Goal: Task Accomplishment & Management: Use online tool/utility

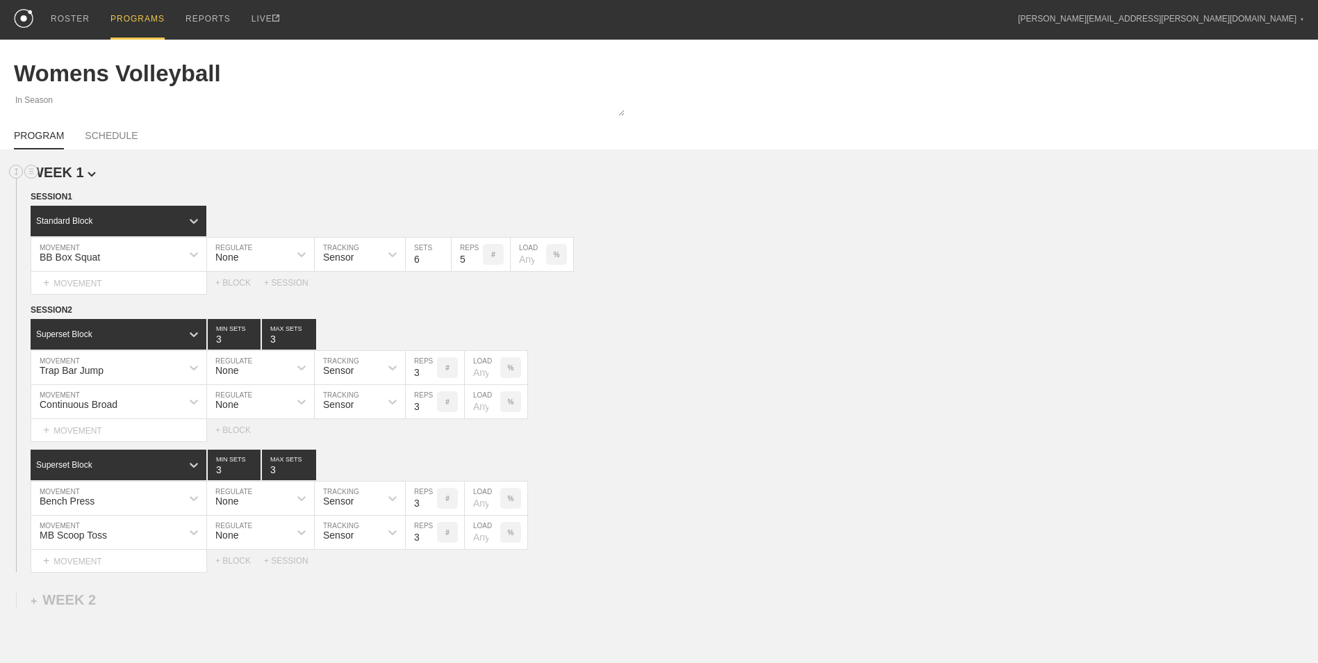
scroll to position [108, 0]
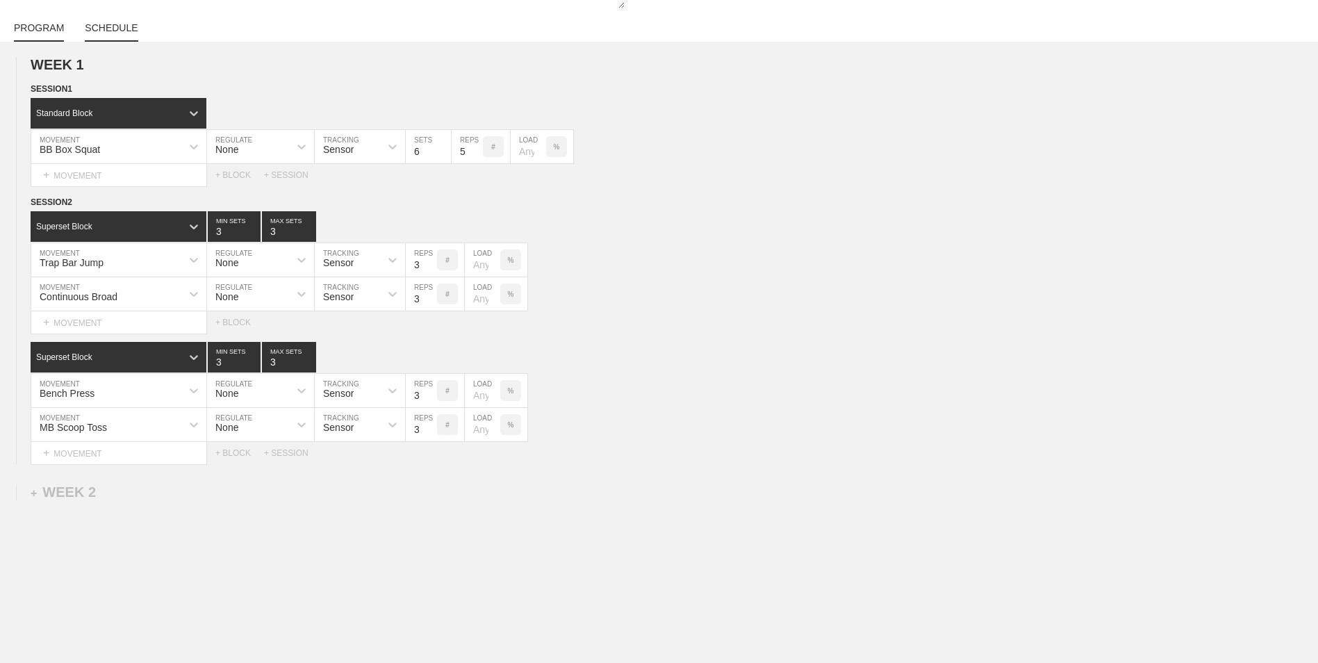
click at [99, 24] on link "SCHEDULE" at bounding box center [111, 31] width 53 height 19
type textarea "x"
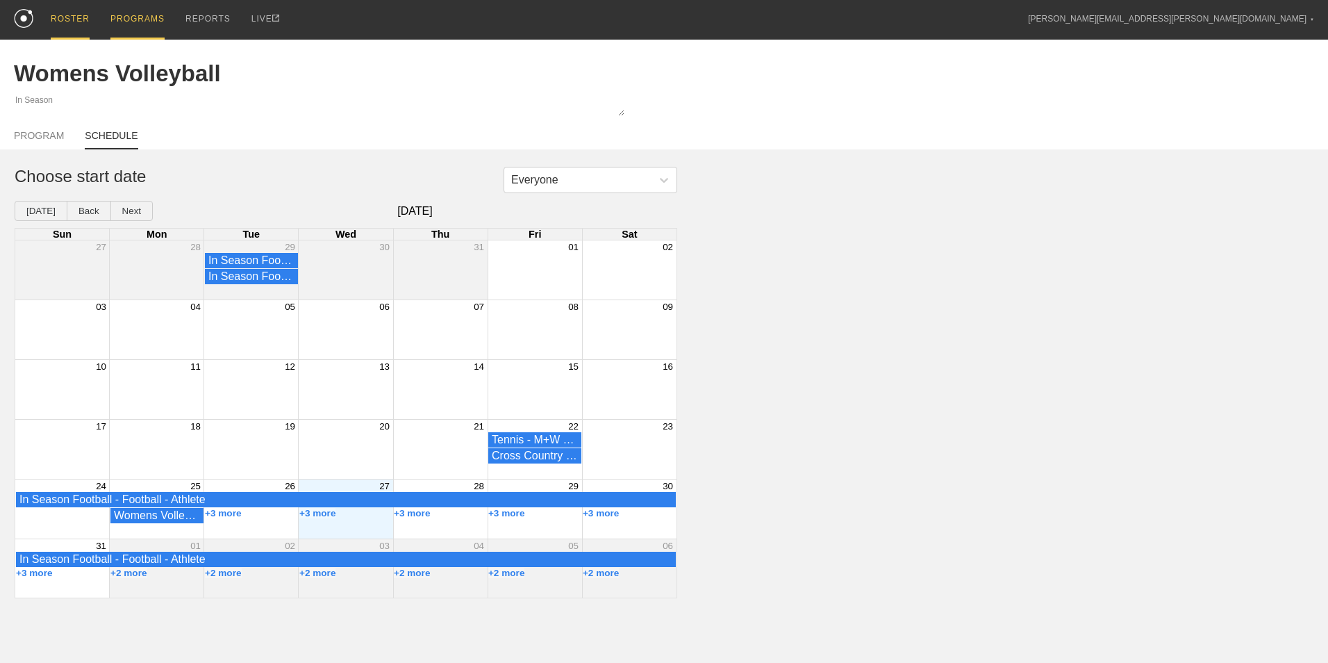
click at [61, 16] on div "ROSTER" at bounding box center [70, 20] width 39 height 40
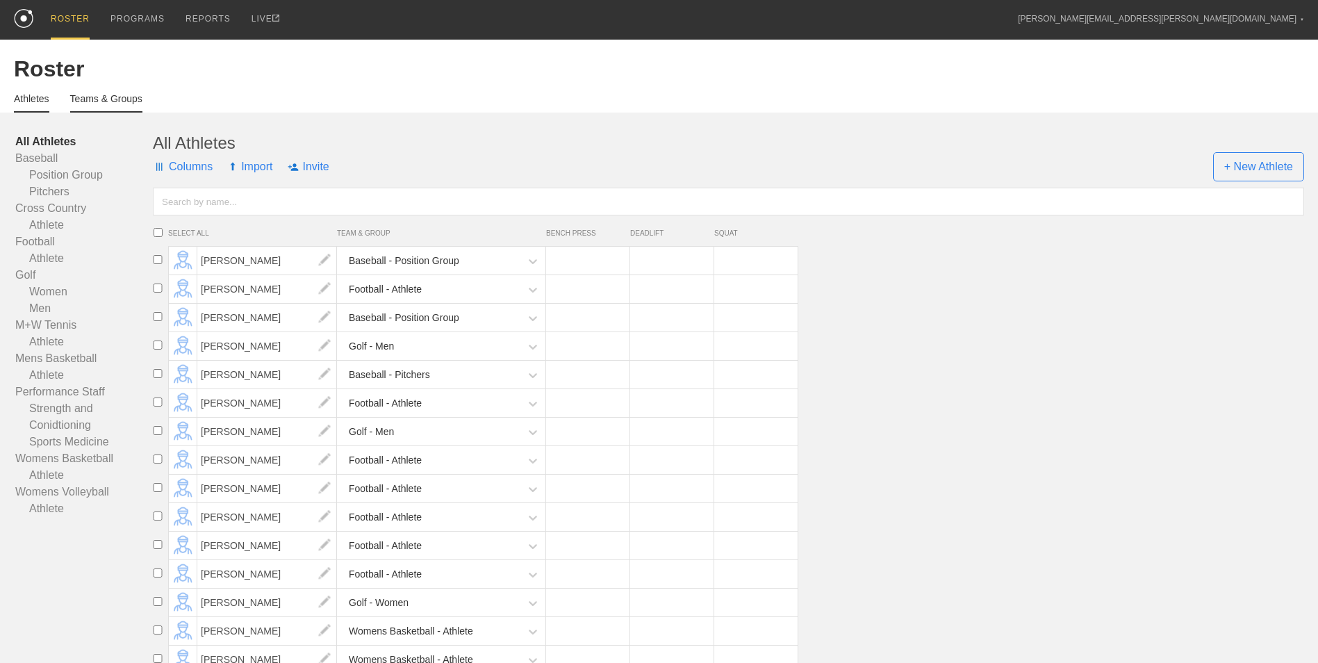
click at [104, 102] on link "Teams & Groups" at bounding box center [106, 102] width 72 height 19
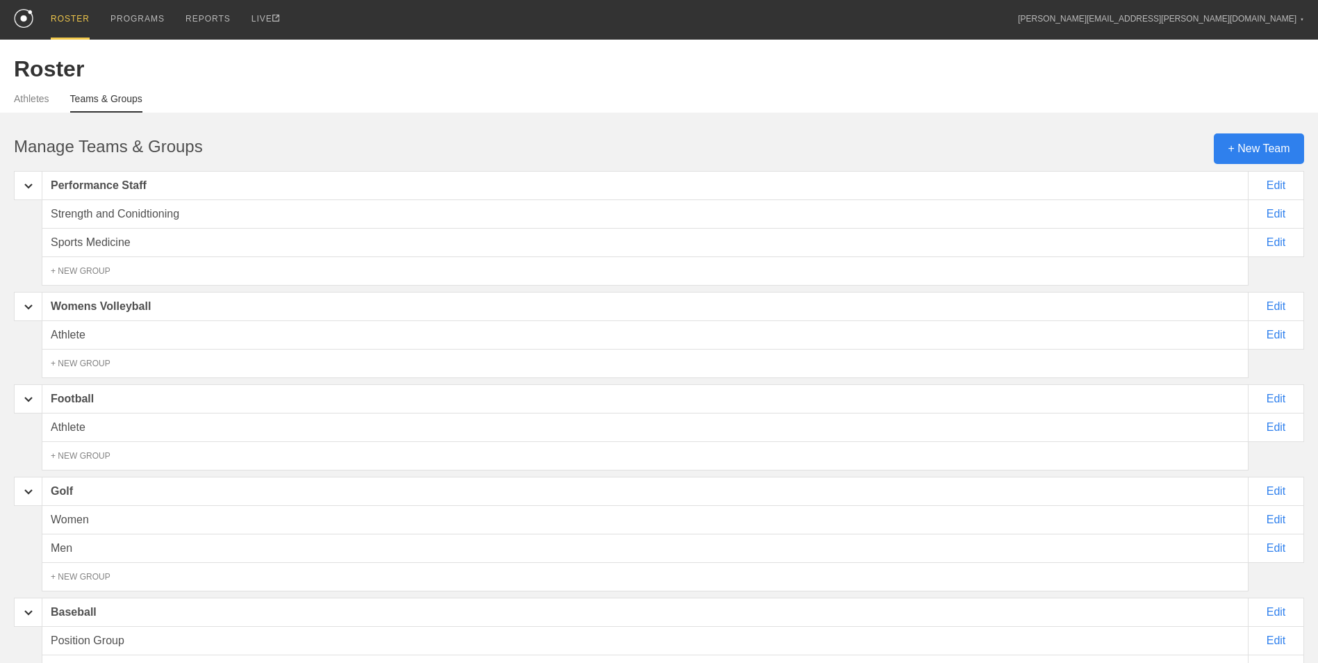
click at [1263, 141] on div "+ New Team" at bounding box center [1259, 148] width 90 height 31
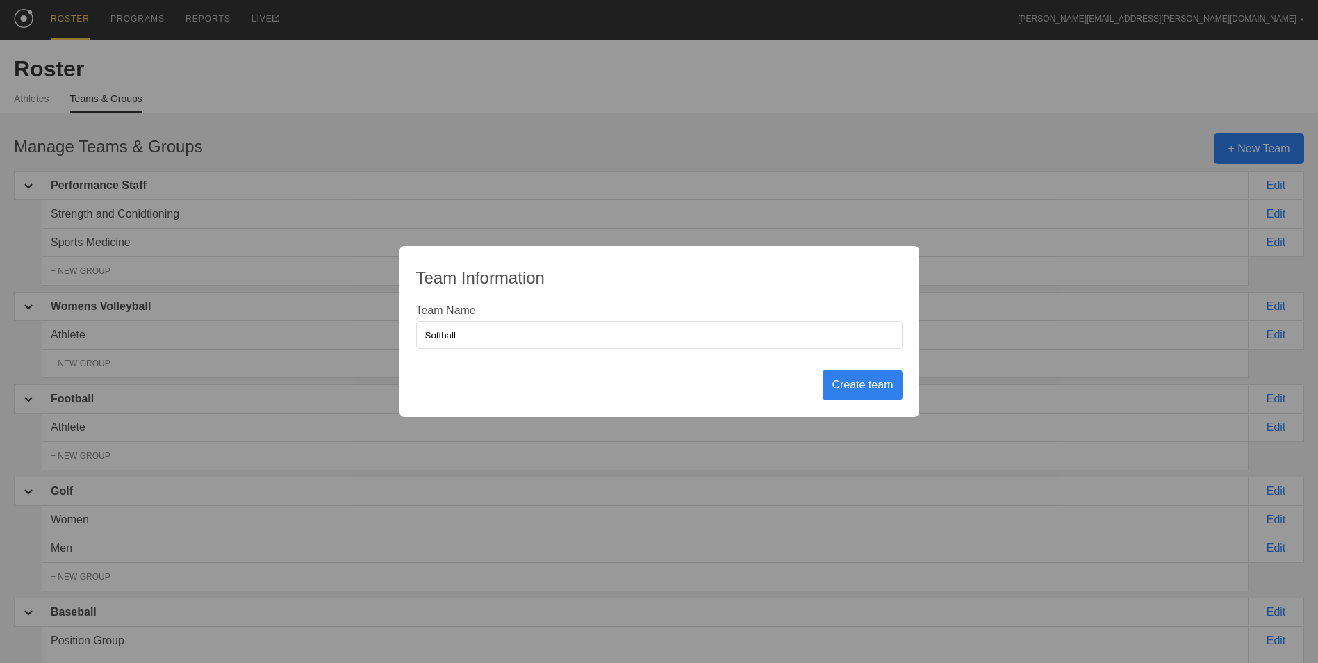
type input "Softball"
click at [838, 381] on div "Create team" at bounding box center [861, 385] width 79 height 31
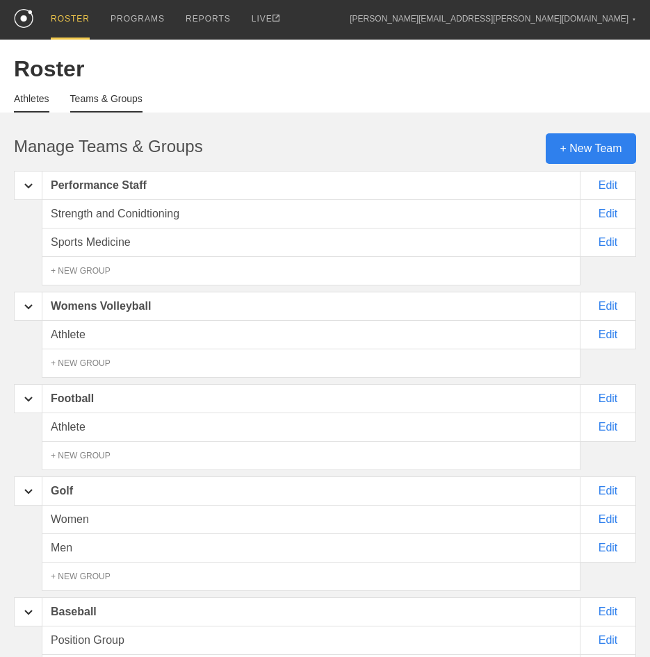
click at [24, 104] on link "Athletes" at bounding box center [31, 102] width 35 height 19
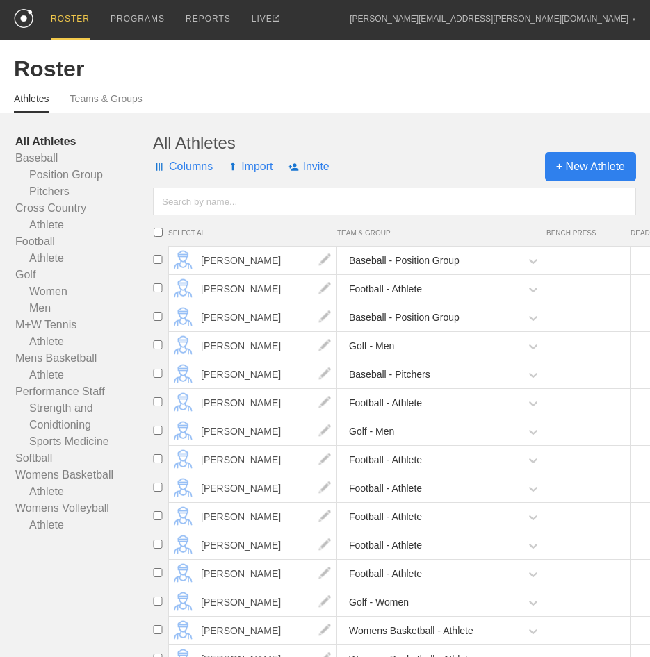
click at [588, 168] on span "+ New Athlete" at bounding box center [590, 166] width 91 height 29
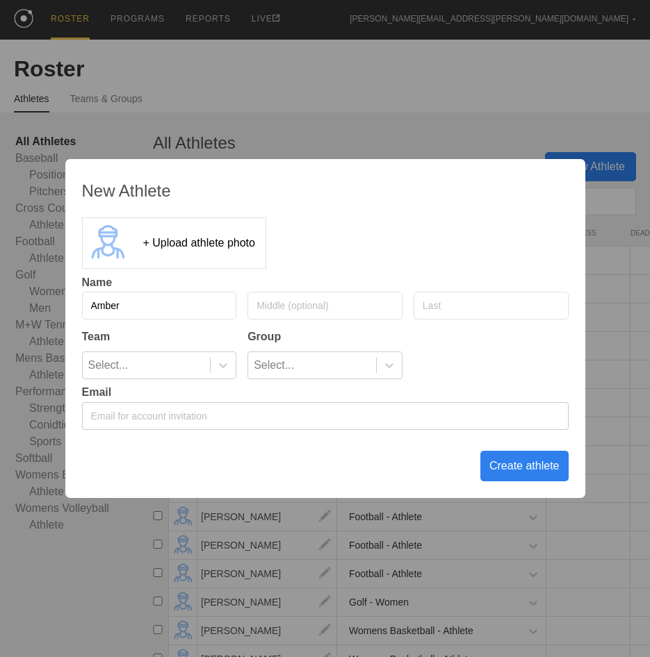
type input "Amber"
type input "[PERSON_NAME]"
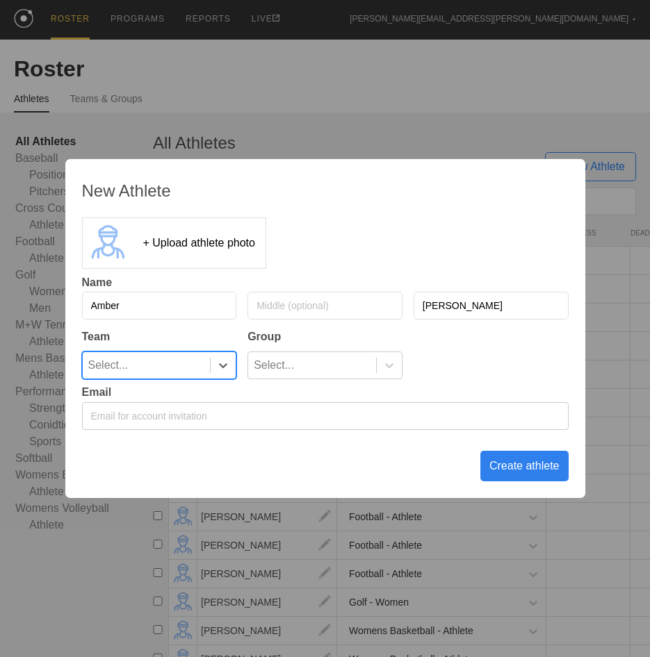
click at [223, 354] on div at bounding box center [223, 365] width 26 height 26
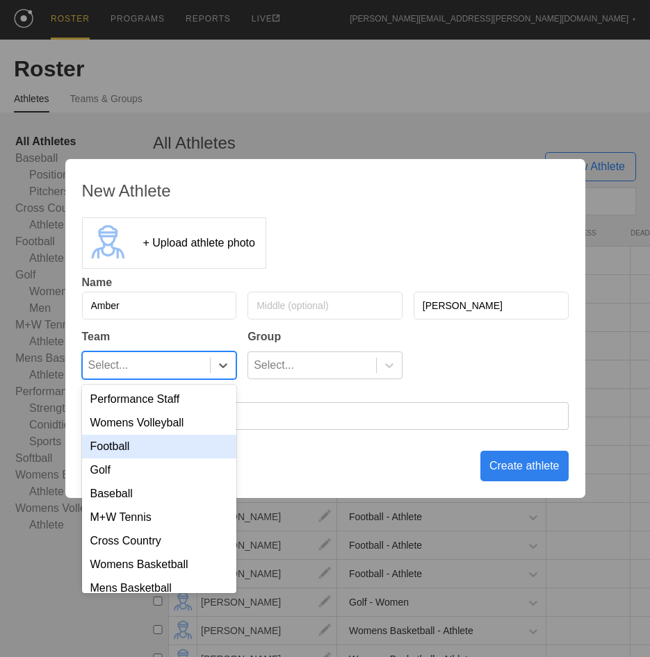
scroll to position [40, 0]
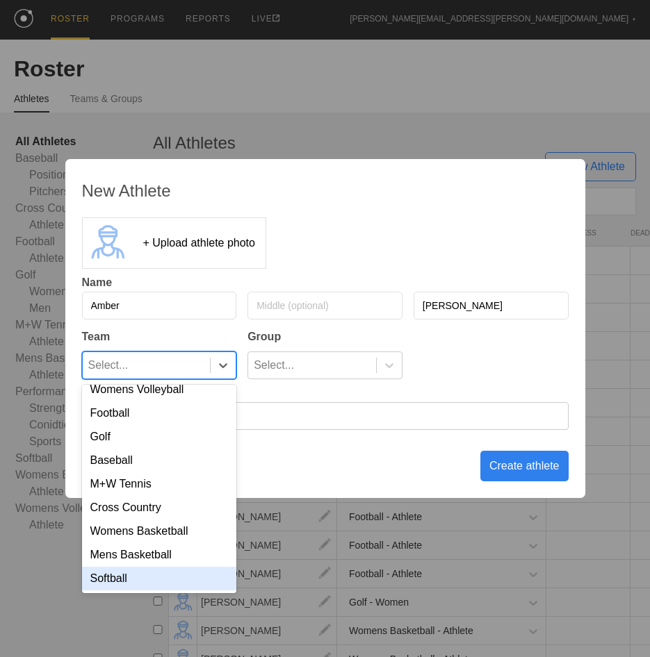
click at [168, 579] on div "Softball" at bounding box center [159, 579] width 155 height 24
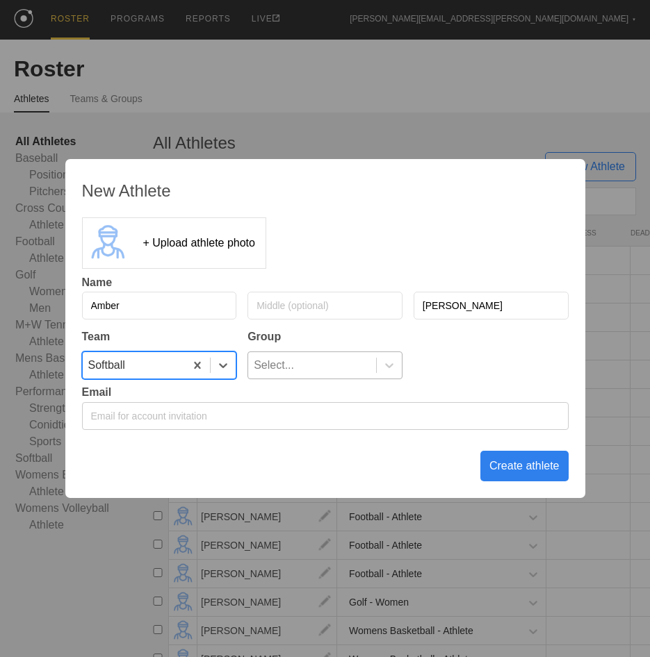
drag, startPoint x: 293, startPoint y: 373, endPoint x: 283, endPoint y: 378, distance: 11.5
click at [294, 373] on div "Select..." at bounding box center [312, 365] width 128 height 26
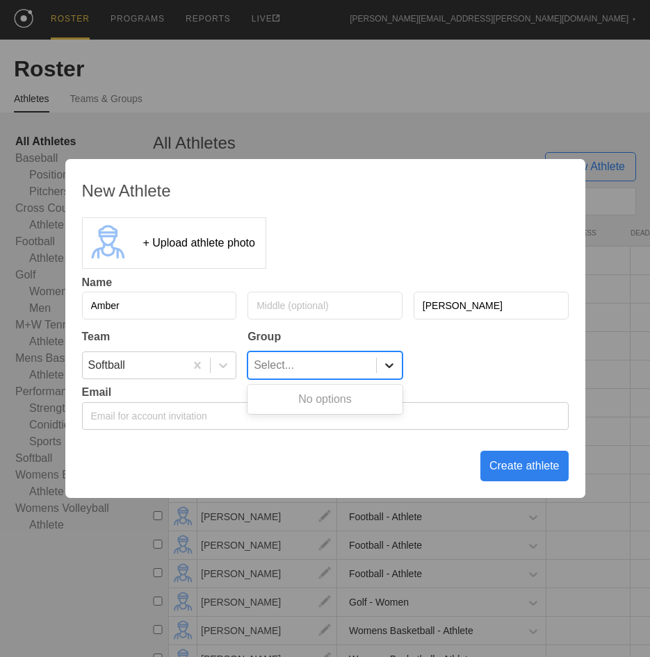
click at [380, 366] on div at bounding box center [389, 365] width 25 height 14
click at [516, 472] on div "Create athlete" at bounding box center [524, 466] width 88 height 31
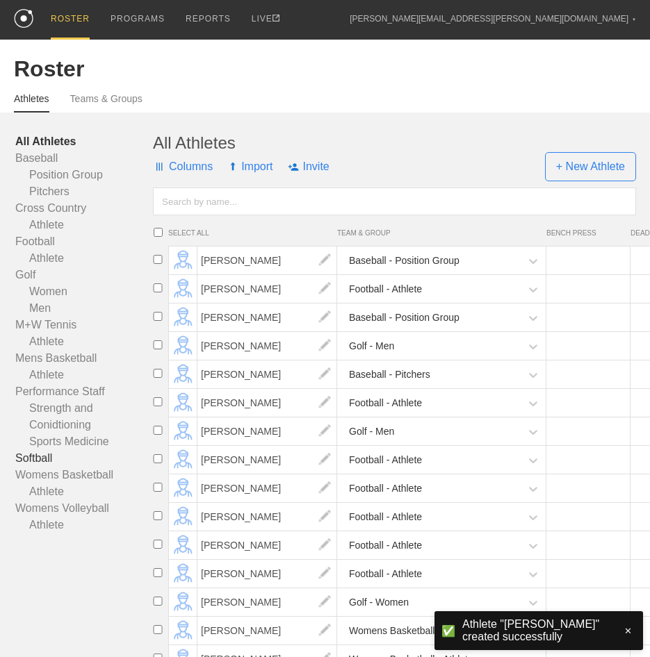
click at [45, 458] on link "Softball" at bounding box center [84, 458] width 138 height 17
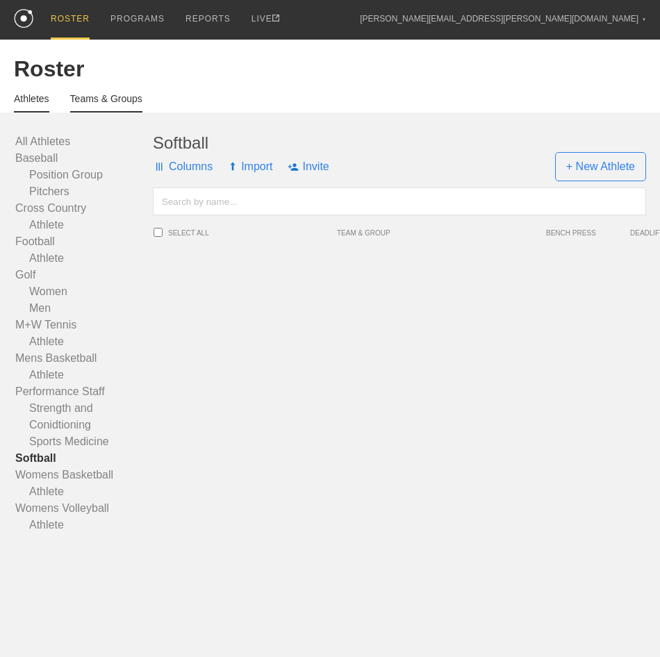
click at [106, 106] on link "Teams & Groups" at bounding box center [106, 102] width 72 height 19
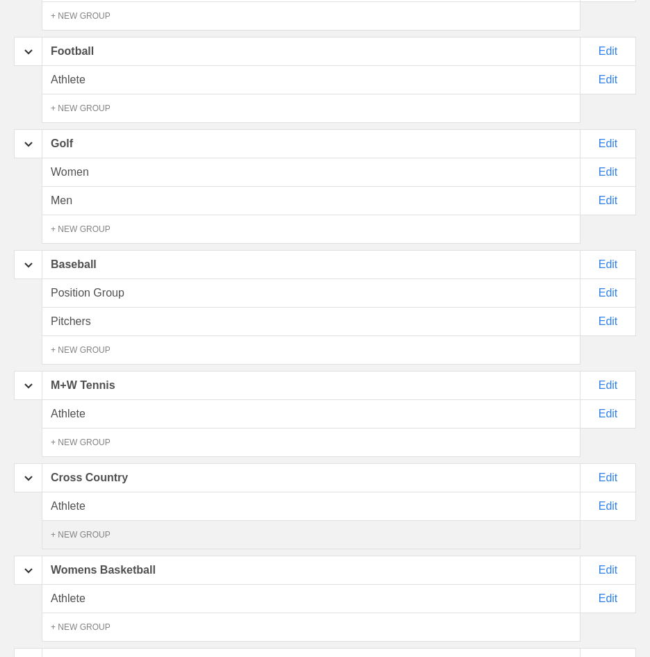
scroll to position [567, 0]
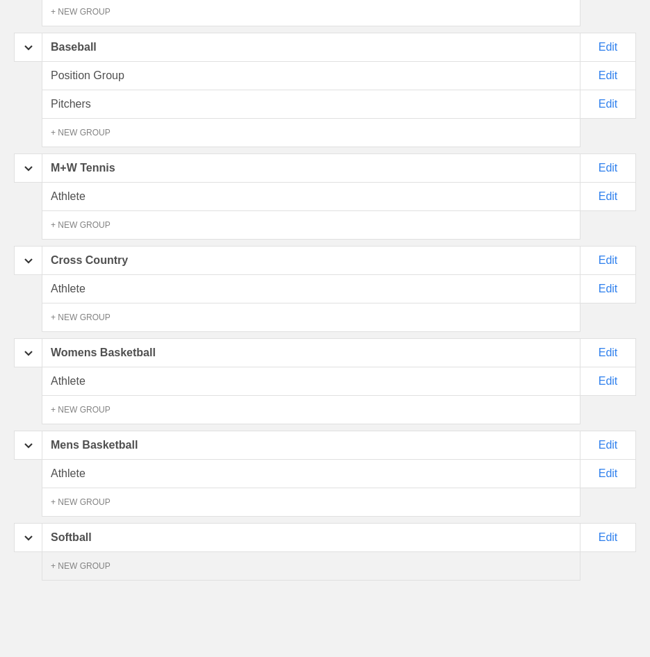
click at [107, 567] on div "+ NEW GROUP" at bounding box center [311, 566] width 538 height 29
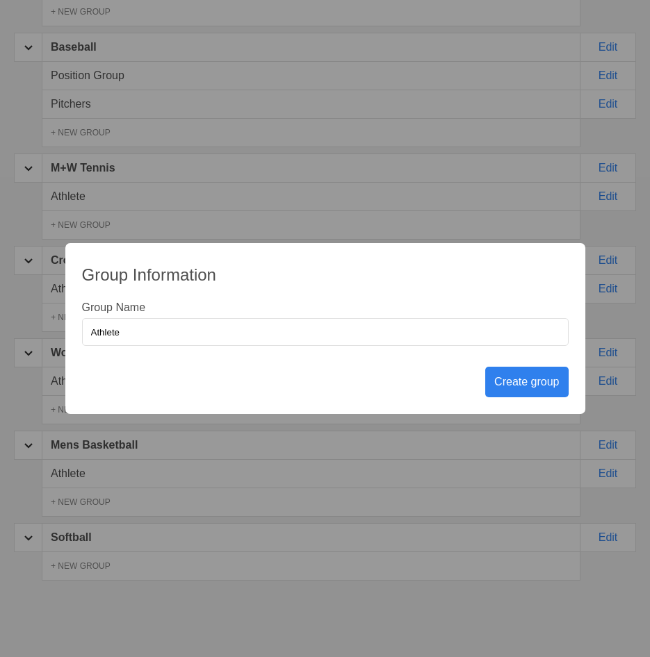
type input "Athlete"
click at [527, 386] on div "Create group" at bounding box center [526, 382] width 83 height 31
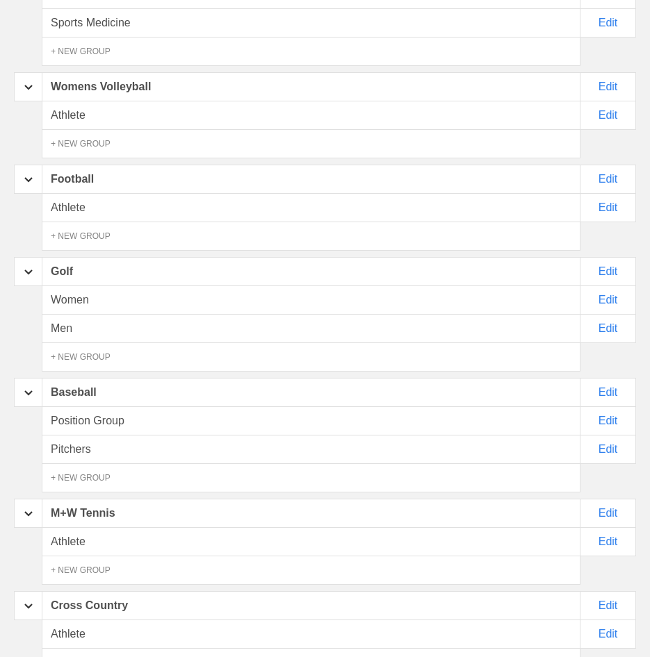
scroll to position [0, 0]
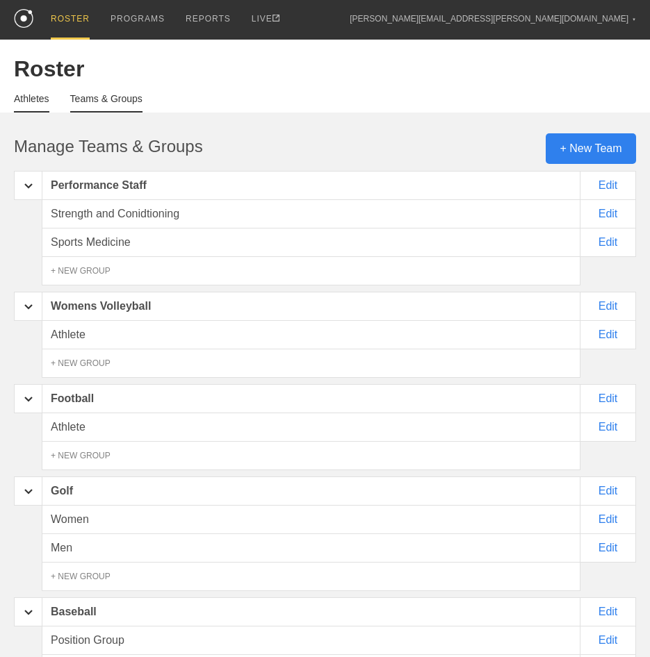
click at [34, 100] on link "Athletes" at bounding box center [31, 102] width 35 height 19
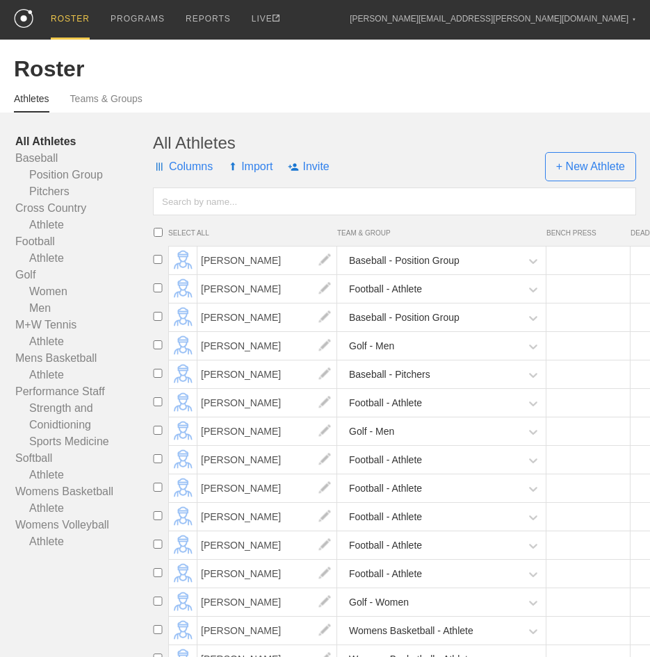
scroll to position [208, 0]
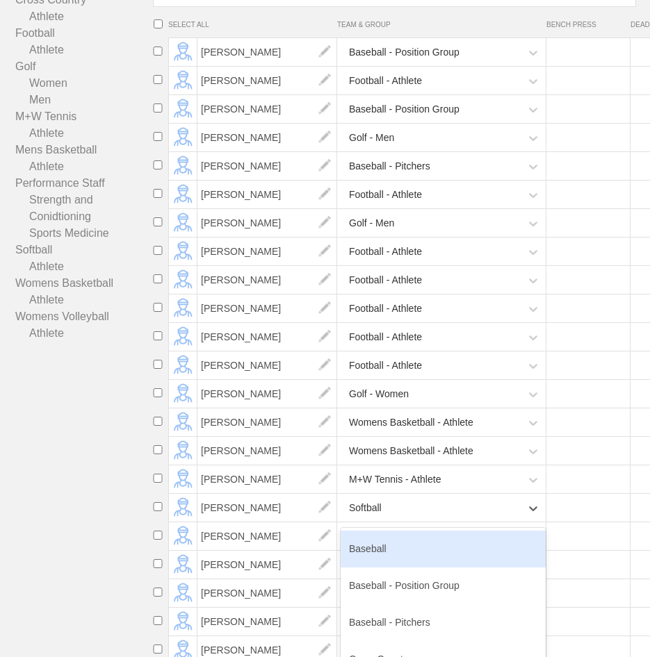
click at [438, 513] on div "Softball" at bounding box center [430, 508] width 180 height 28
click at [322, 512] on img at bounding box center [325, 508] width 28 height 28
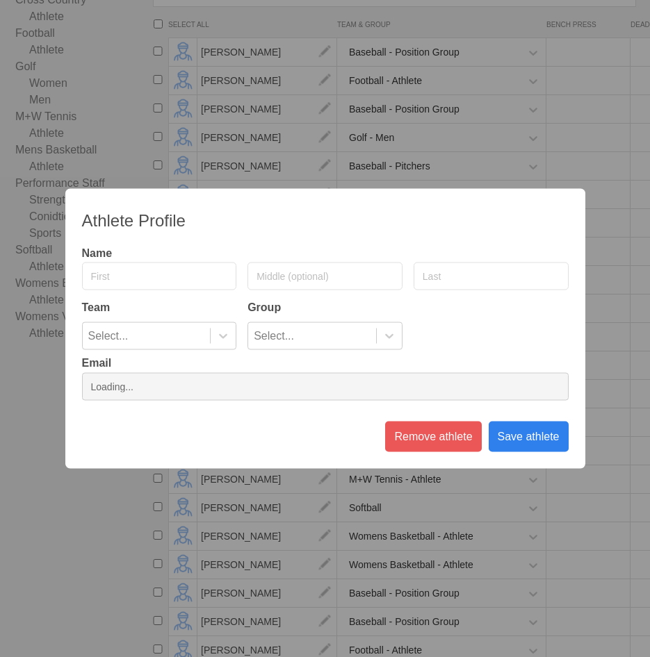
type input "Amber"
type input "[PERSON_NAME]"
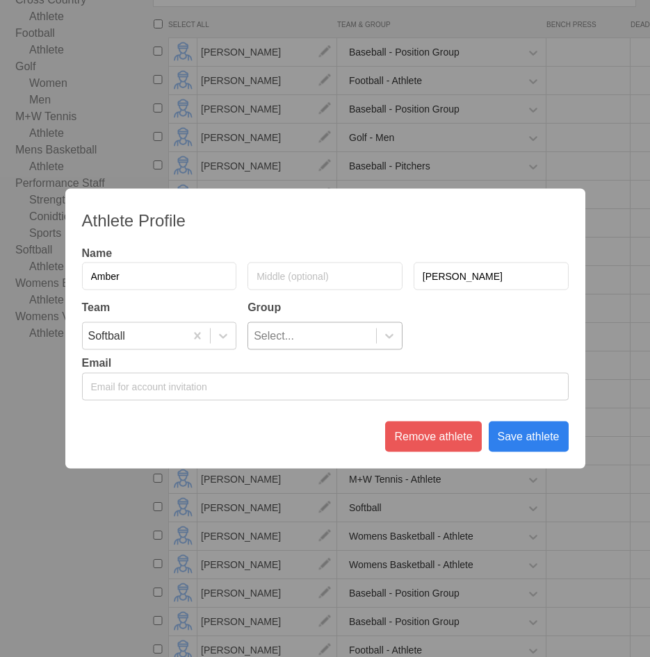
click at [303, 340] on div "Select..." at bounding box center [312, 336] width 128 height 26
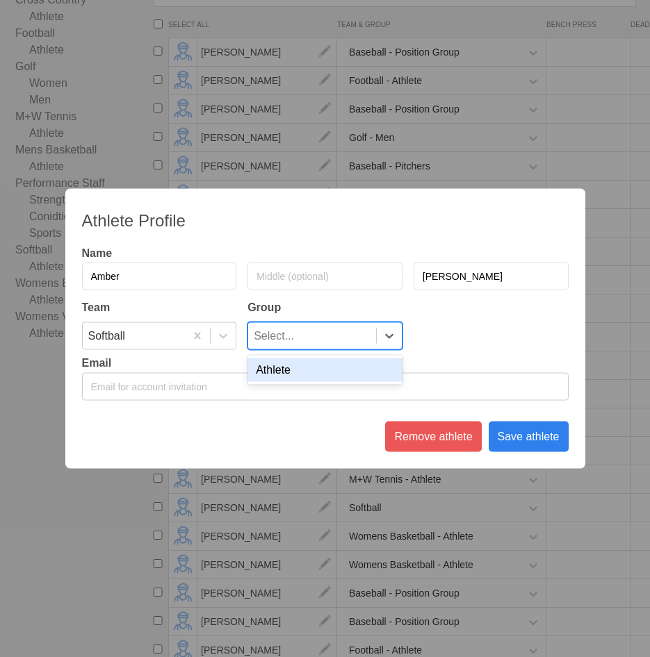
click at [301, 377] on div "Athlete" at bounding box center [324, 370] width 155 height 24
click at [506, 436] on div "Save athlete" at bounding box center [528, 437] width 80 height 31
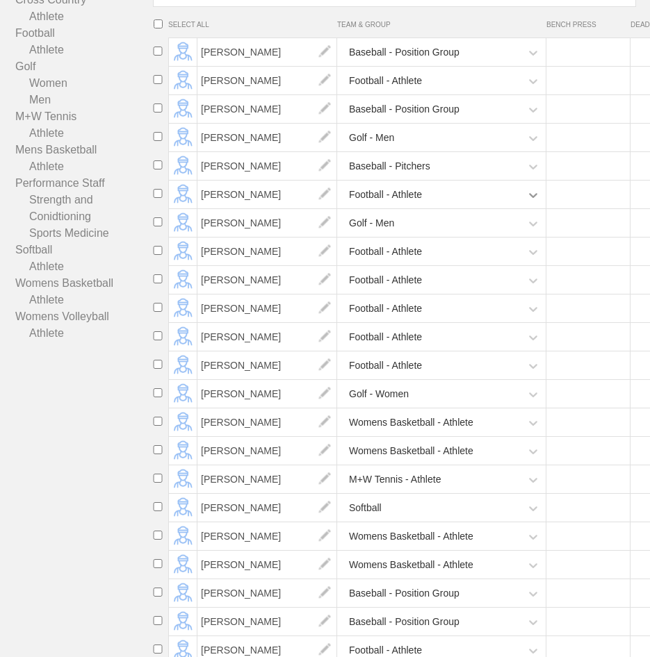
scroll to position [0, 0]
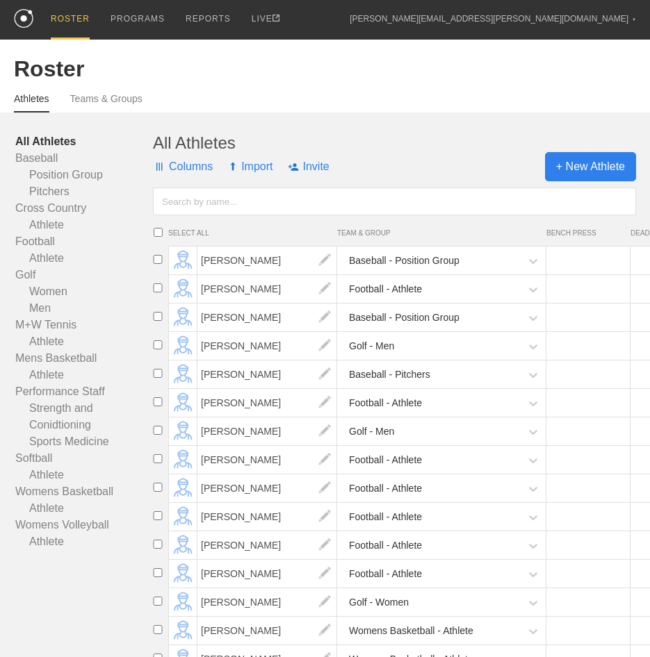
click at [603, 169] on span "+ New Athlete" at bounding box center [590, 166] width 91 height 29
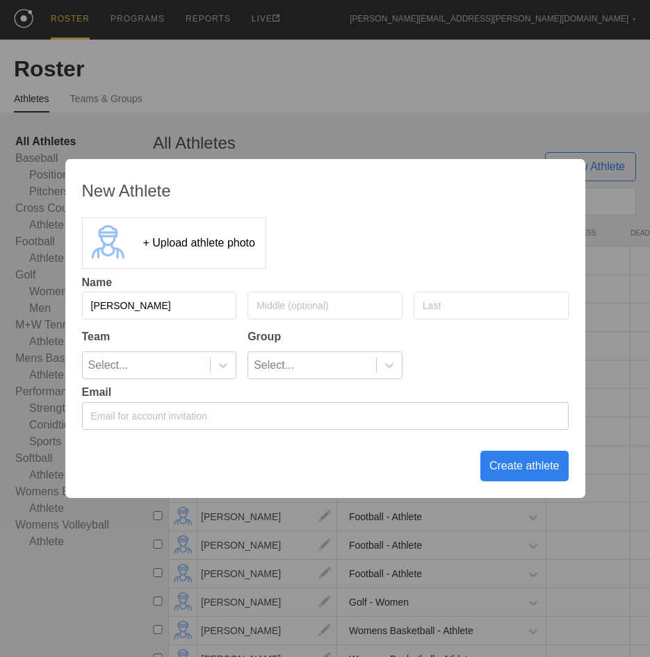
type input "[PERSON_NAME]"
drag, startPoint x: 520, startPoint y: 306, endPoint x: 534, endPoint y: 313, distance: 15.9
click at [522, 307] on input "text" at bounding box center [490, 306] width 155 height 28
type input "[PERSON_NAME]"
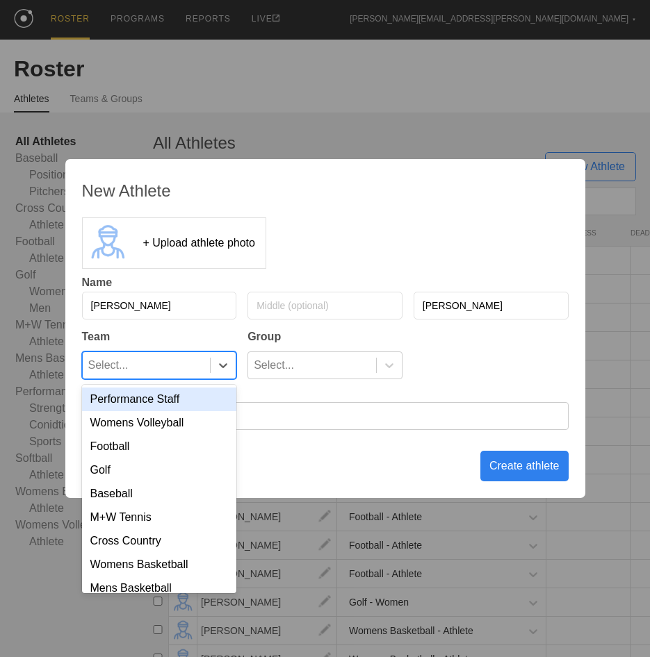
click at [190, 362] on div "Select..." at bounding box center [147, 365] width 128 height 26
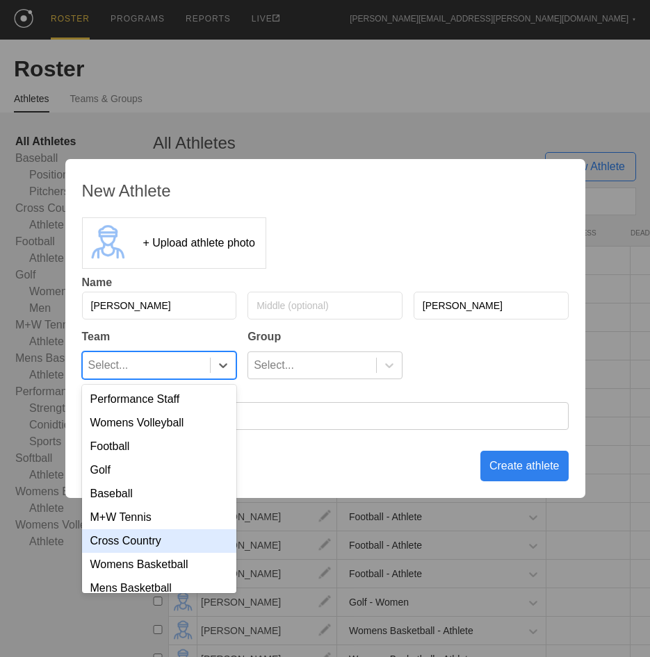
scroll to position [40, 0]
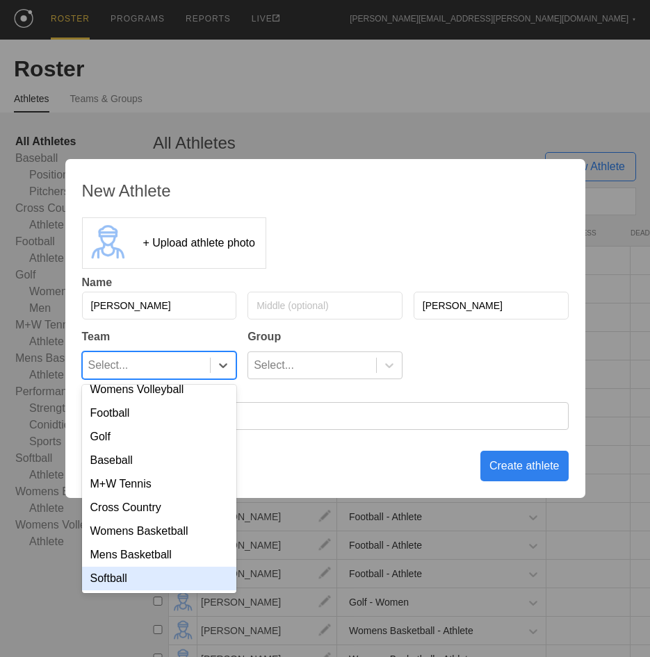
click at [162, 586] on div "Softball" at bounding box center [159, 579] width 155 height 24
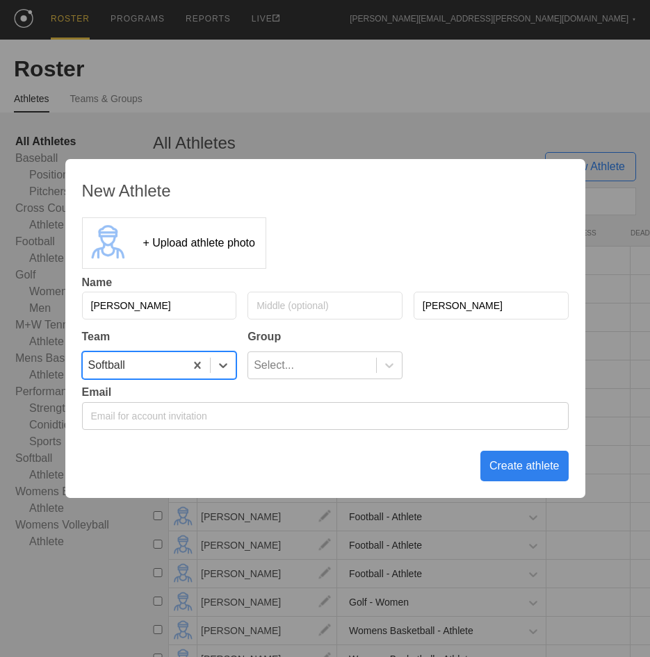
click at [346, 373] on div "Select..." at bounding box center [312, 365] width 128 height 26
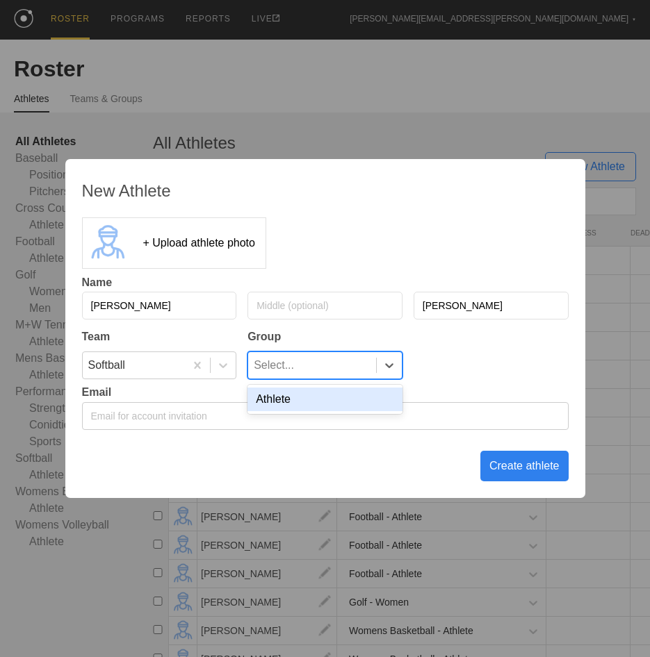
click at [335, 403] on div "Athlete" at bounding box center [324, 400] width 155 height 24
click at [506, 465] on div "Create athlete" at bounding box center [524, 466] width 88 height 31
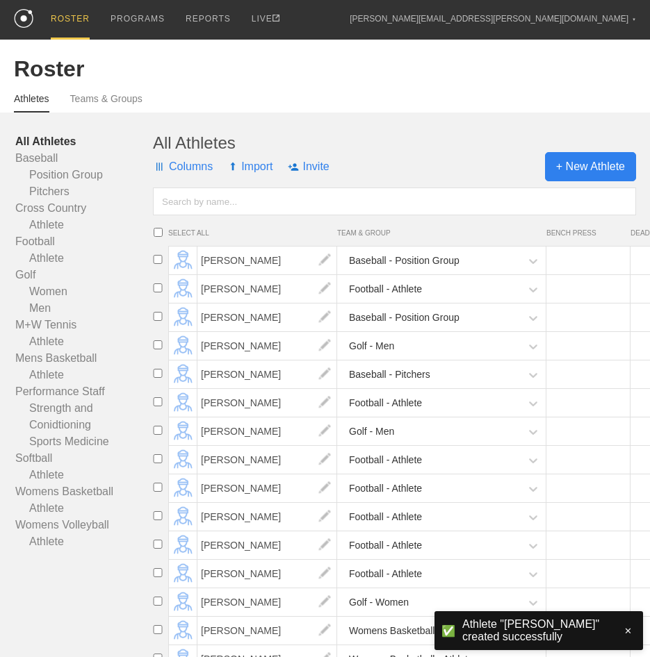
click at [595, 175] on span "+ New Athlete" at bounding box center [590, 166] width 91 height 29
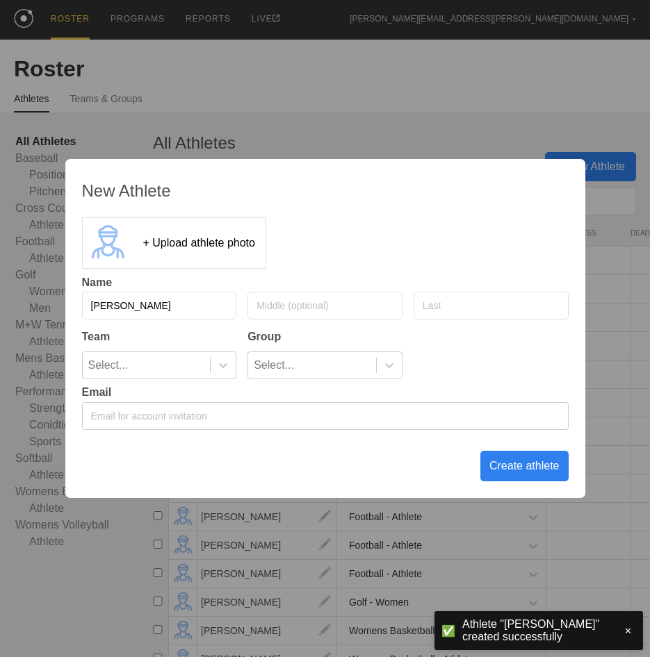
type input "[PERSON_NAME]"
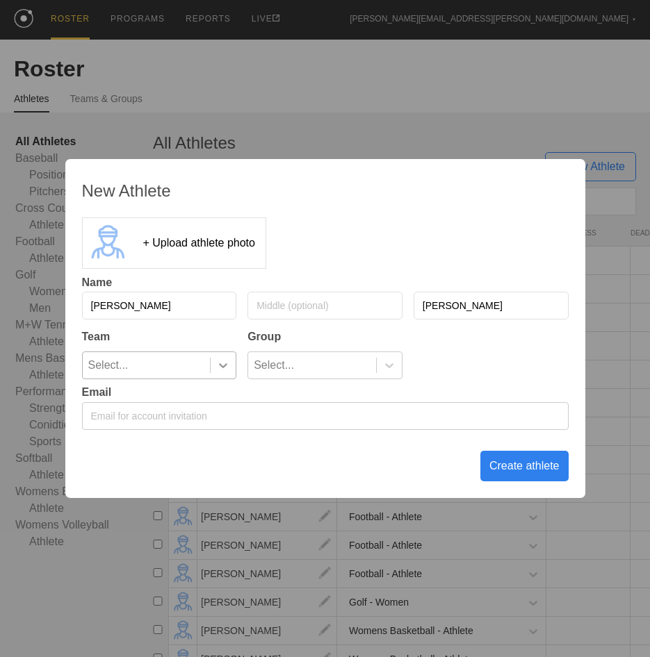
type input "[PERSON_NAME]"
click at [229, 363] on icon at bounding box center [223, 365] width 14 height 14
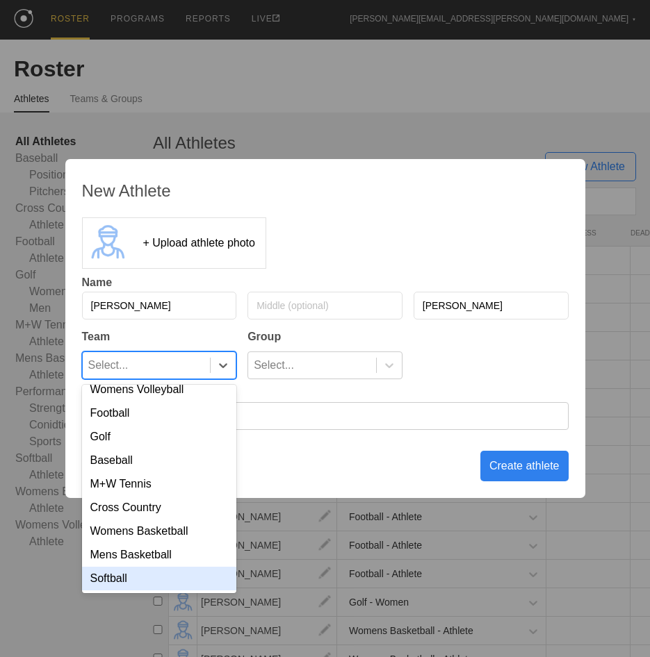
click at [142, 571] on div "Softball" at bounding box center [159, 579] width 155 height 24
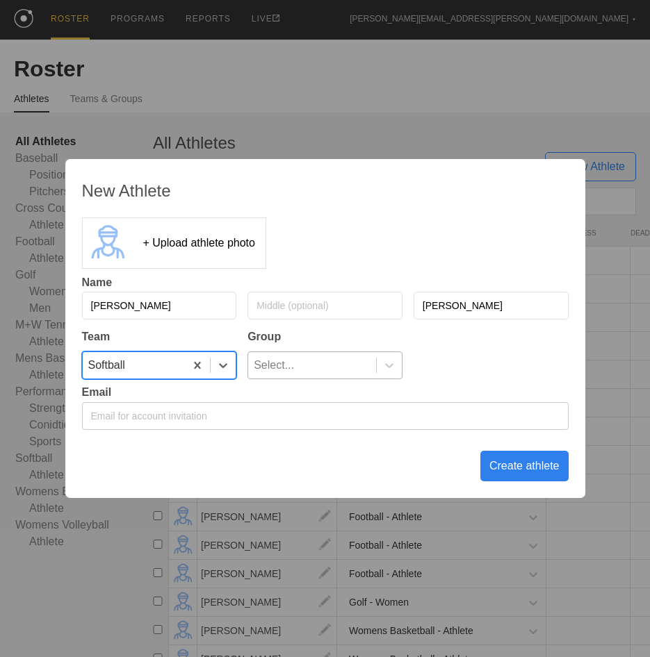
click at [268, 371] on div "Select..." at bounding box center [274, 365] width 40 height 26
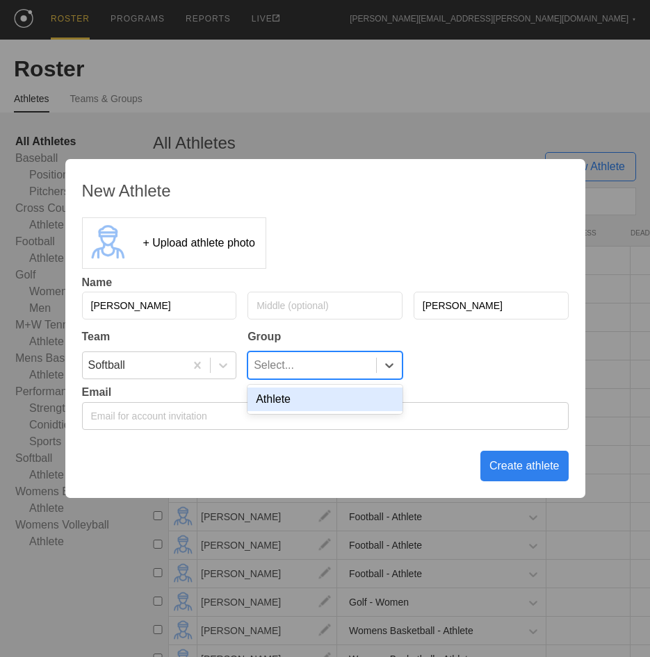
click at [306, 394] on div "Athlete" at bounding box center [324, 400] width 155 height 24
click at [502, 465] on div "Create athlete" at bounding box center [524, 466] width 88 height 31
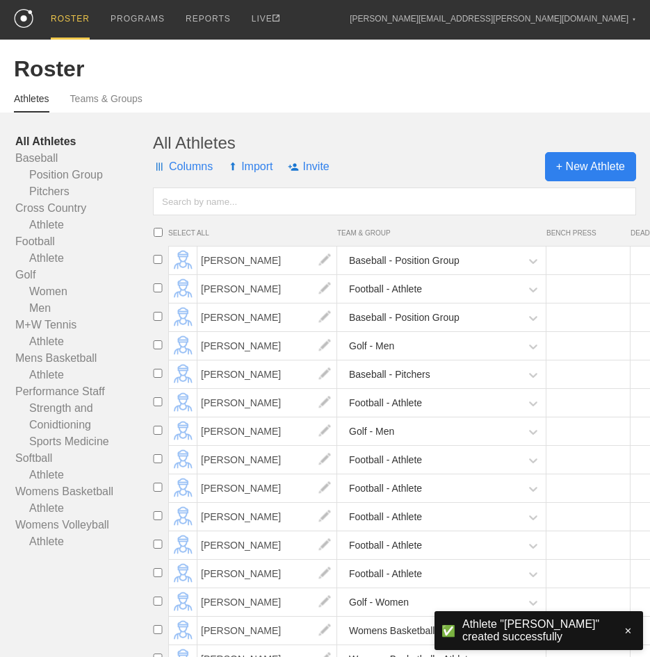
click at [577, 180] on span "+ New Athlete" at bounding box center [590, 166] width 91 height 29
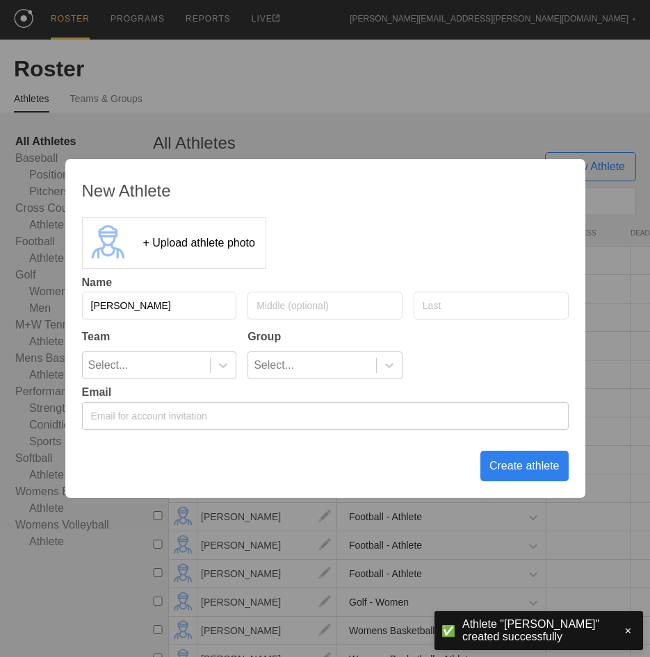
type input "[PERSON_NAME]"
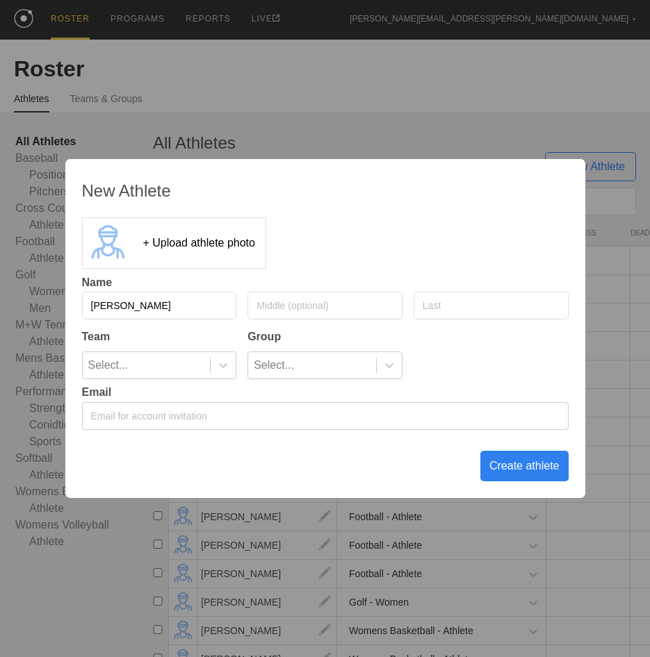
click at [449, 305] on input "text" at bounding box center [490, 306] width 155 height 28
type input "[PERSON_NAME]"
click at [228, 356] on div at bounding box center [223, 365] width 26 height 26
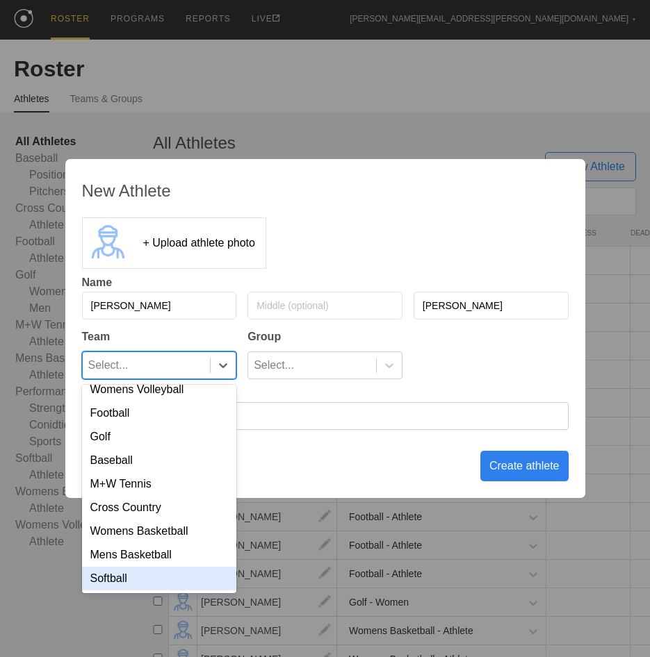
click at [168, 589] on div "Softball" at bounding box center [159, 579] width 155 height 24
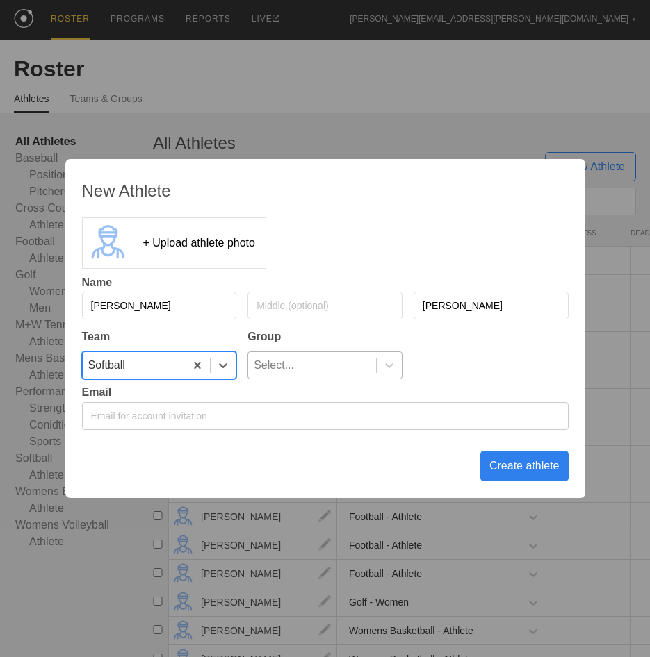
click at [324, 363] on div "Select..." at bounding box center [312, 365] width 128 height 26
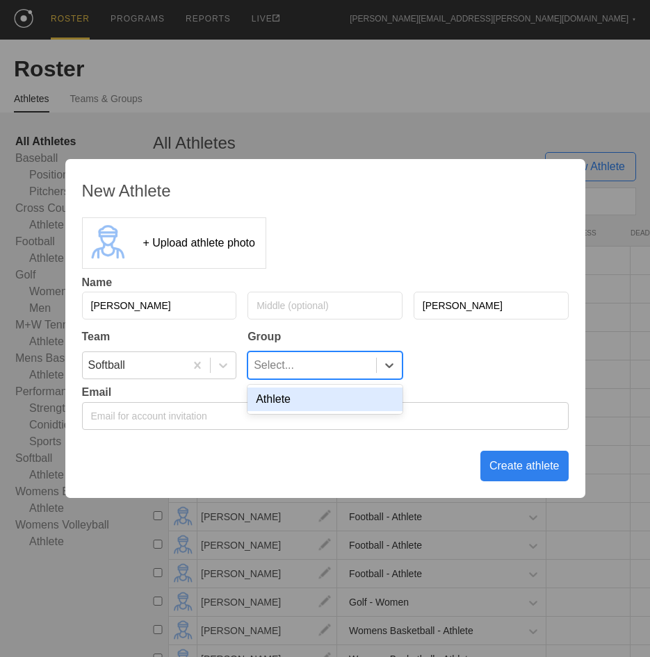
click at [328, 403] on div "Athlete" at bounding box center [324, 400] width 155 height 24
click at [506, 467] on div "Create athlete" at bounding box center [524, 466] width 88 height 31
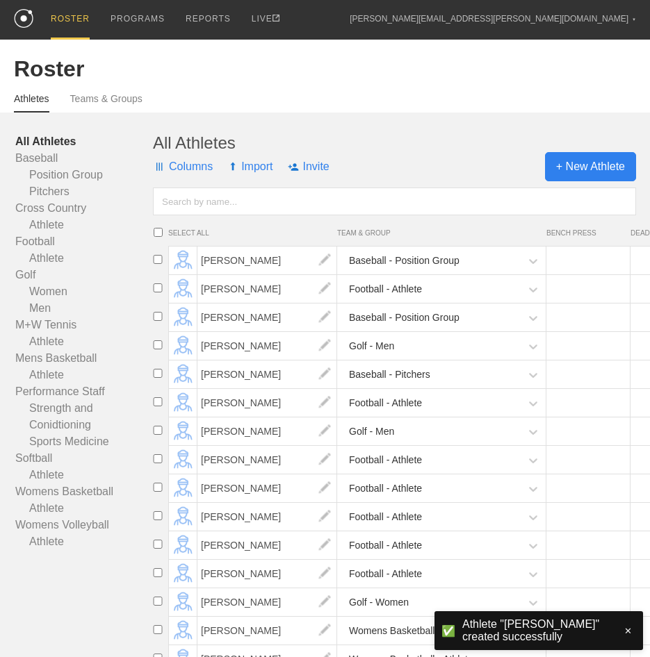
click at [582, 172] on span "+ New Athlete" at bounding box center [590, 166] width 91 height 29
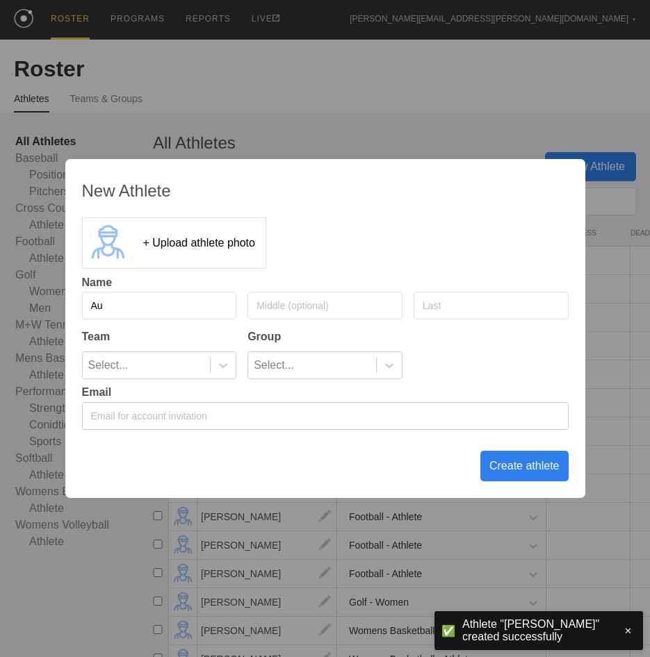
type input "A"
type input "[PERSON_NAME]"
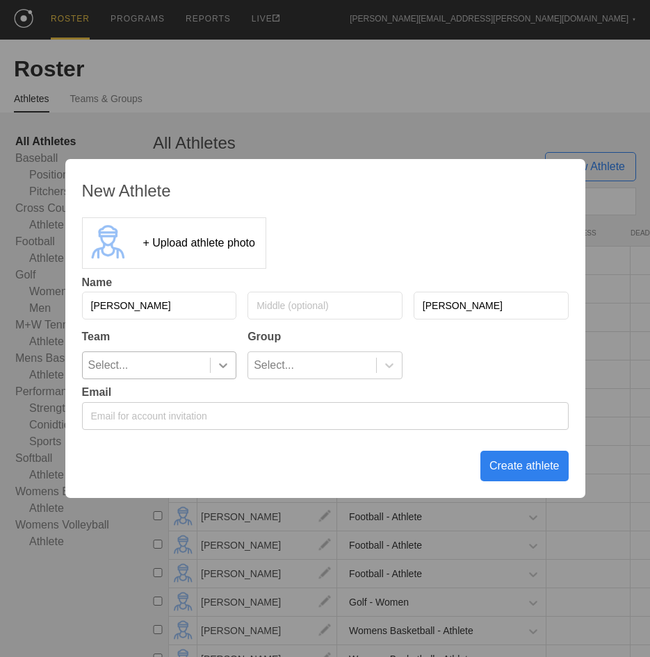
type input "[PERSON_NAME]"
click at [221, 367] on icon at bounding box center [223, 365] width 14 height 14
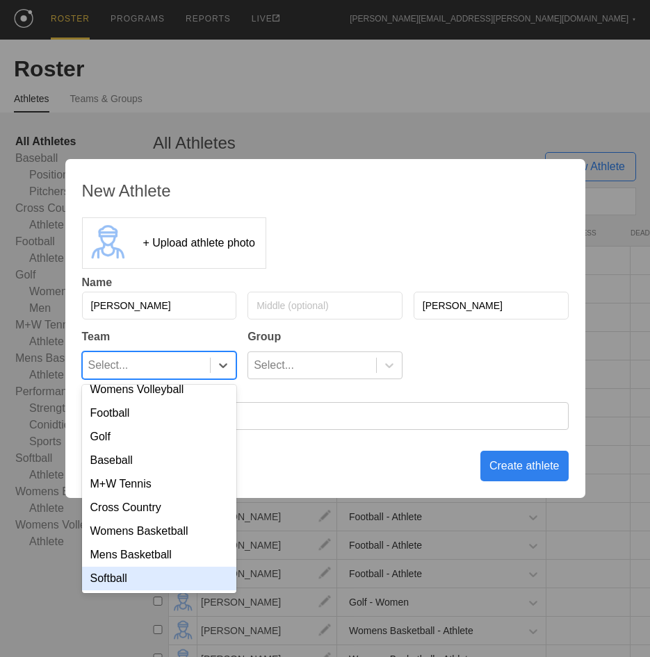
click at [155, 588] on div "Softball" at bounding box center [159, 579] width 155 height 24
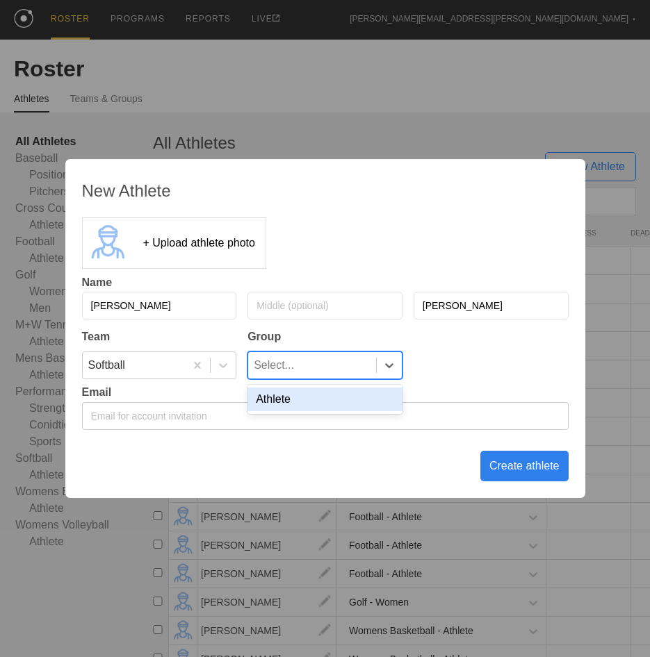
click at [306, 370] on div "Select..." at bounding box center [312, 365] width 128 height 26
click at [301, 407] on div "Athlete" at bounding box center [324, 400] width 155 height 24
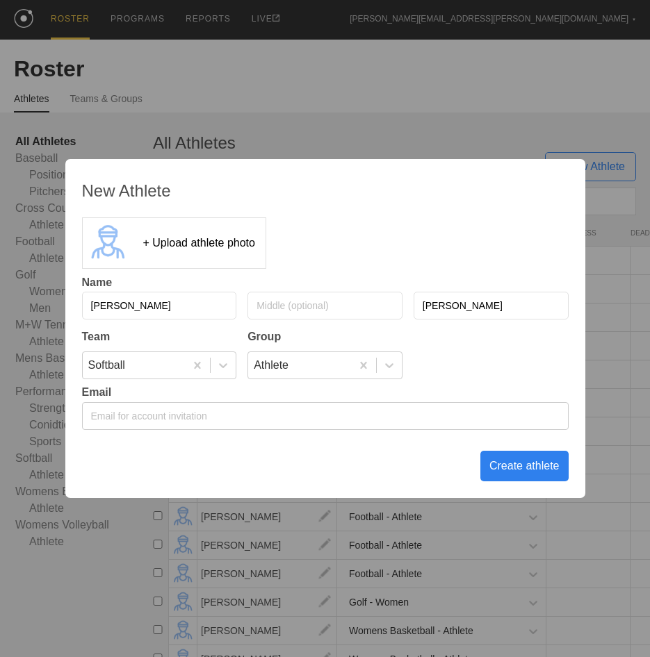
click at [502, 460] on div "Create athlete" at bounding box center [524, 466] width 88 height 31
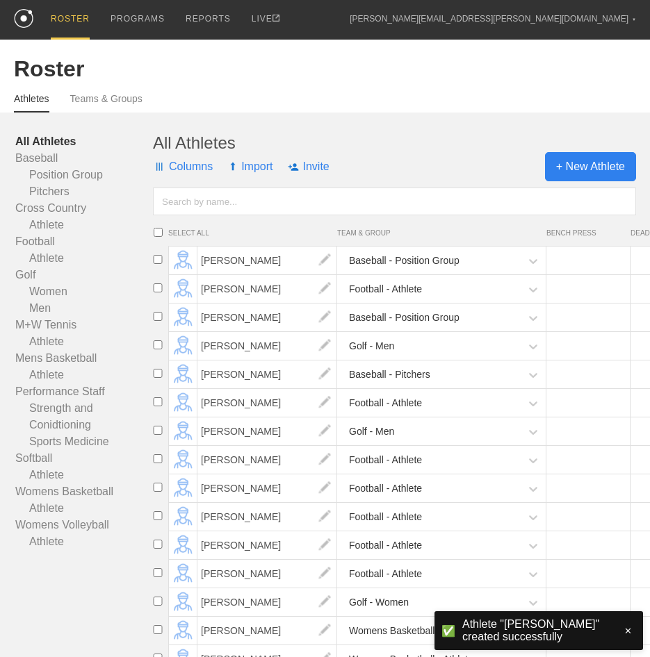
click at [579, 172] on span "+ New Athlete" at bounding box center [590, 166] width 91 height 29
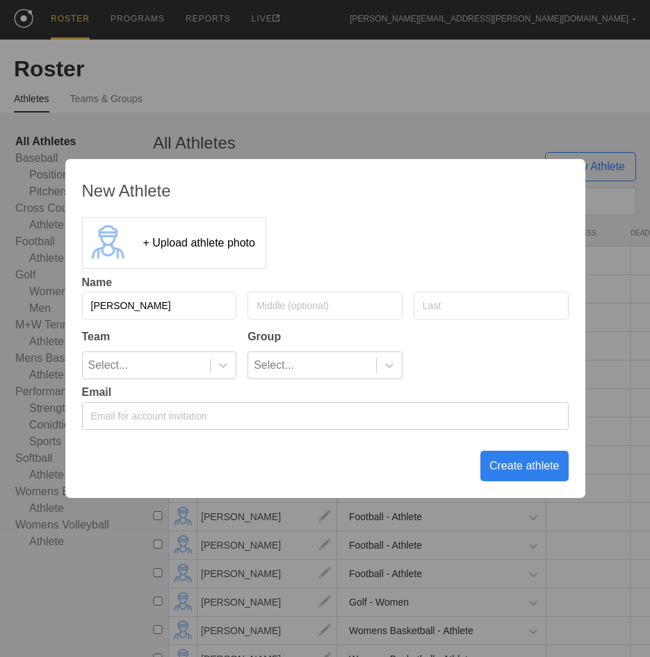
type input "[PERSON_NAME]"
type input "R"
type input "[PERSON_NAME]"
click at [225, 361] on icon at bounding box center [223, 365] width 14 height 14
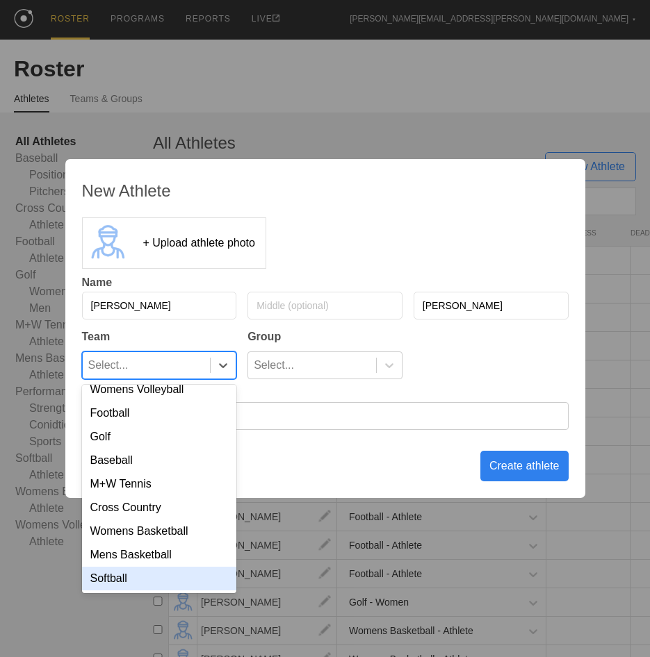
click at [154, 572] on div "Softball" at bounding box center [159, 579] width 155 height 24
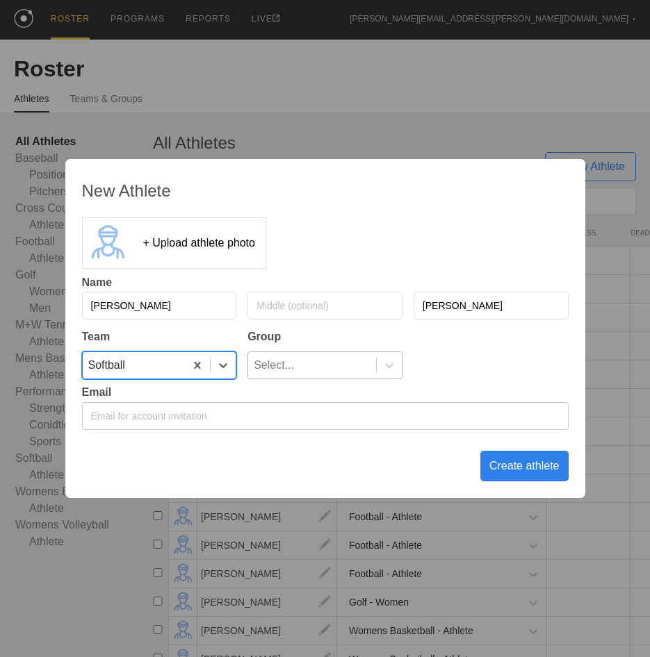
click at [364, 370] on div "Select..." at bounding box center [312, 365] width 128 height 26
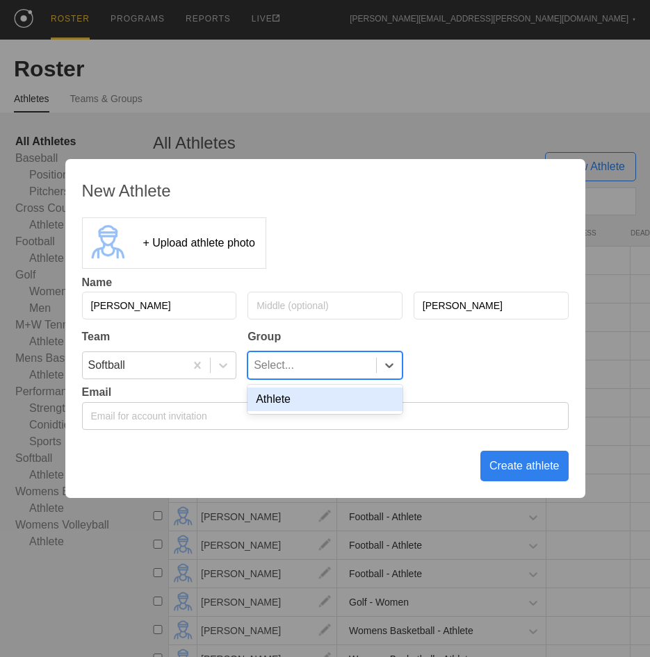
click at [346, 408] on div "Athlete" at bounding box center [324, 400] width 155 height 24
click at [521, 472] on div "Create athlete" at bounding box center [524, 466] width 88 height 31
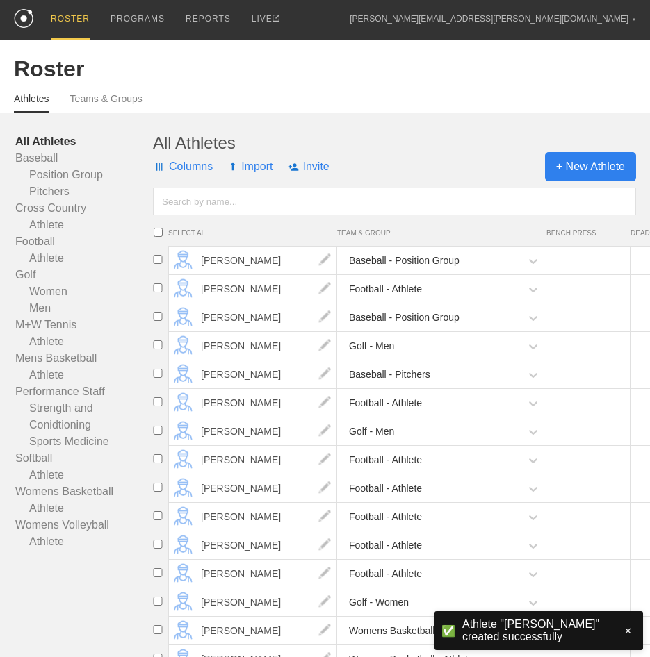
click at [582, 173] on span "+ New Athlete" at bounding box center [590, 166] width 91 height 29
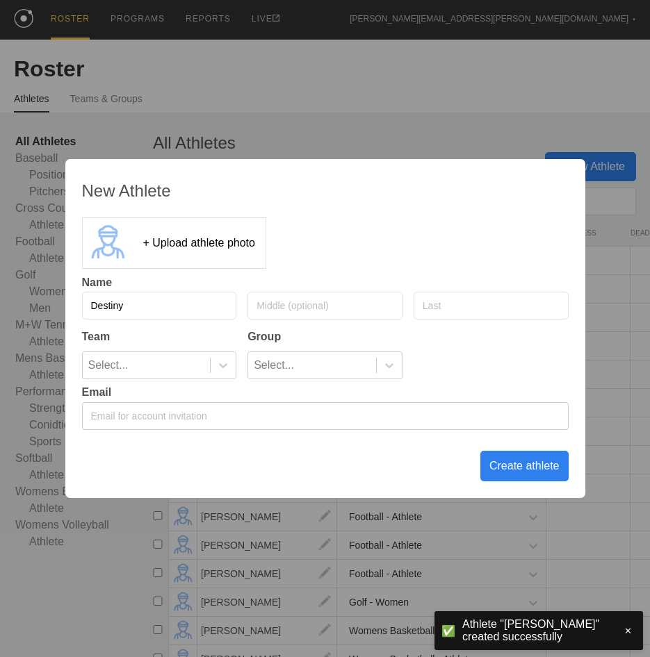
type input "Destiny"
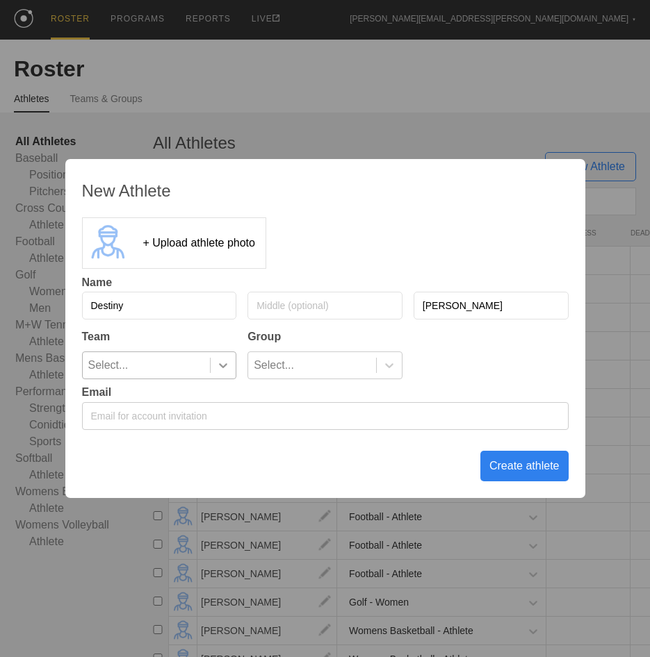
type input "[PERSON_NAME]"
click at [222, 366] on icon at bounding box center [223, 365] width 14 height 14
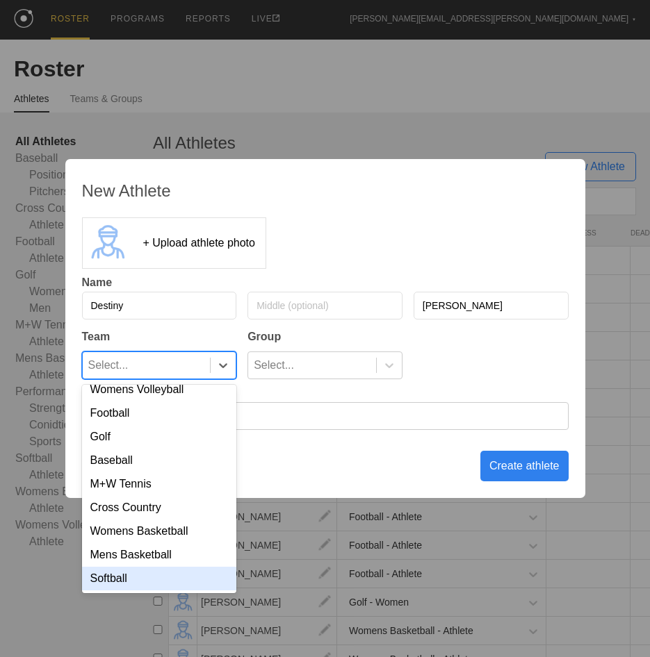
click at [153, 584] on div "Softball" at bounding box center [159, 579] width 155 height 24
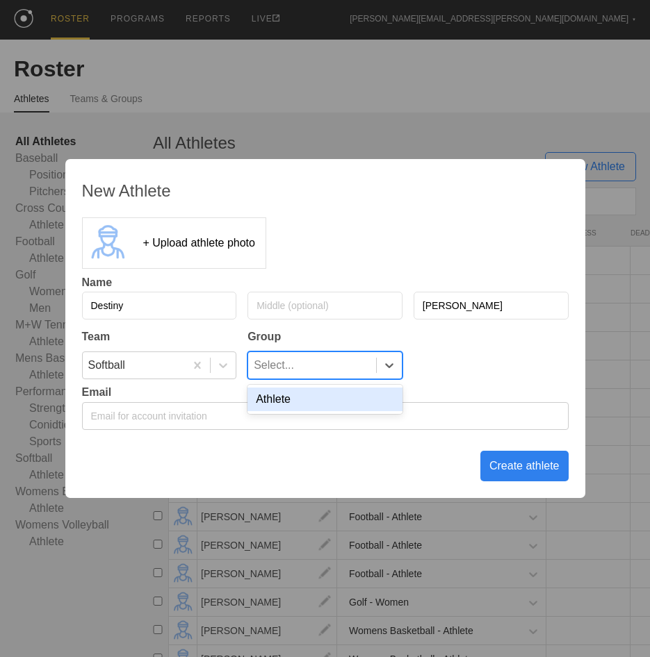
click at [386, 356] on div at bounding box center [389, 365] width 26 height 26
click at [336, 403] on div "Athlete" at bounding box center [324, 400] width 155 height 24
click at [531, 469] on div "Create athlete" at bounding box center [524, 466] width 88 height 31
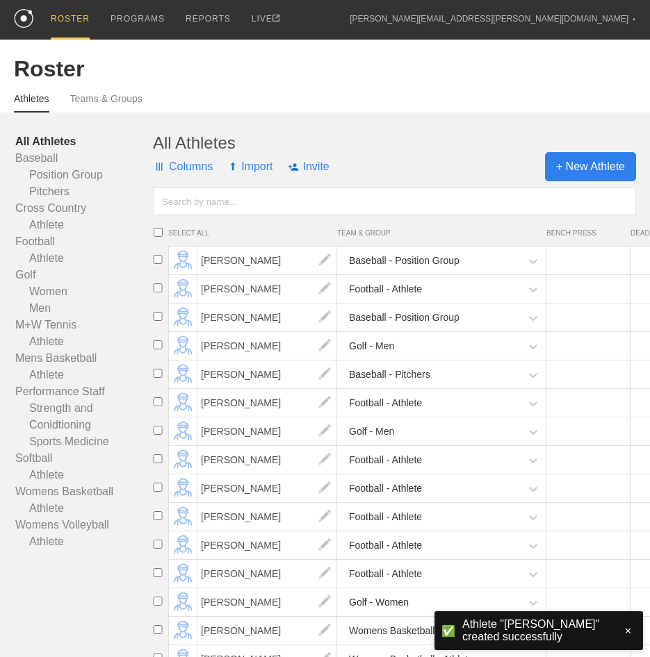
click at [577, 166] on span "+ New Athlete" at bounding box center [590, 166] width 91 height 29
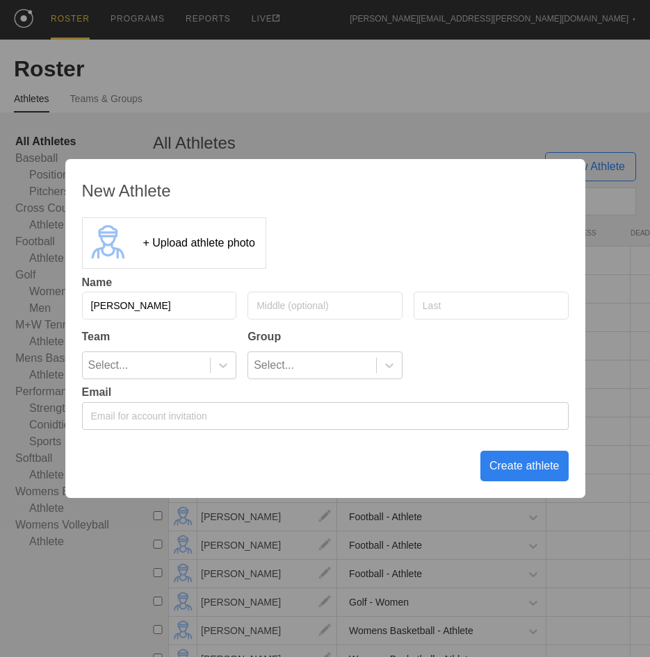
type input "[PERSON_NAME]"
click at [220, 358] on icon at bounding box center [223, 365] width 14 height 14
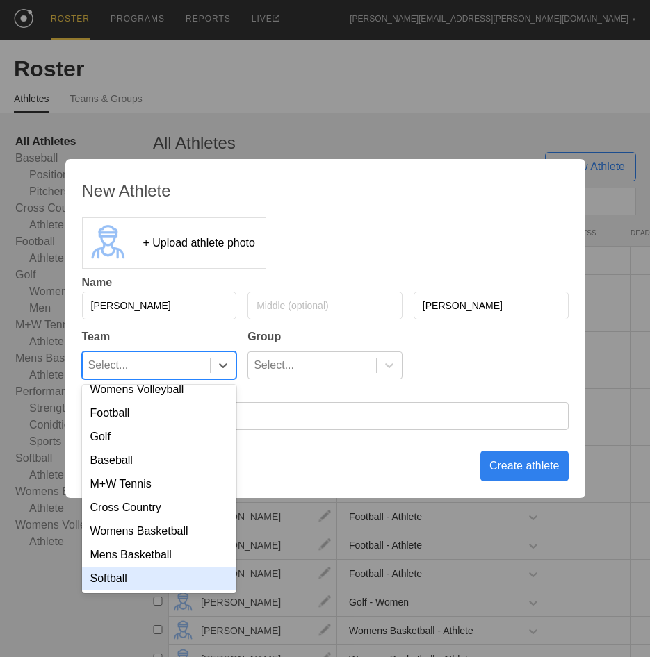
click at [160, 580] on div "Softball" at bounding box center [159, 579] width 155 height 24
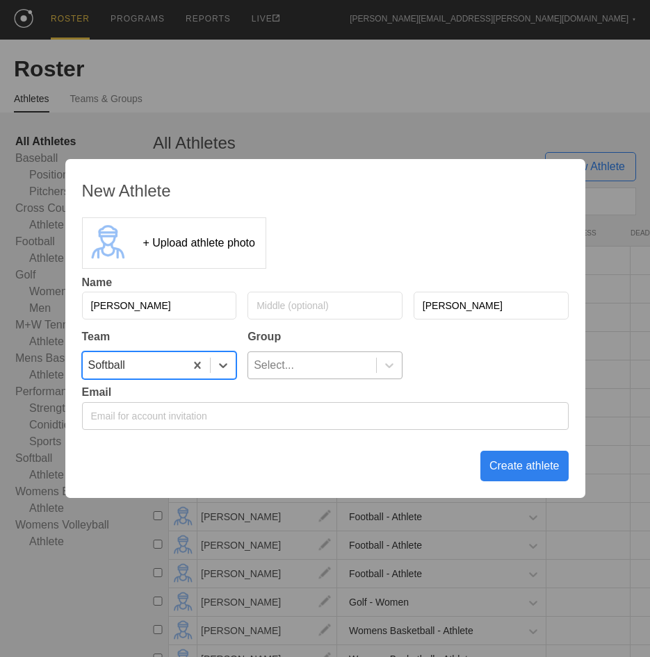
click at [324, 373] on div "Select..." at bounding box center [312, 365] width 128 height 26
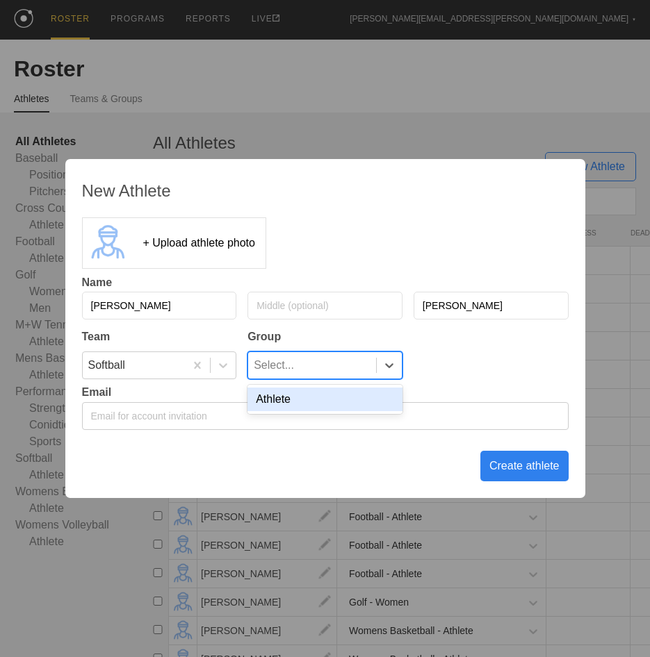
click at [314, 408] on div "Athlete" at bounding box center [324, 400] width 155 height 24
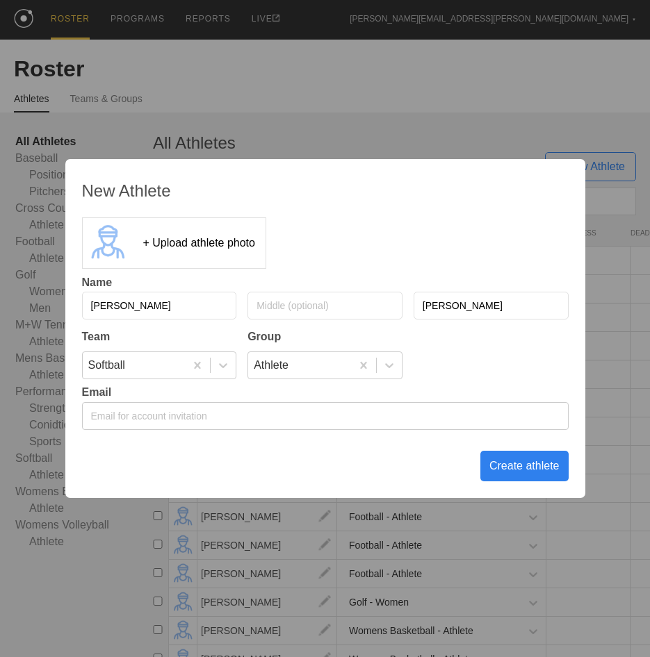
click at [502, 471] on div "Create athlete" at bounding box center [524, 466] width 88 height 31
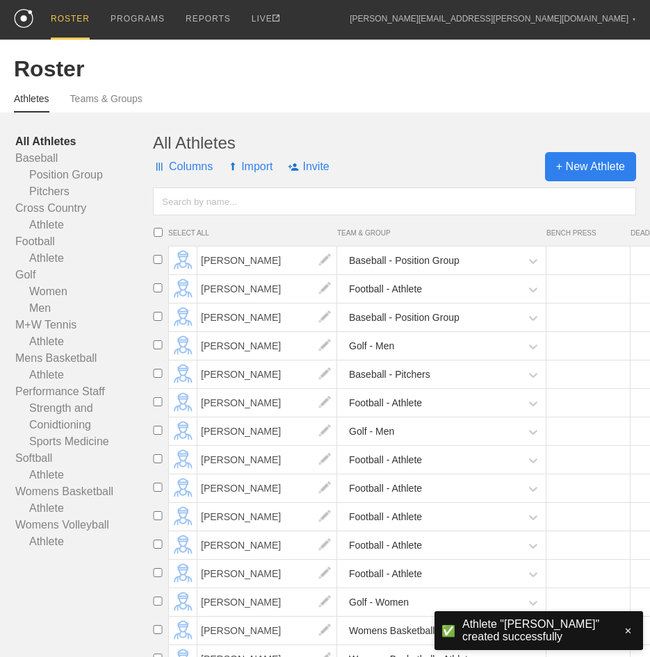
click at [572, 176] on span "+ New Athlete" at bounding box center [590, 166] width 91 height 29
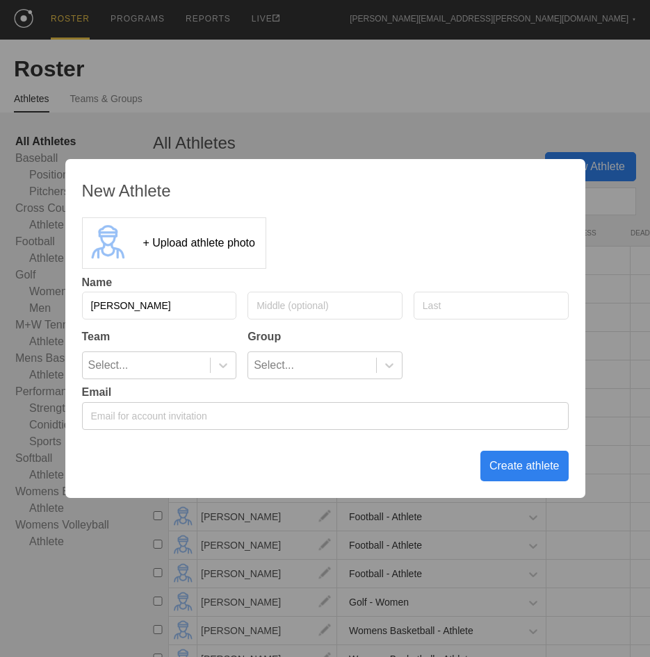
type input "[PERSON_NAME]"
click at [222, 365] on icon at bounding box center [223, 365] width 14 height 14
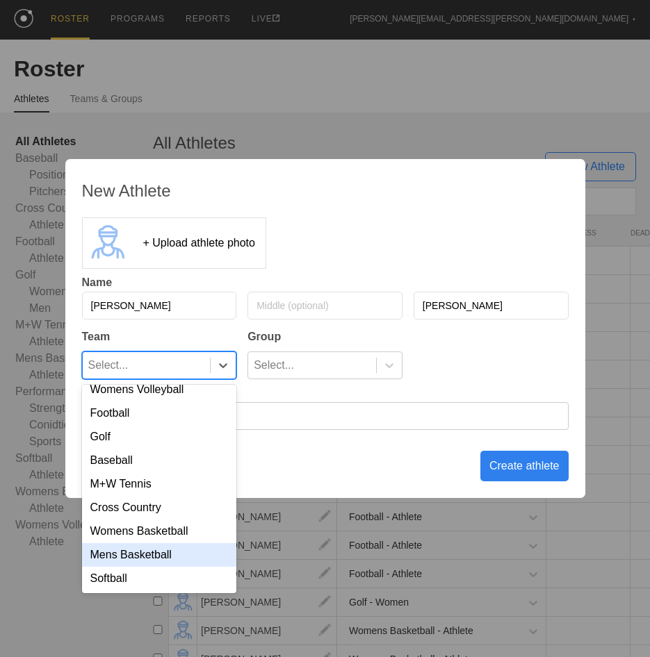
click at [170, 580] on div "Softball" at bounding box center [159, 579] width 155 height 24
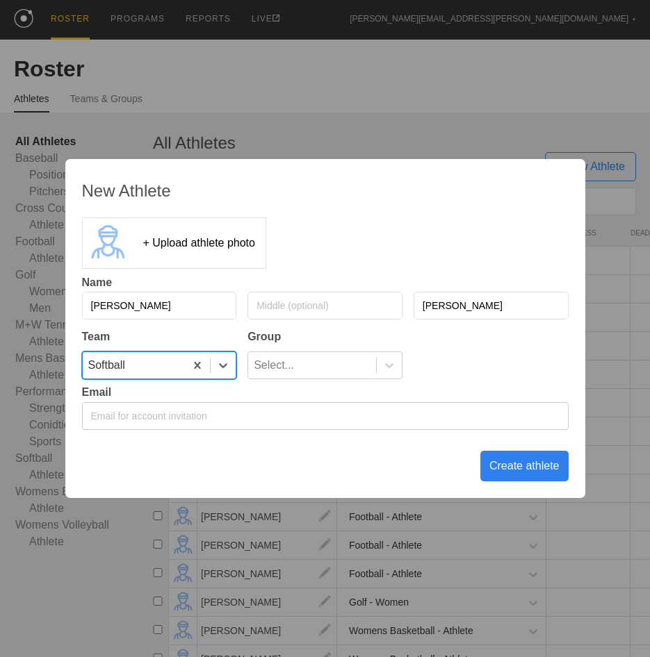
click at [294, 367] on div "Select..." at bounding box center [312, 365] width 128 height 26
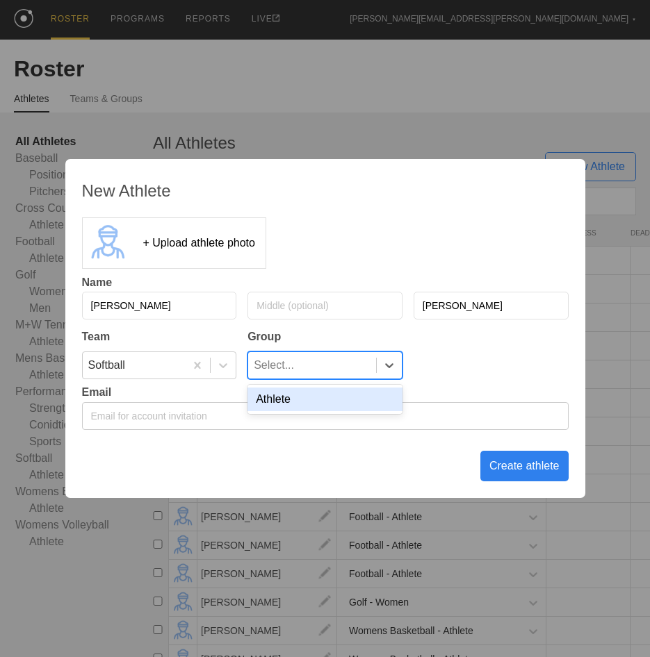
click at [303, 394] on div "Athlete" at bounding box center [324, 400] width 155 height 24
click at [504, 463] on div "Create athlete" at bounding box center [524, 466] width 88 height 31
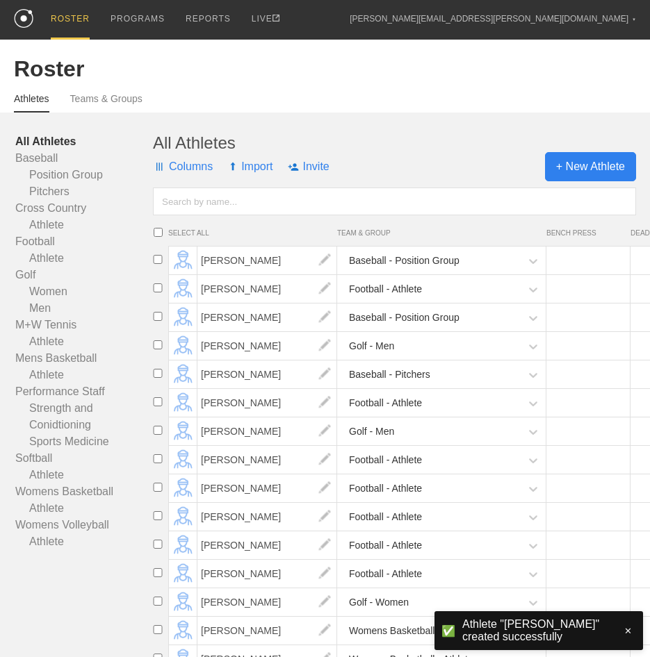
click at [568, 169] on span "+ New Athlete" at bounding box center [590, 166] width 91 height 29
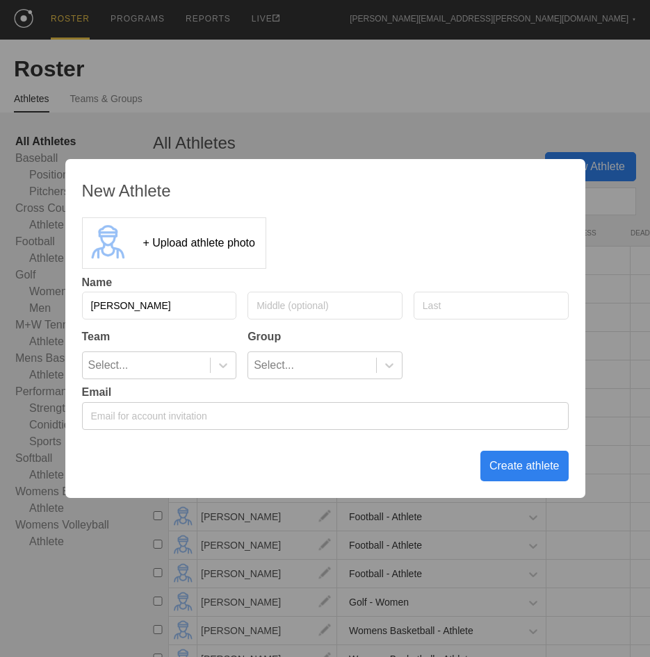
type input "[PERSON_NAME]"
click at [223, 363] on icon at bounding box center [223, 365] width 14 height 14
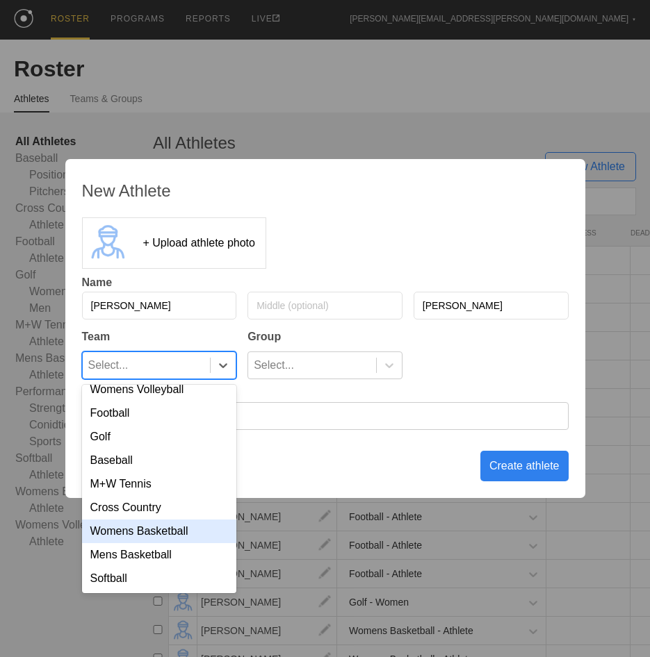
click at [184, 571] on div "Softball" at bounding box center [159, 579] width 155 height 24
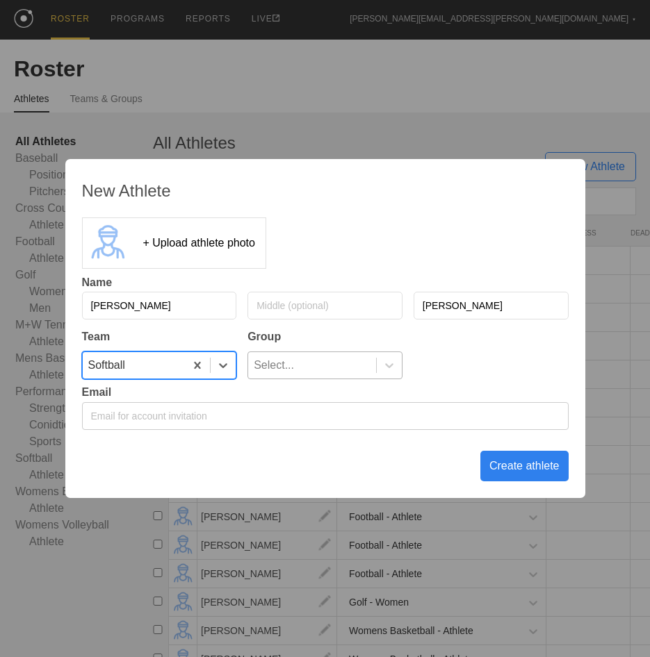
click at [325, 364] on div "Select..." at bounding box center [312, 365] width 128 height 26
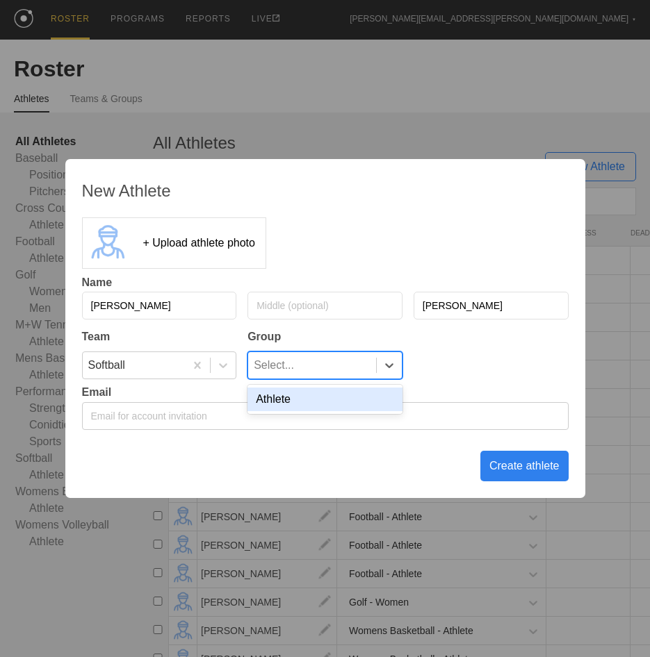
click at [323, 390] on div "Athlete" at bounding box center [324, 400] width 155 height 24
click at [514, 467] on div "Create athlete" at bounding box center [524, 466] width 88 height 31
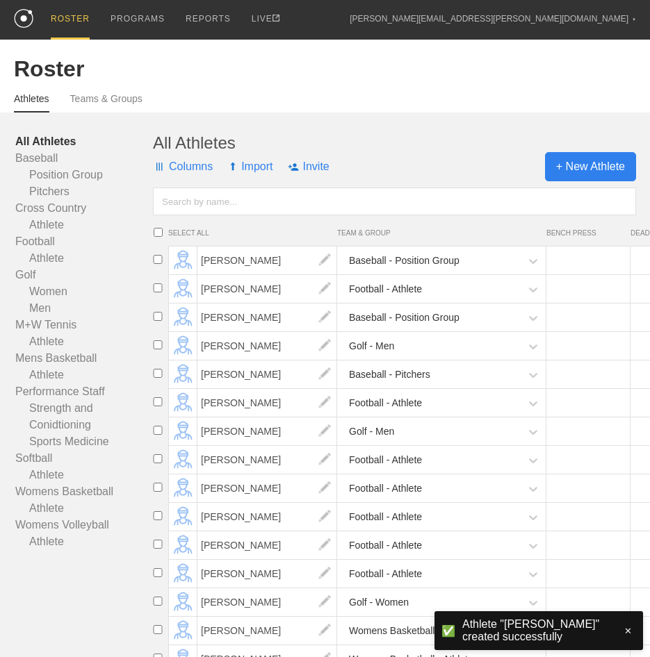
click at [589, 173] on span "+ New Athlete" at bounding box center [590, 166] width 91 height 29
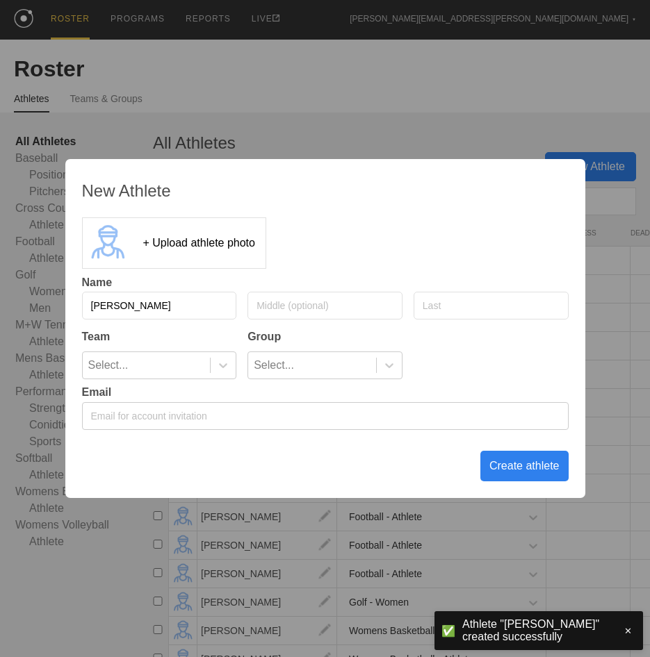
type input "[PERSON_NAME]"
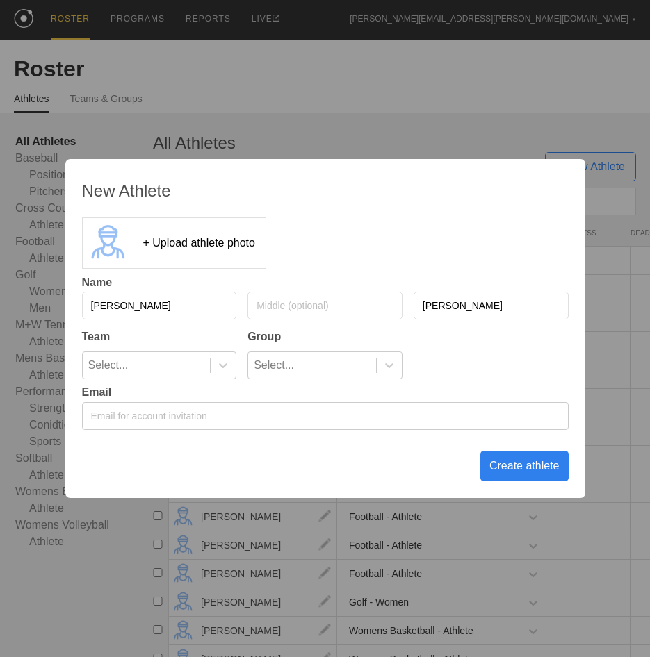
type input "[PERSON_NAME]"
click at [238, 372] on div "Select... Select..." at bounding box center [325, 366] width 486 height 28
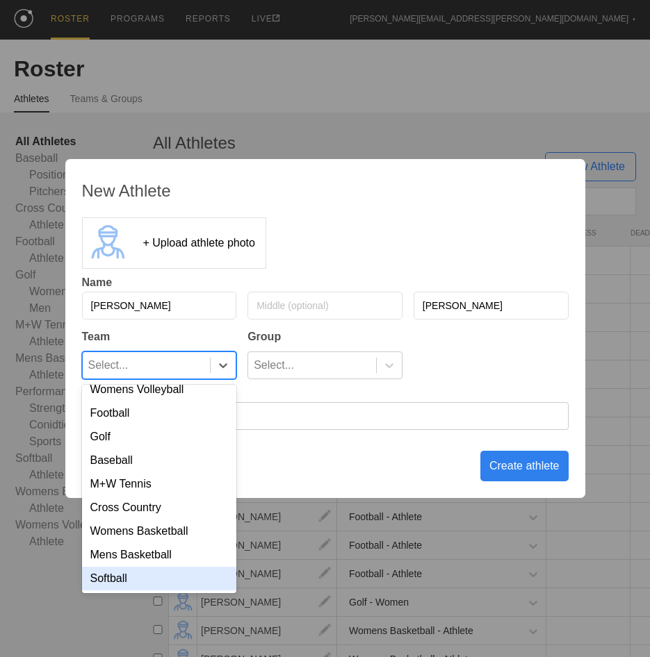
click at [144, 586] on div "Softball" at bounding box center [159, 579] width 155 height 24
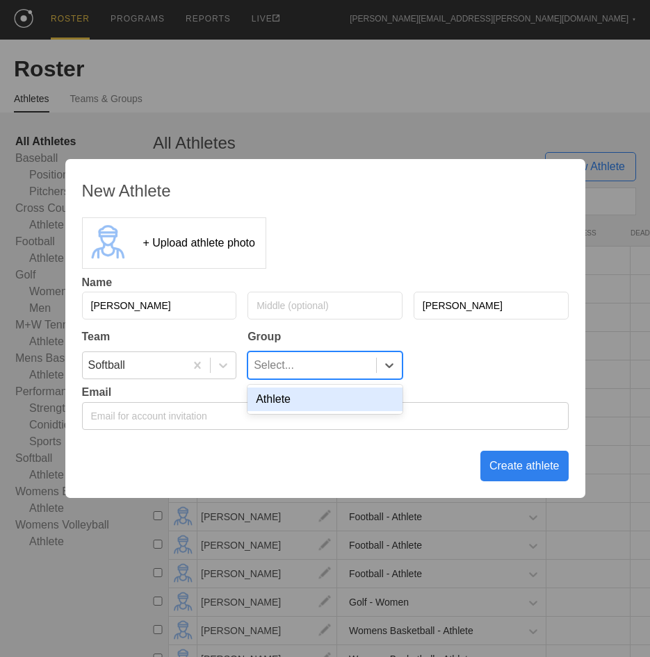
click at [301, 357] on div "Select..." at bounding box center [312, 365] width 128 height 26
click at [304, 401] on div "Athlete" at bounding box center [324, 400] width 155 height 24
click at [543, 463] on div "Create athlete" at bounding box center [524, 466] width 88 height 31
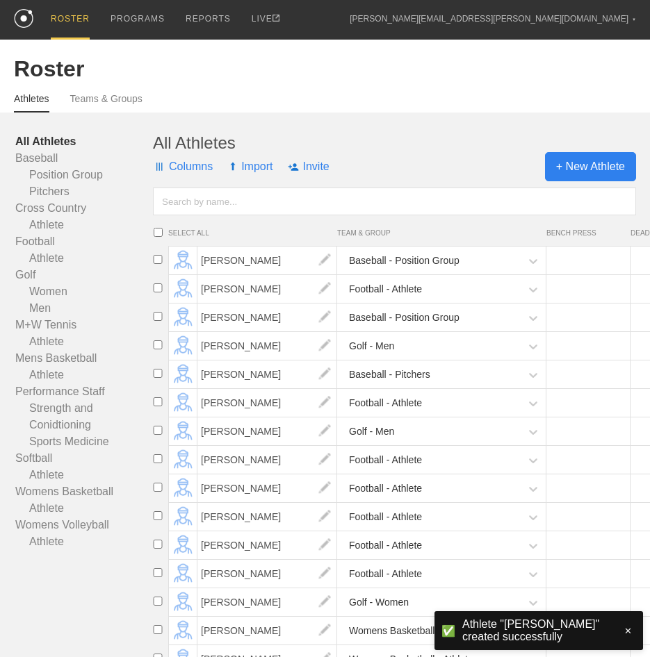
click at [570, 179] on span "+ New Athlete" at bounding box center [590, 166] width 91 height 29
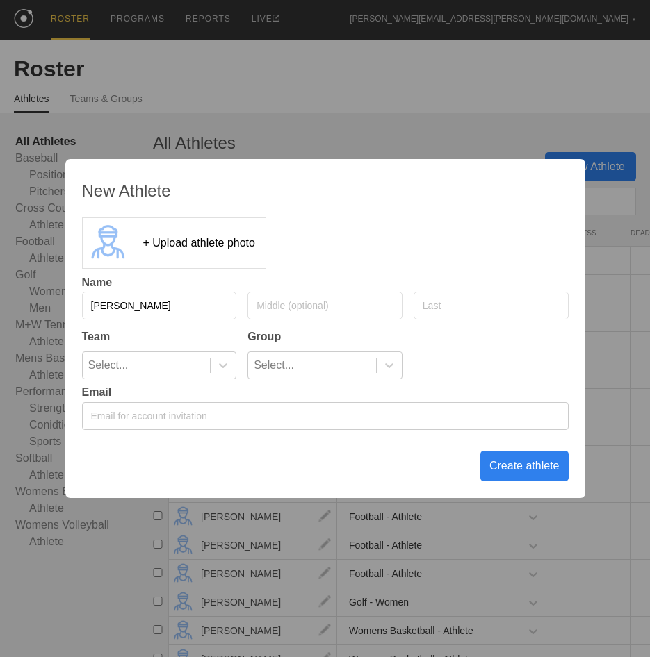
type input "[PERSON_NAME]"
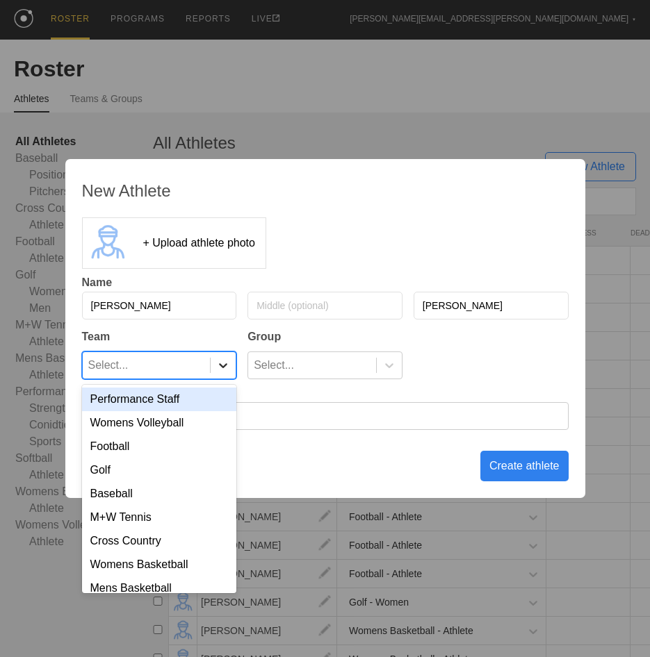
click at [217, 361] on icon at bounding box center [223, 365] width 14 height 14
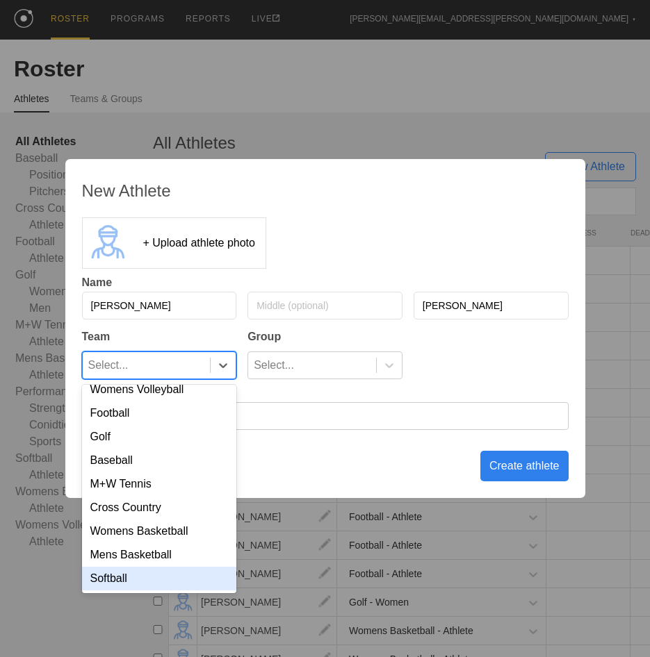
click at [165, 568] on div "Softball" at bounding box center [159, 579] width 155 height 24
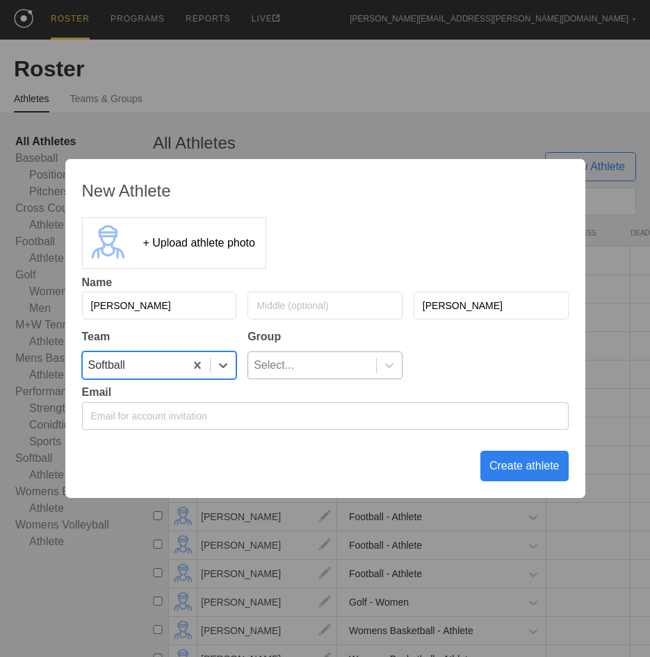
click at [306, 370] on div "Select..." at bounding box center [312, 365] width 128 height 26
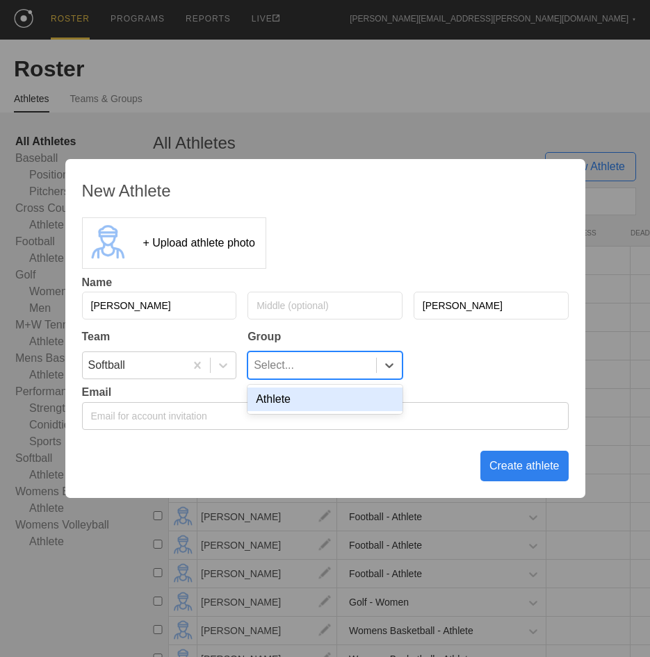
click at [310, 403] on div "Athlete" at bounding box center [324, 400] width 155 height 24
click at [506, 465] on div "Create athlete" at bounding box center [524, 466] width 88 height 31
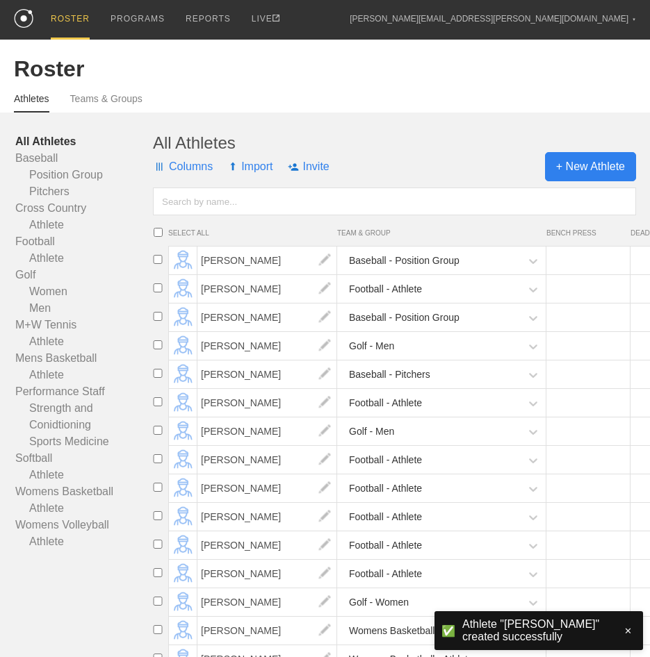
click at [572, 172] on span "+ New Athlete" at bounding box center [590, 166] width 91 height 29
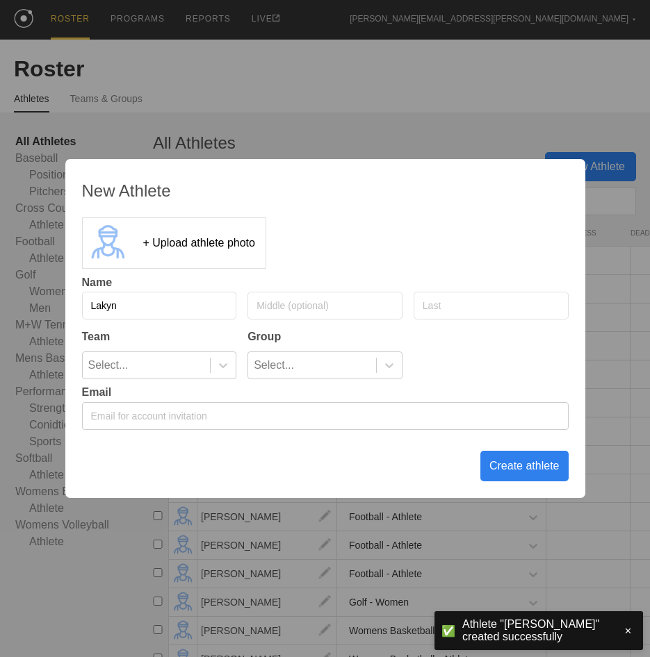
type input "Lakyn"
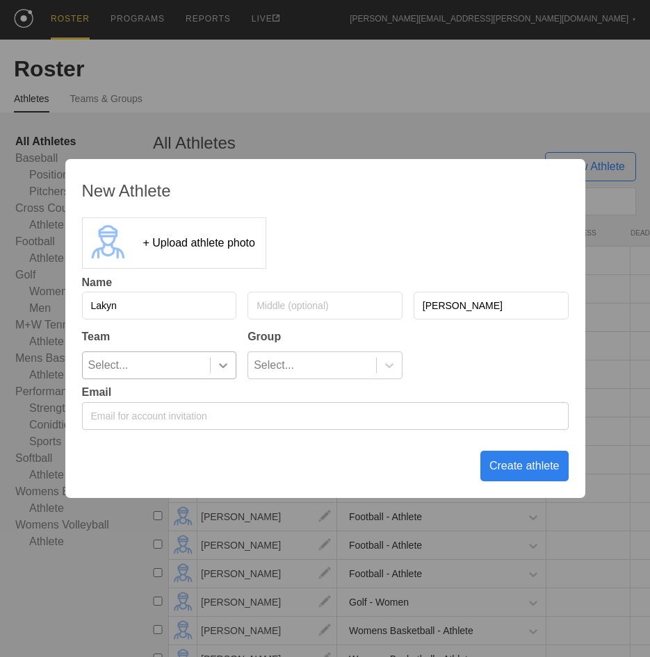
type input "[PERSON_NAME]"
click at [210, 361] on div at bounding box center [222, 365] width 25 height 14
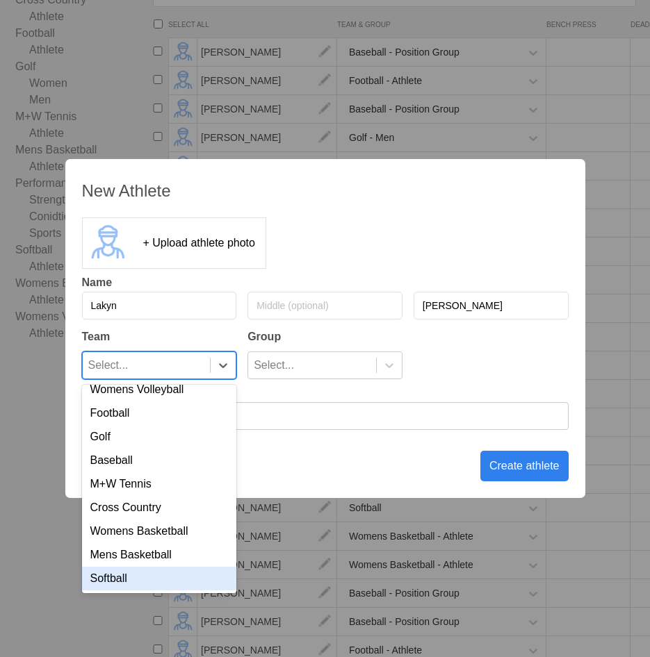
click at [165, 569] on div "Softball" at bounding box center [159, 579] width 155 height 24
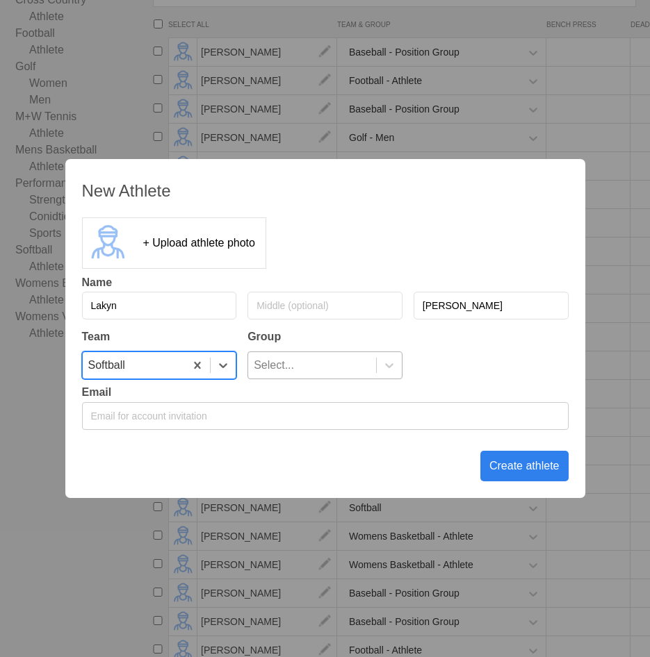
click at [325, 355] on div "Select..." at bounding box center [312, 365] width 128 height 26
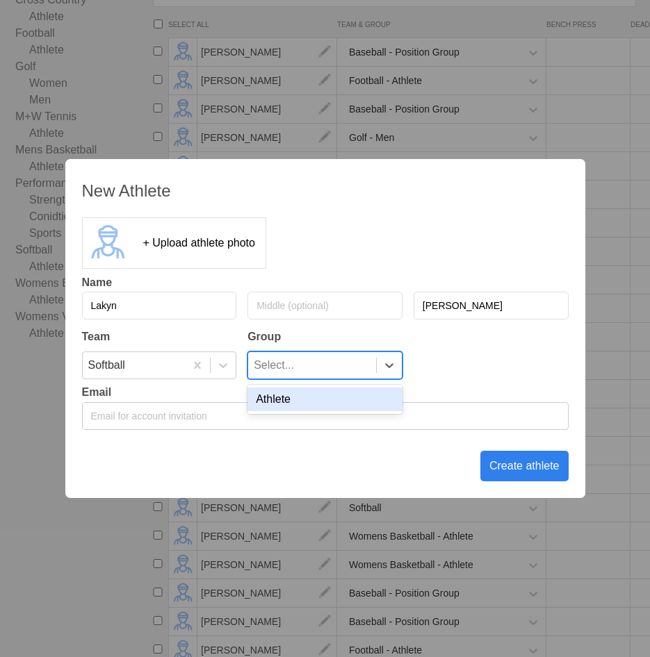
click at [320, 411] on div "Athlete" at bounding box center [324, 400] width 155 height 24
click at [514, 472] on div "Create athlete" at bounding box center [524, 466] width 88 height 31
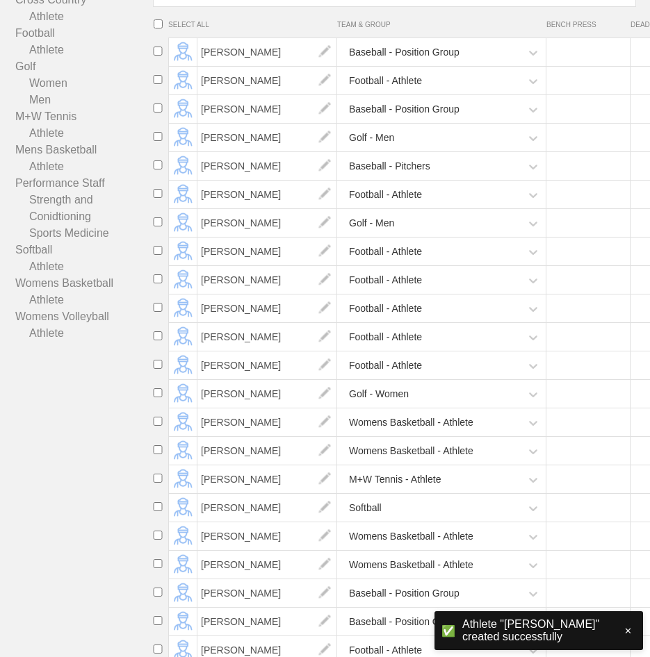
scroll to position [0, 0]
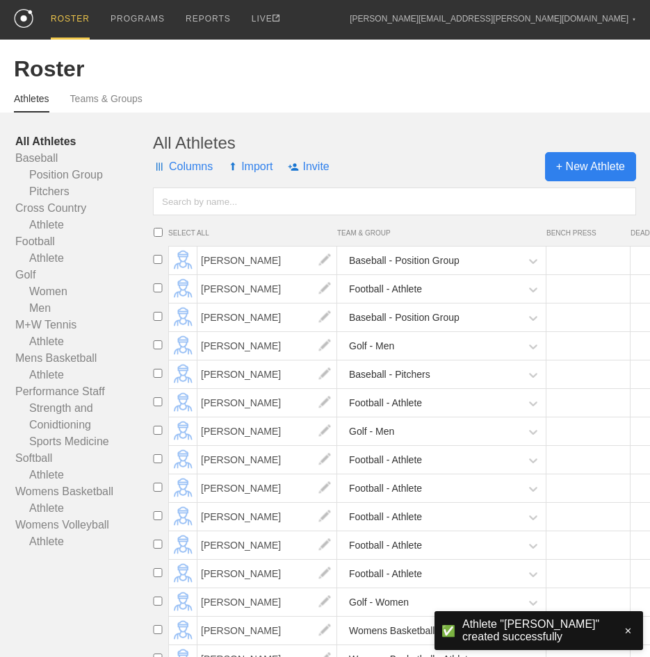
click at [570, 172] on span "+ New Athlete" at bounding box center [590, 166] width 91 height 29
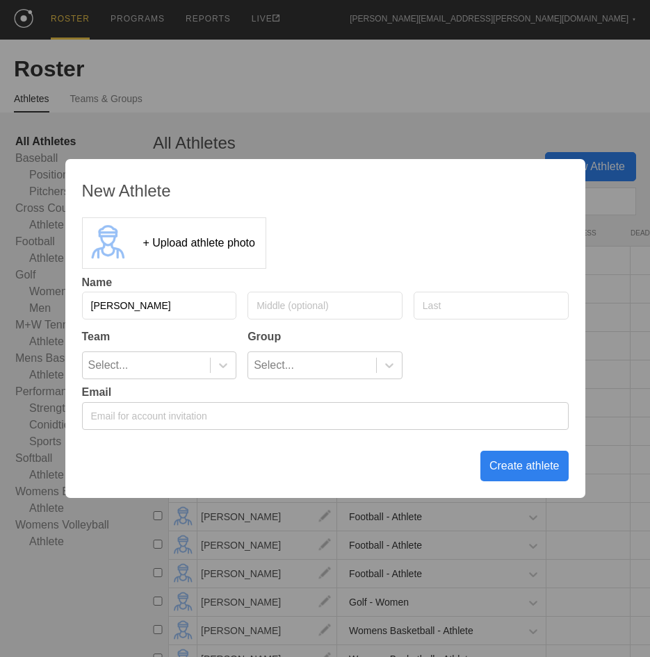
type input "[PERSON_NAME]"
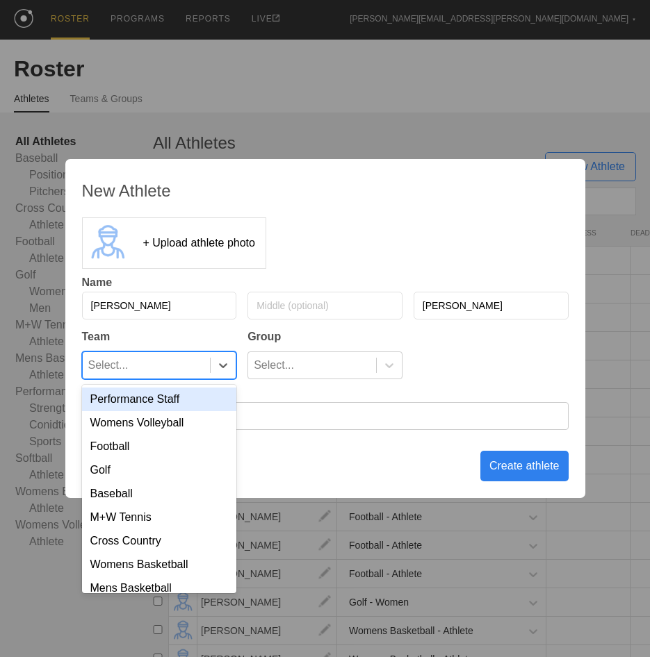
click at [203, 365] on div "Select..." at bounding box center [147, 365] width 128 height 26
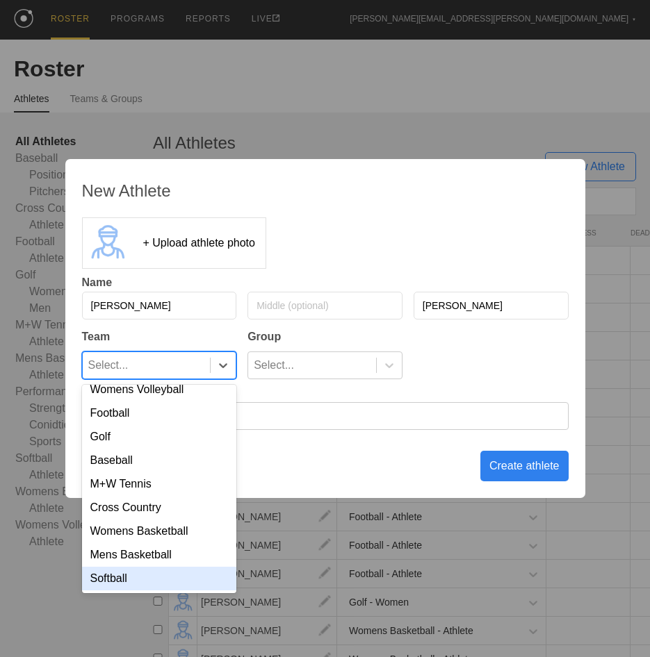
click at [163, 578] on div "Softball" at bounding box center [159, 579] width 155 height 24
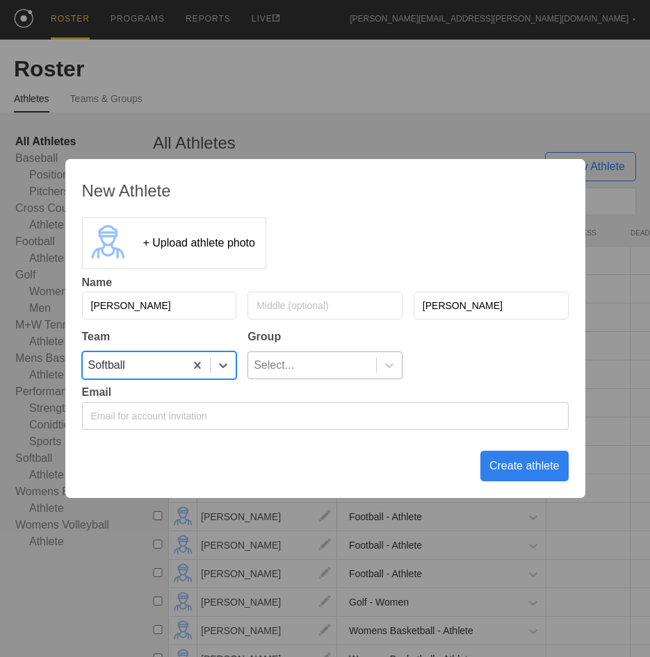
click at [332, 369] on div "Select..." at bounding box center [312, 365] width 128 height 26
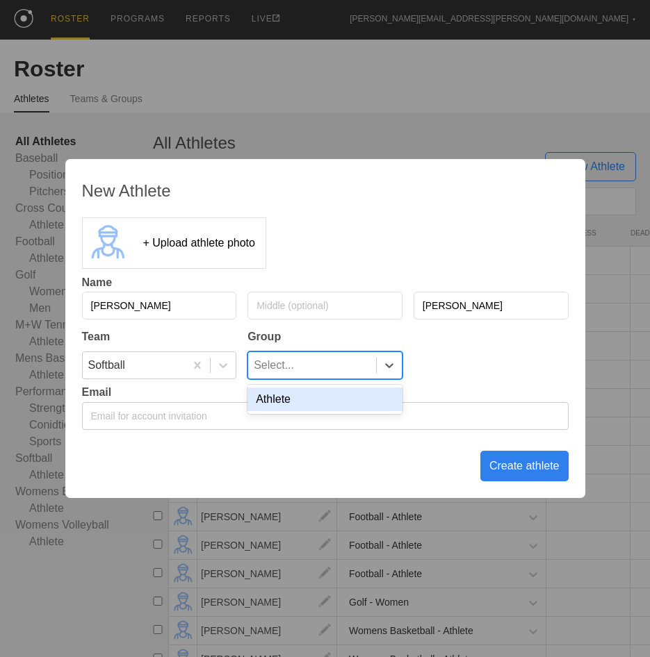
click at [333, 396] on div "Athlete" at bounding box center [324, 400] width 155 height 24
click at [495, 465] on div "Create athlete" at bounding box center [524, 466] width 88 height 31
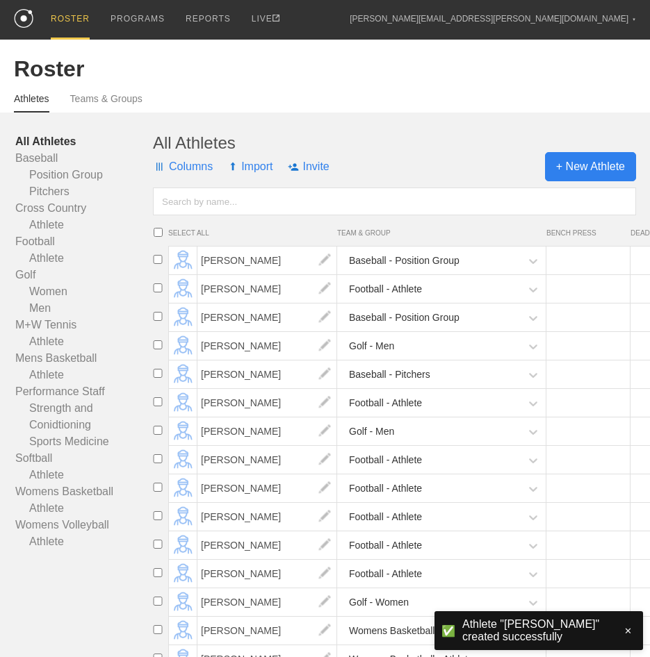
click at [577, 170] on span "+ New Athlete" at bounding box center [590, 166] width 91 height 29
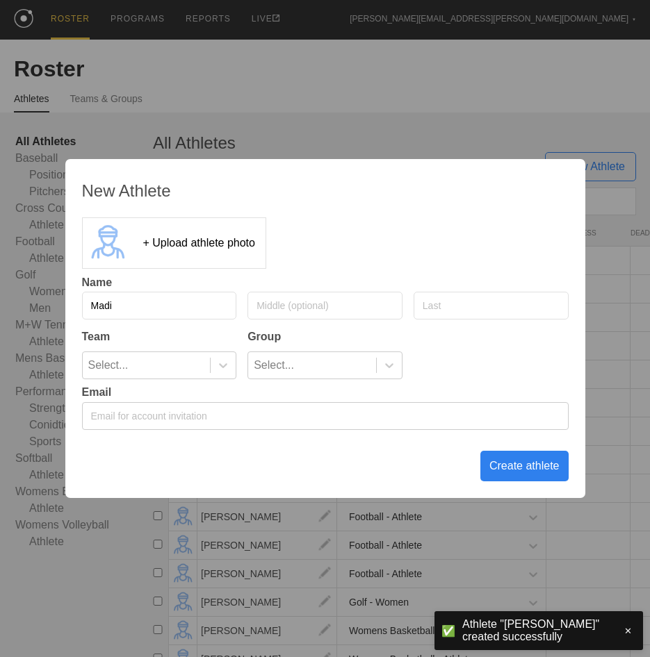
type input "Madi"
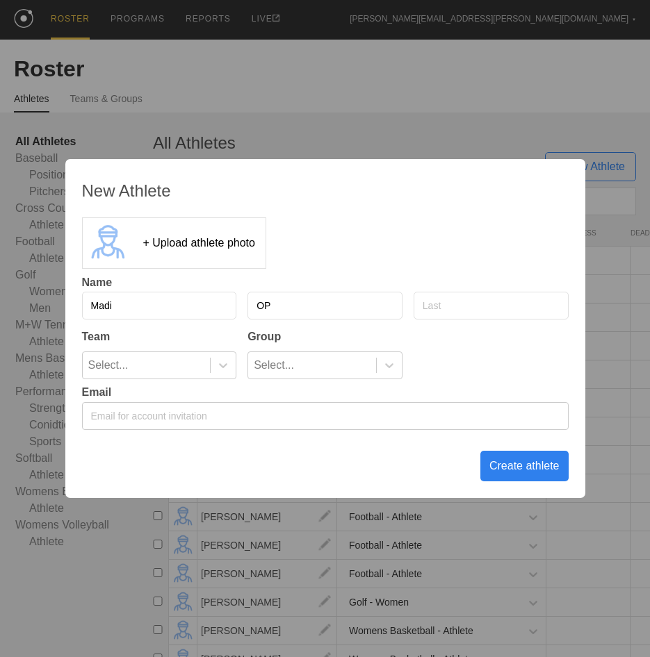
type input "O"
type input "[PERSON_NAME]"
click at [226, 368] on icon at bounding box center [223, 365] width 14 height 14
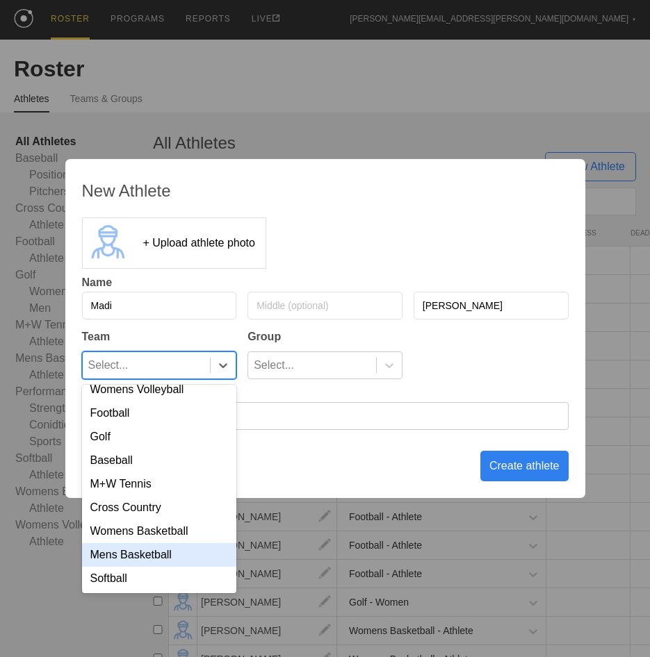
click at [173, 591] on div "Performance Staff Womens Volleyball Football Golf Baseball M+W Tennis Cross Cou…" at bounding box center [159, 489] width 155 height 208
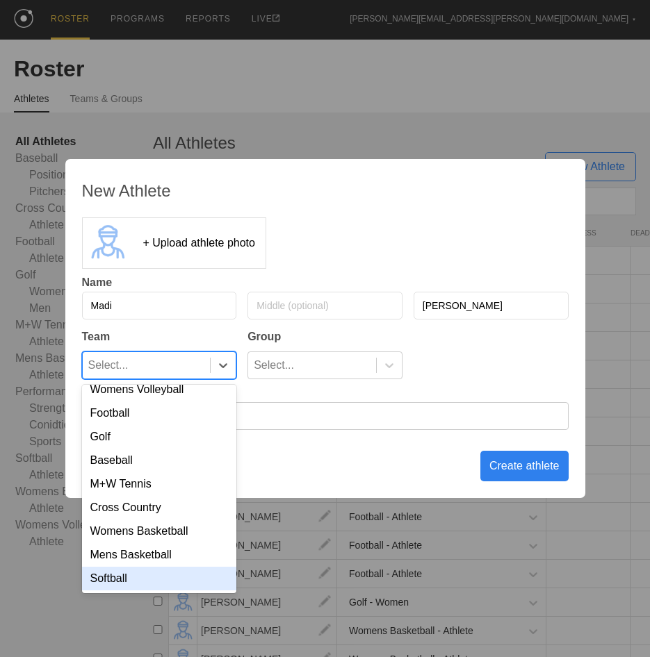
click at [172, 578] on div "Softball" at bounding box center [159, 579] width 155 height 24
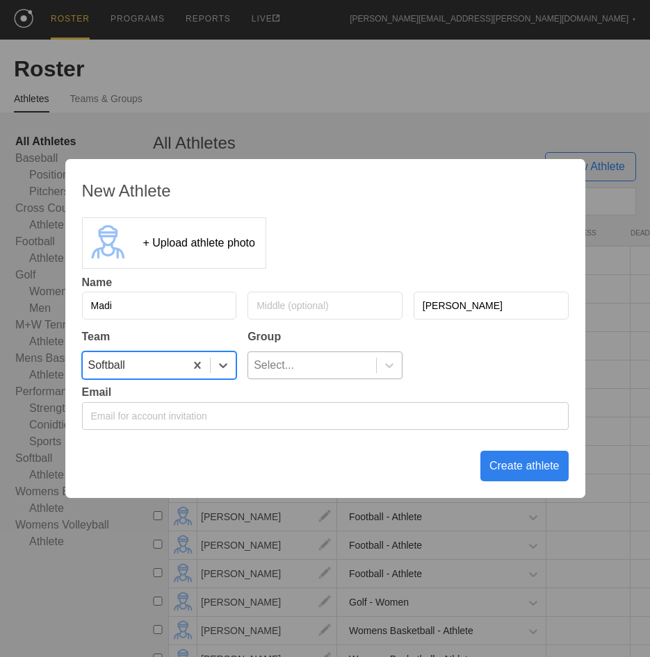
click at [317, 361] on div "Select..." at bounding box center [312, 365] width 128 height 26
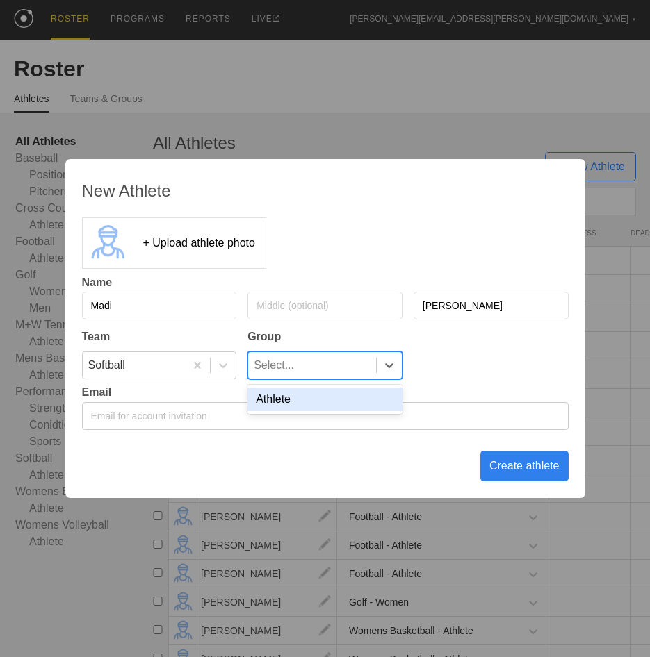
click at [311, 404] on div "Athlete" at bounding box center [324, 400] width 155 height 24
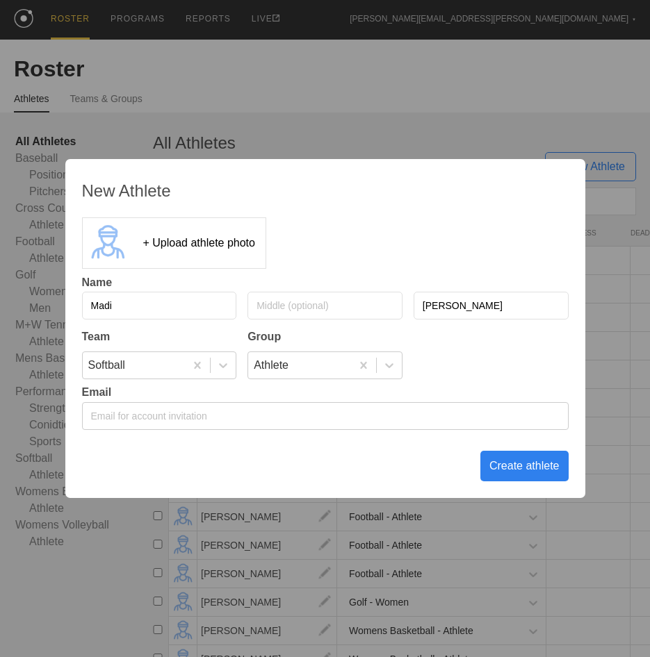
click at [511, 472] on div "Create athlete" at bounding box center [524, 466] width 88 height 31
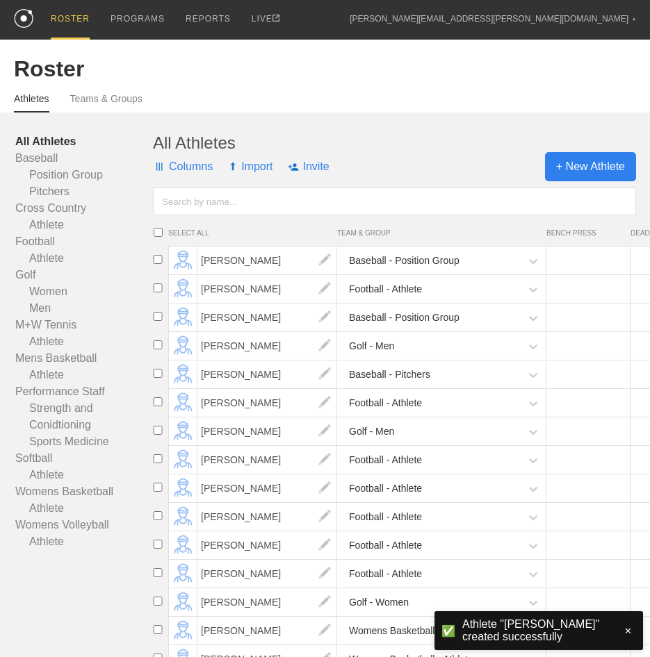
click at [563, 163] on span "+ New Athlete" at bounding box center [590, 166] width 91 height 29
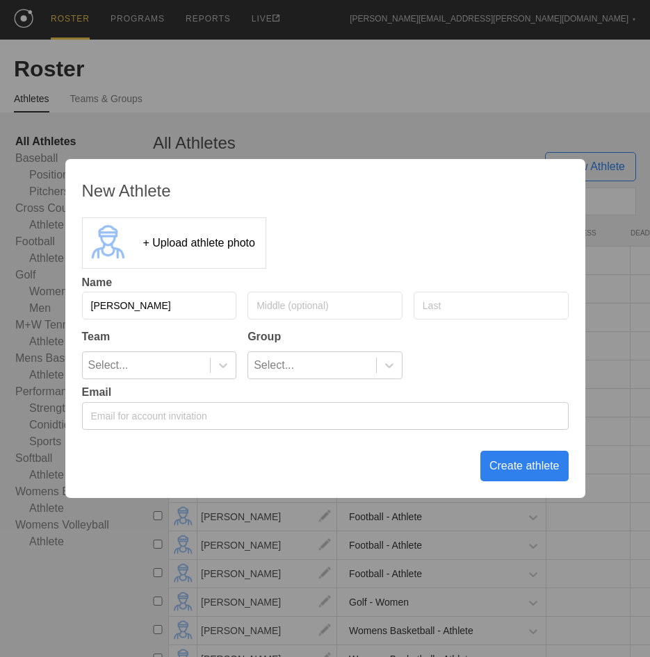
type input "[PERSON_NAME]"
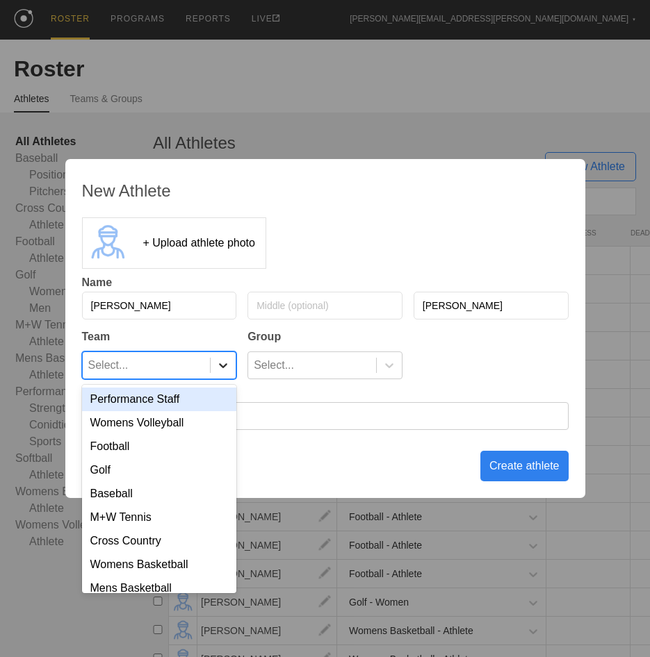
click at [227, 367] on icon at bounding box center [223, 365] width 14 height 14
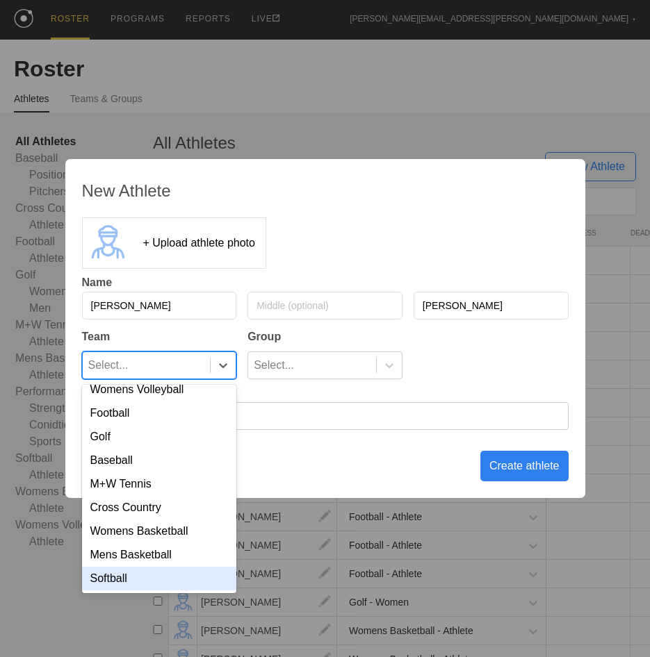
click at [175, 572] on div "Softball" at bounding box center [159, 579] width 155 height 24
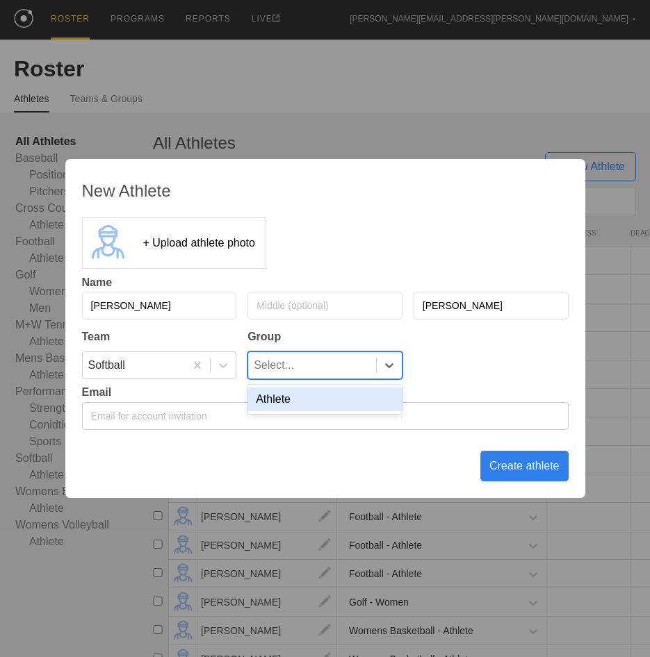
click at [322, 370] on div "Select..." at bounding box center [312, 365] width 128 height 26
click at [309, 407] on div "Athlete" at bounding box center [324, 400] width 155 height 24
click at [522, 456] on div "Create athlete" at bounding box center [524, 466] width 88 height 31
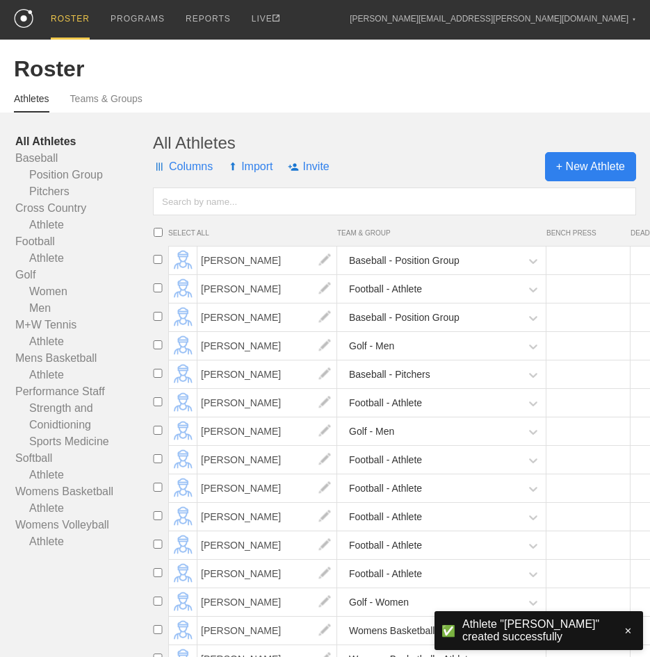
click at [584, 181] on span "+ New Athlete" at bounding box center [590, 166] width 91 height 29
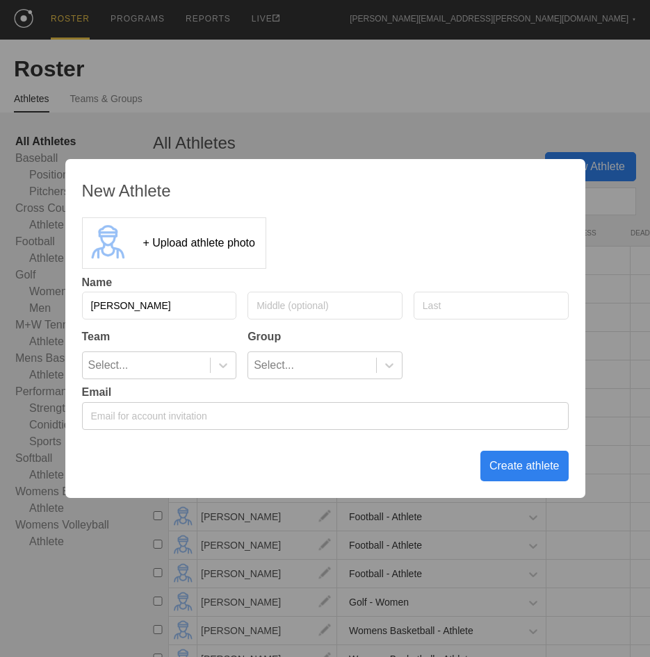
type input "[PERSON_NAME]"
type input "Cruzan"
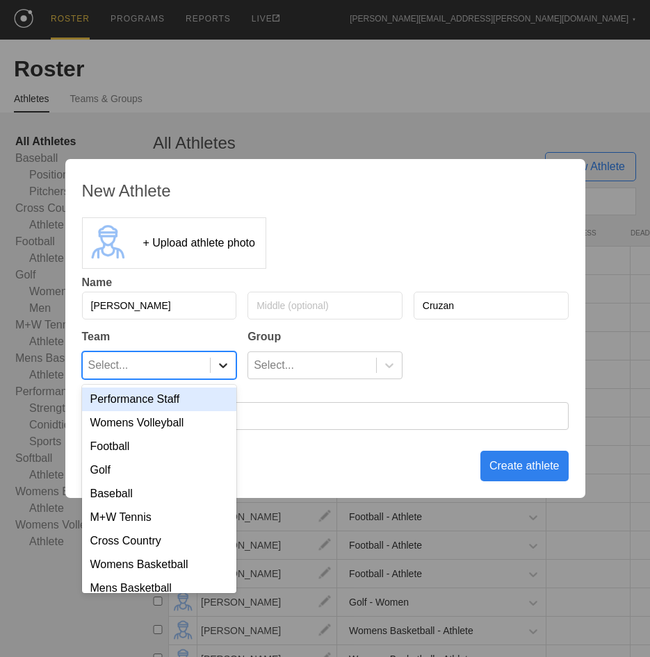
click at [213, 366] on div at bounding box center [222, 365] width 25 height 14
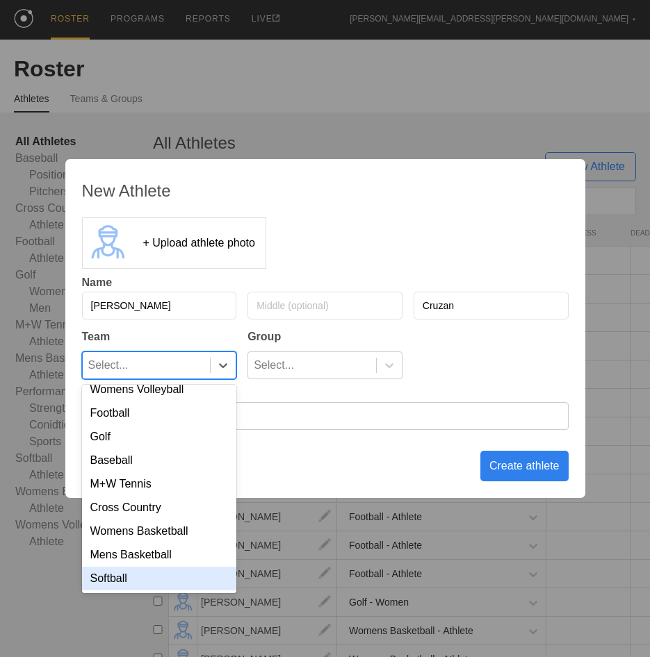
click at [169, 577] on div "Softball" at bounding box center [159, 579] width 155 height 24
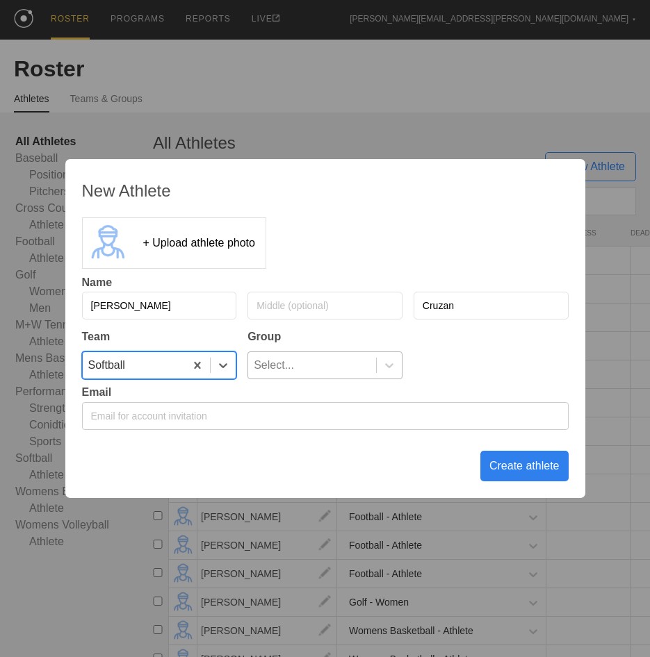
click at [314, 365] on div "Select..." at bounding box center [312, 365] width 128 height 26
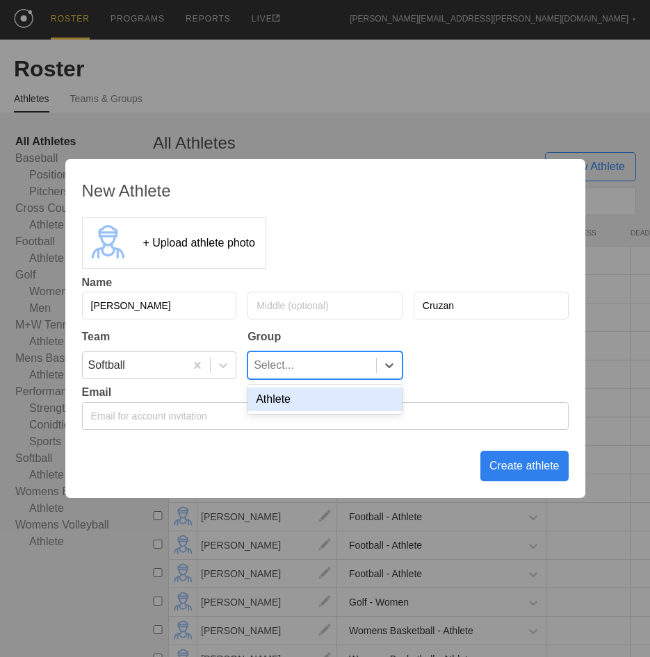
click at [318, 404] on div "Athlete" at bounding box center [324, 400] width 155 height 24
click at [498, 463] on div "Create athlete" at bounding box center [524, 466] width 88 height 31
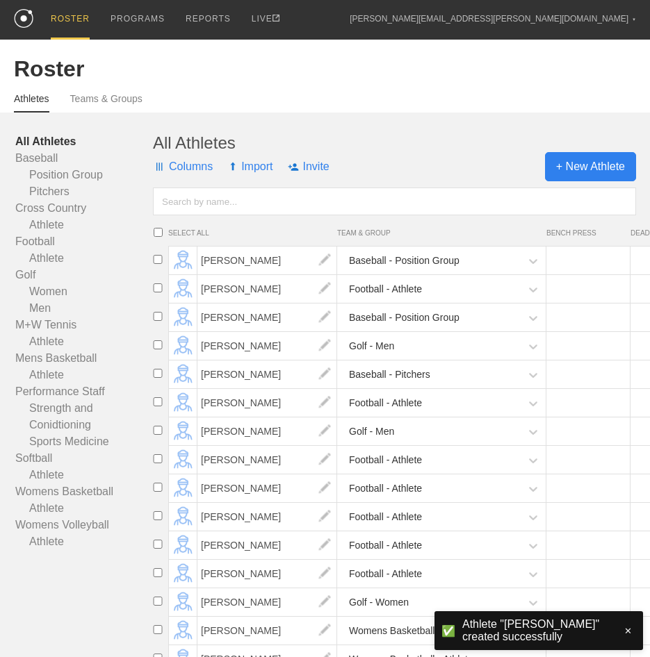
click at [595, 170] on span "+ New Athlete" at bounding box center [590, 166] width 91 height 29
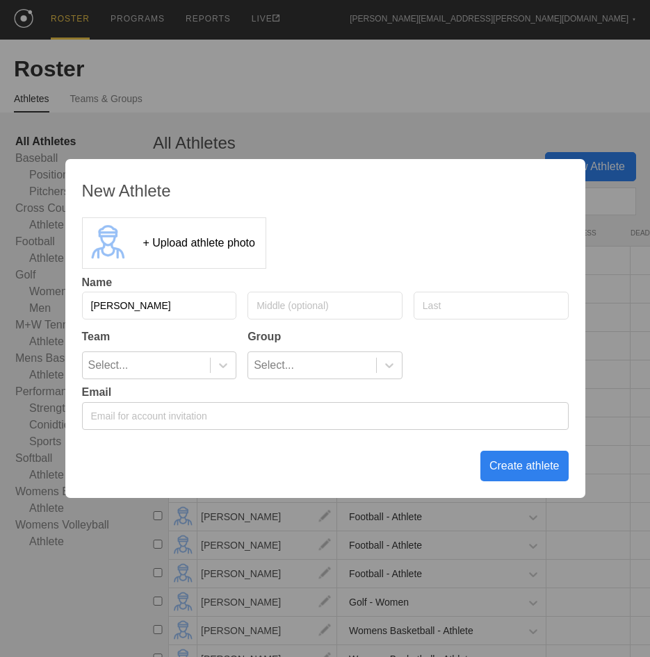
type input "[PERSON_NAME]"
click at [227, 365] on icon at bounding box center [223, 365] width 14 height 14
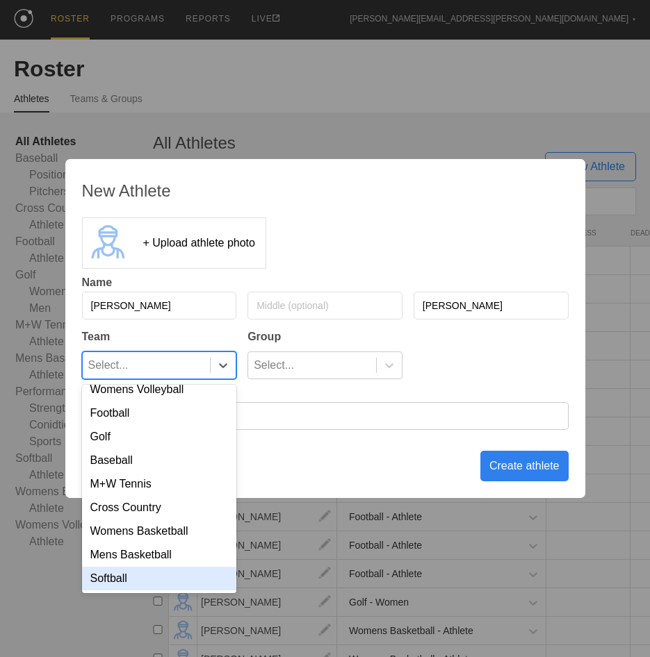
click at [154, 581] on div "Softball" at bounding box center [159, 579] width 155 height 24
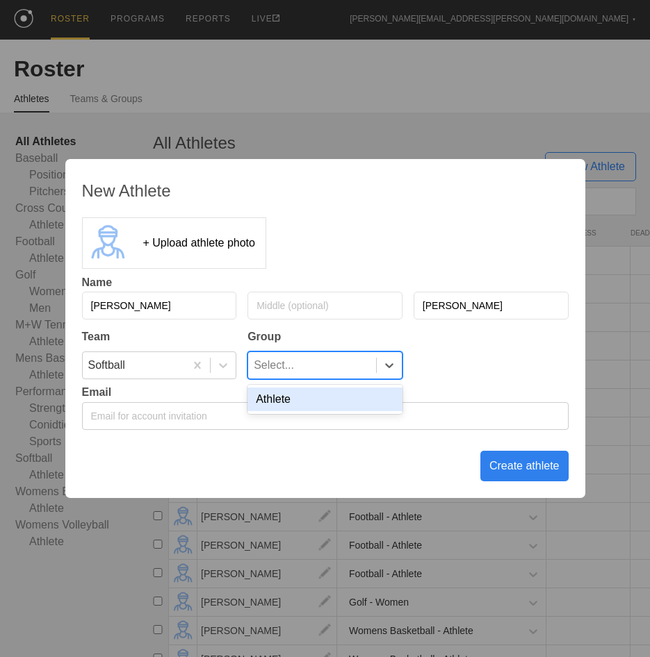
click at [338, 361] on div "Select..." at bounding box center [312, 365] width 128 height 26
click at [319, 402] on div "Athlete" at bounding box center [324, 400] width 155 height 24
click at [503, 477] on div "Create athlete" at bounding box center [524, 466] width 88 height 31
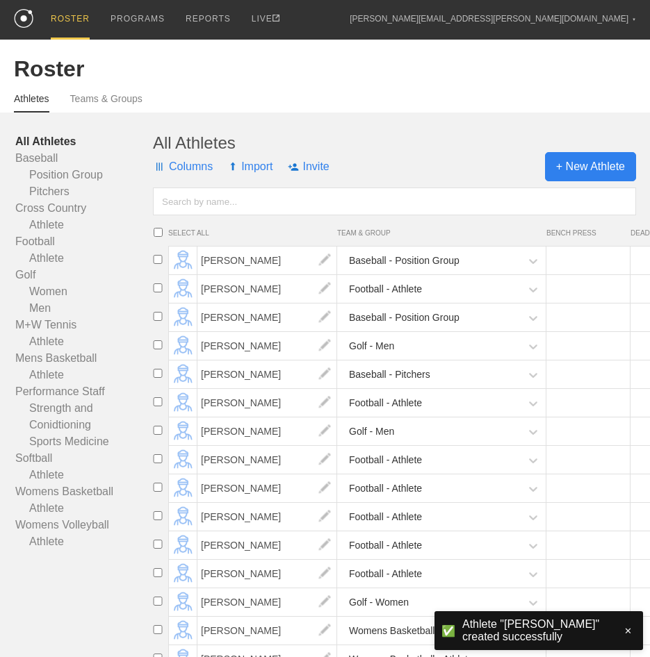
click at [599, 176] on span "+ New Athlete" at bounding box center [590, 166] width 91 height 29
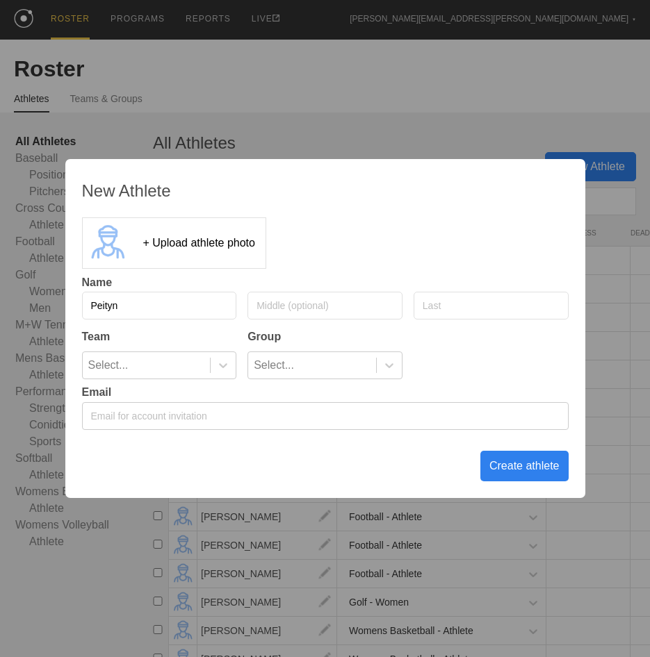
type input "Peityn"
type input "[PERSON_NAME]"
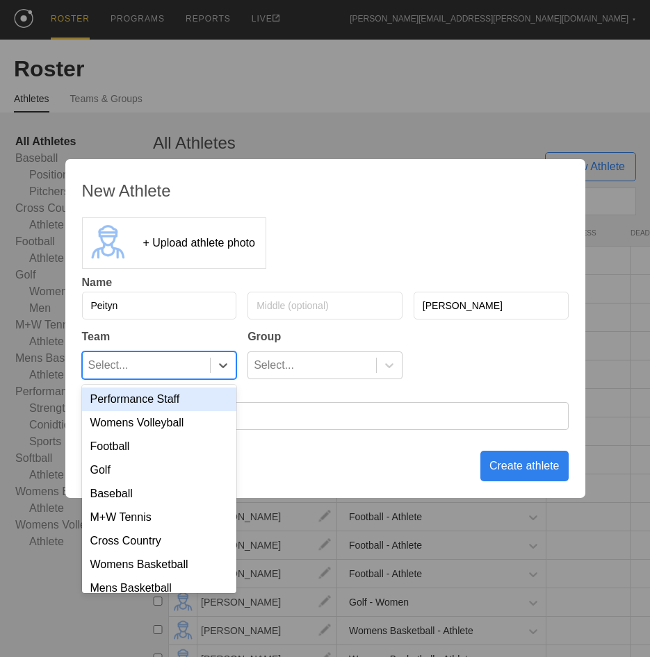
click at [220, 374] on div at bounding box center [223, 365] width 26 height 26
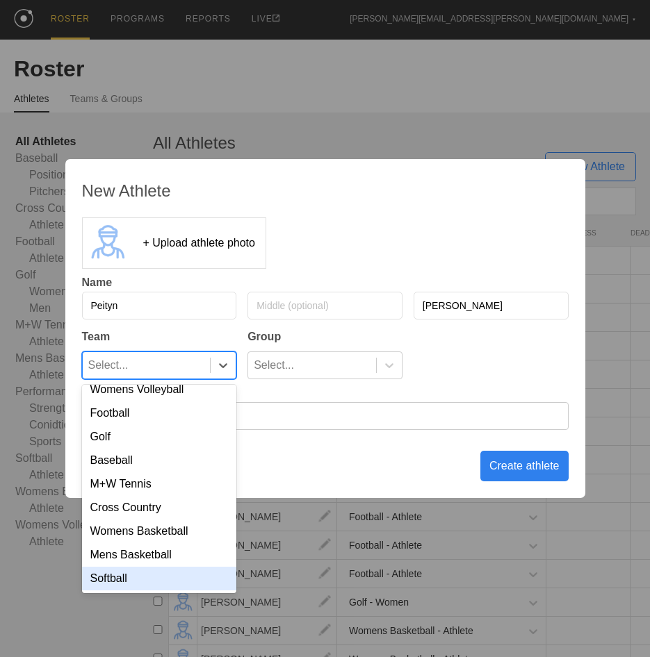
click at [157, 583] on div "Softball" at bounding box center [159, 579] width 155 height 24
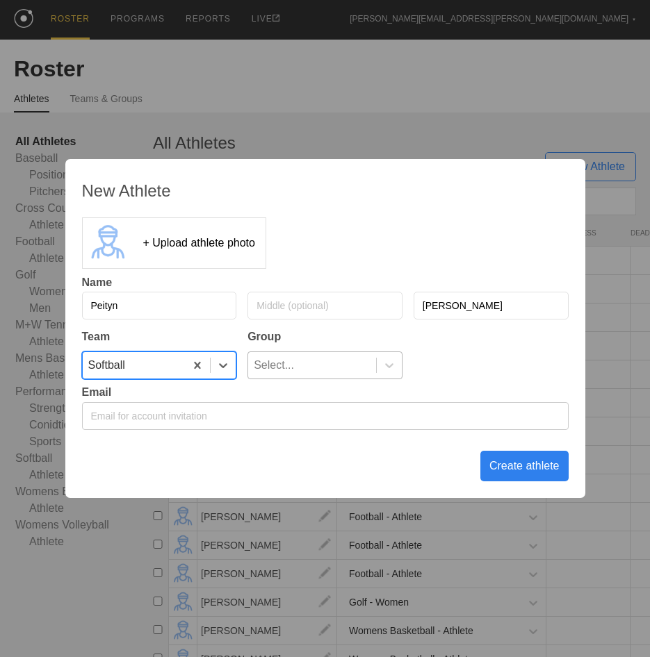
click at [342, 358] on div "Select..." at bounding box center [312, 365] width 128 height 26
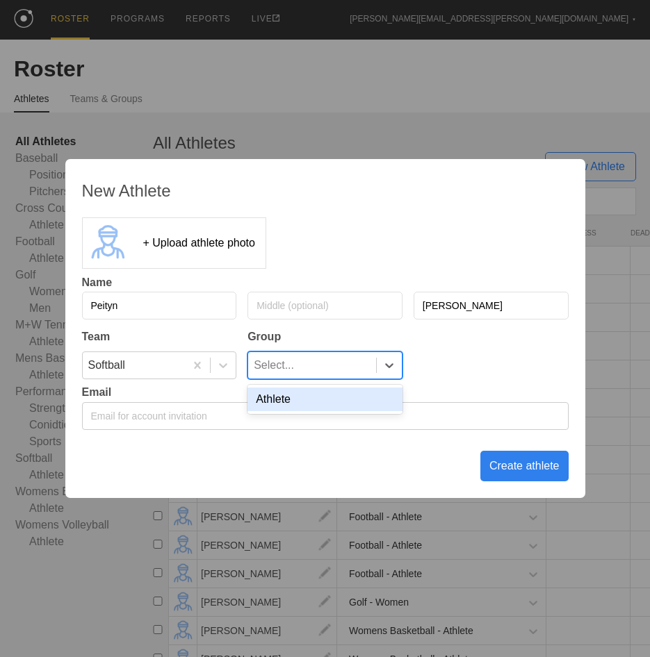
click at [334, 388] on div "Athlete" at bounding box center [324, 400] width 155 height 24
click at [509, 465] on div "Create athlete" at bounding box center [524, 466] width 88 height 31
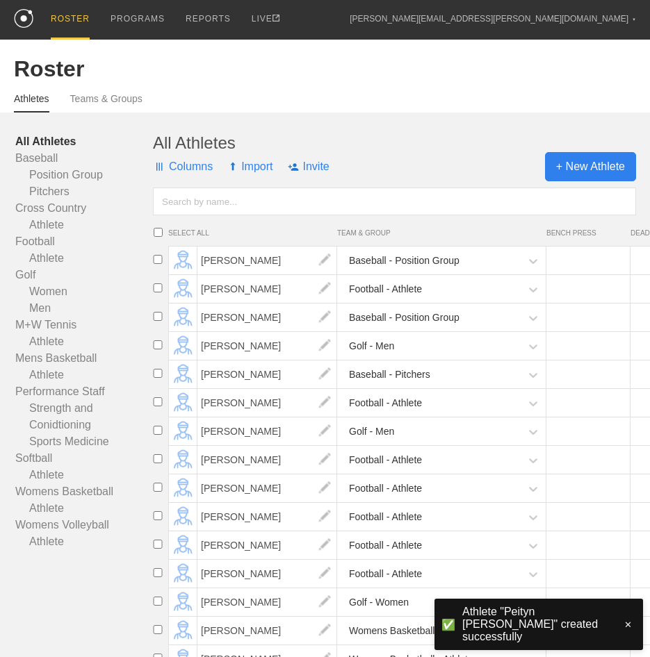
click at [600, 178] on span "+ New Athlete" at bounding box center [590, 166] width 91 height 29
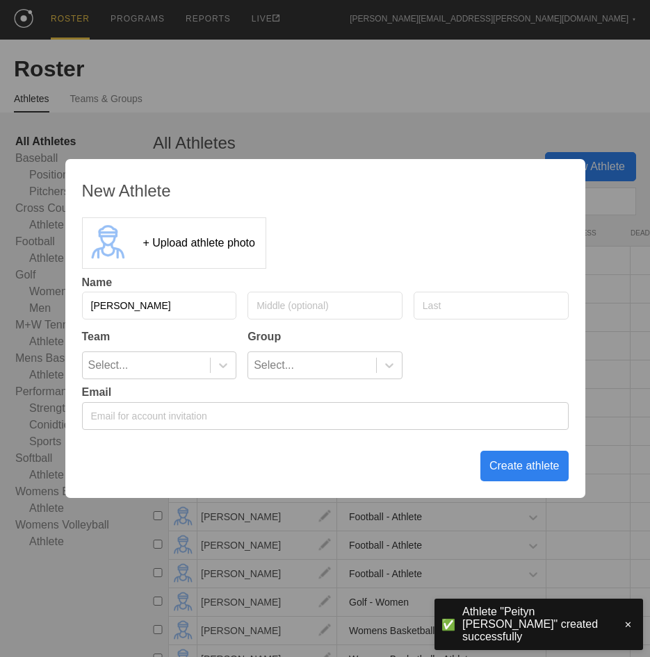
type input "[PERSON_NAME]"
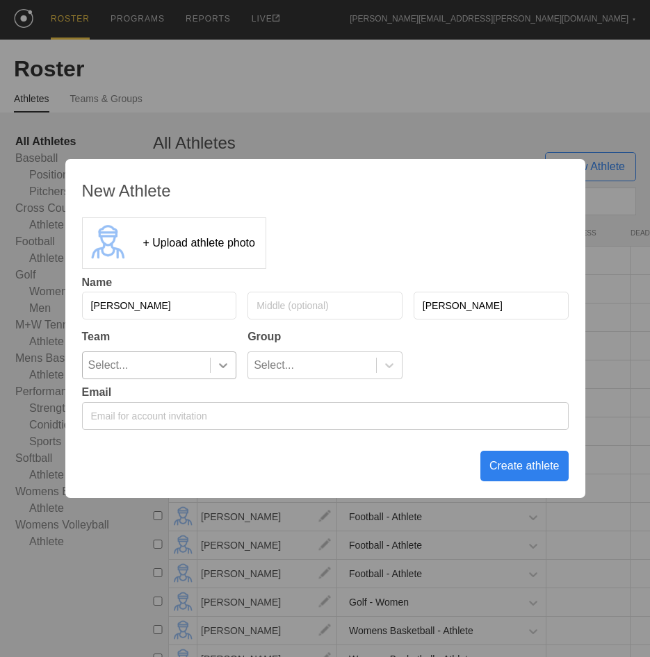
type input "[PERSON_NAME]"
click at [217, 363] on div at bounding box center [222, 365] width 25 height 14
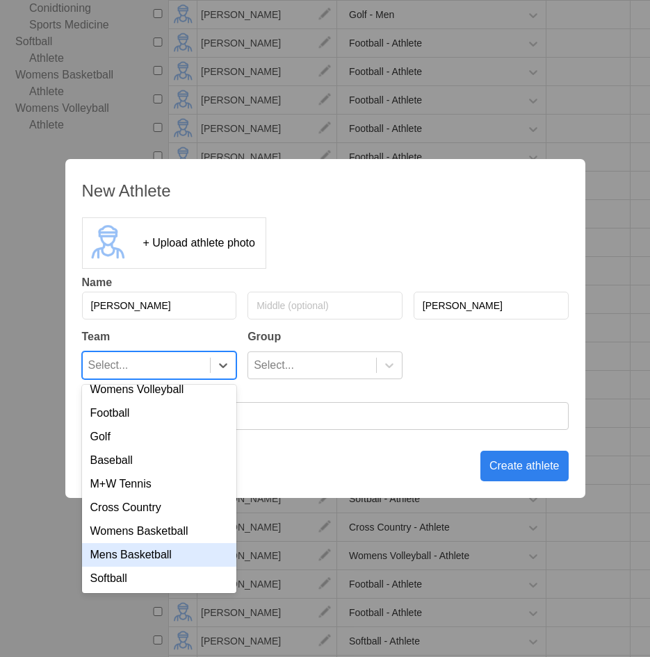
click at [158, 570] on div "Softball" at bounding box center [159, 579] width 155 height 24
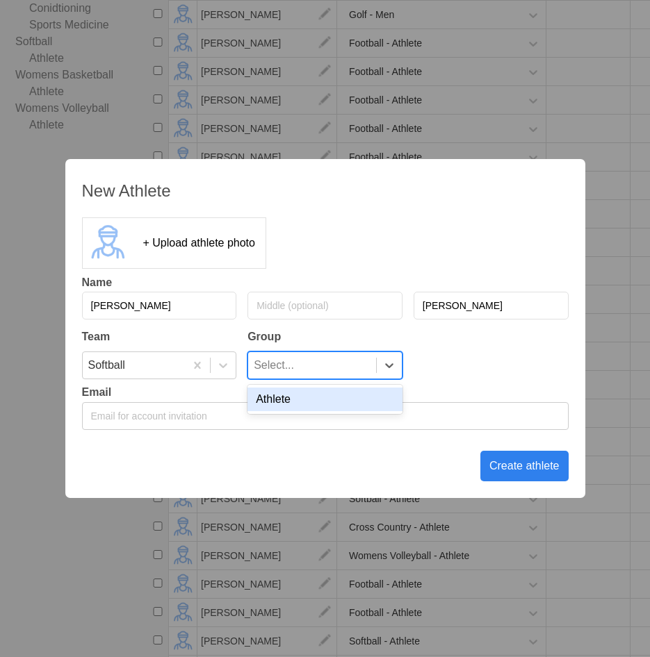
click at [282, 360] on div "Select..." at bounding box center [274, 365] width 40 height 26
click at [288, 398] on div "Athlete" at bounding box center [324, 400] width 155 height 24
click at [511, 468] on div "Create athlete" at bounding box center [524, 466] width 88 height 31
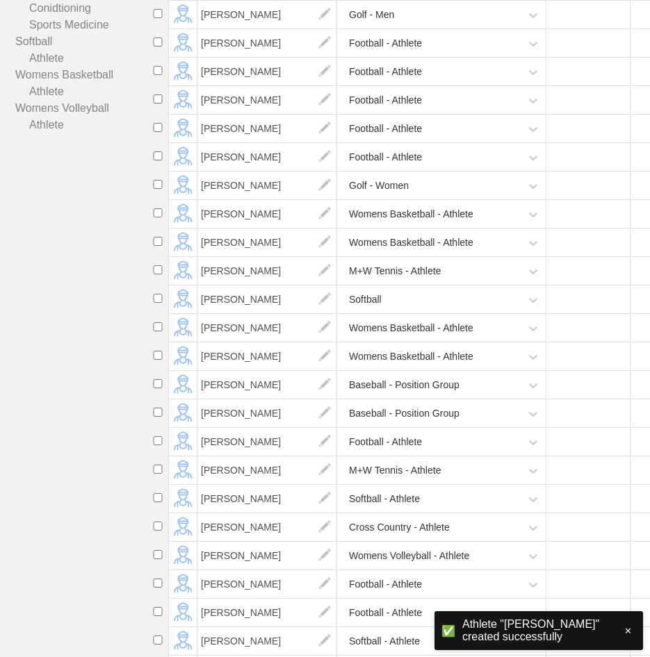
scroll to position [0, 0]
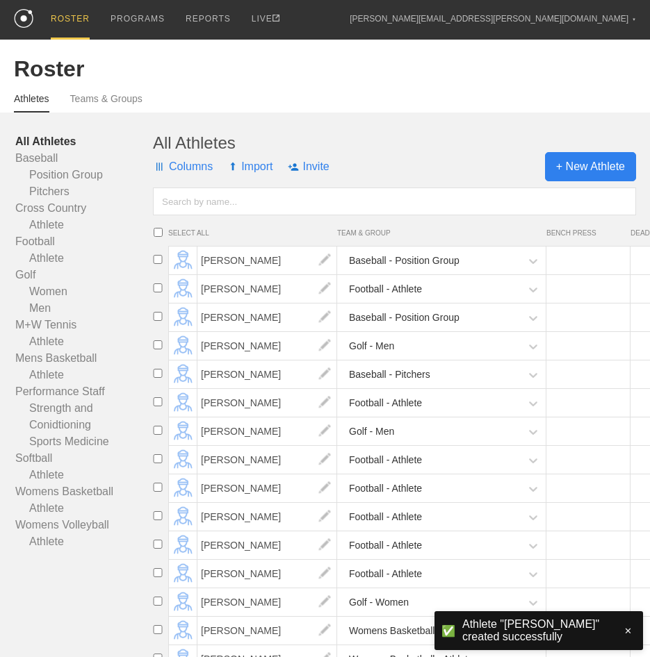
click at [557, 167] on span "+ New Athlete" at bounding box center [590, 166] width 91 height 29
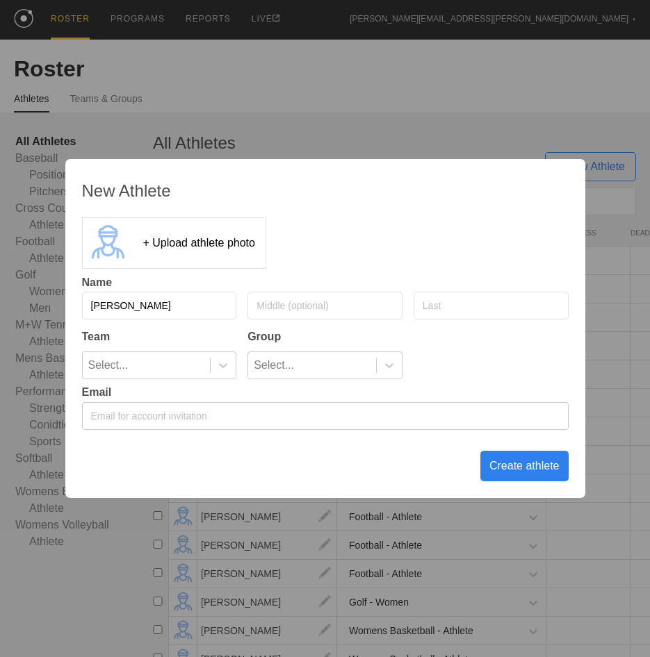
type input "[PERSON_NAME]"
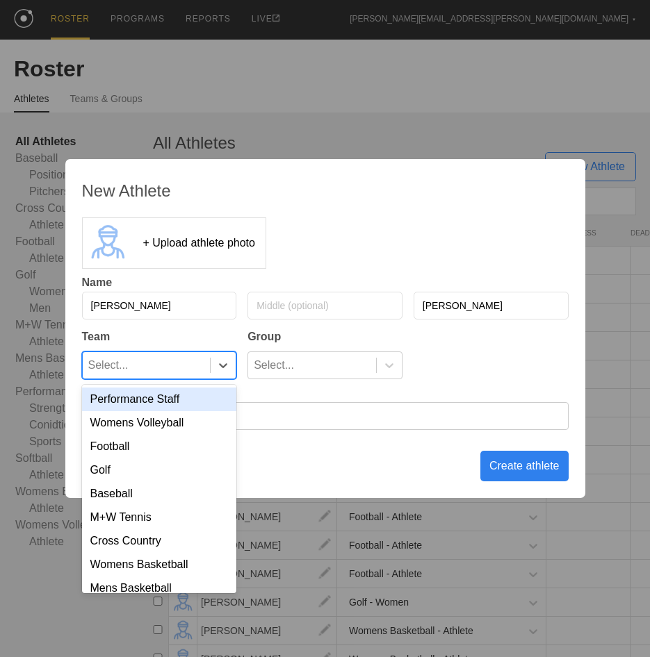
click at [166, 361] on div "Select..." at bounding box center [147, 365] width 128 height 26
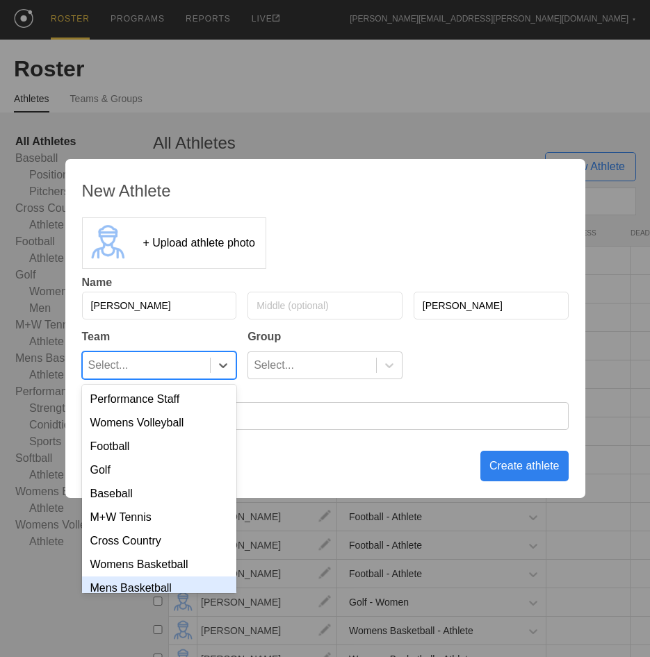
scroll to position [347, 0]
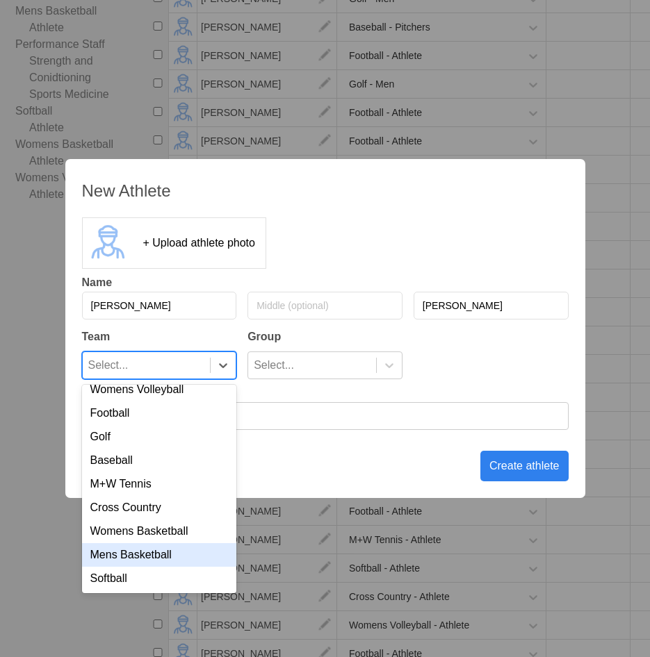
click at [167, 586] on div "Softball" at bounding box center [159, 579] width 155 height 24
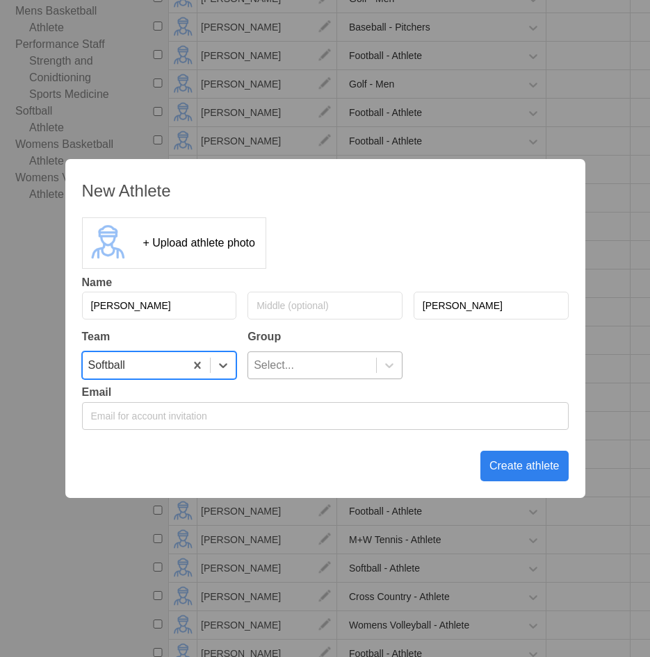
click at [354, 358] on div "Select..." at bounding box center [312, 365] width 128 height 26
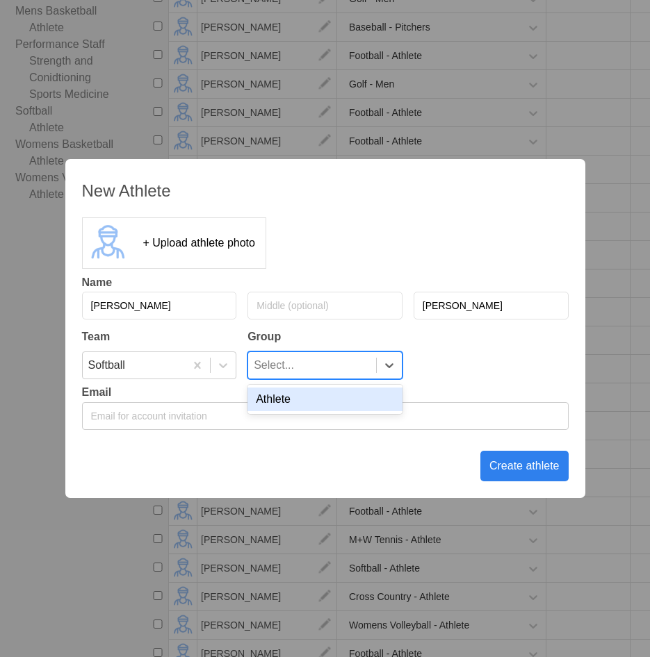
click at [331, 395] on div "Athlete" at bounding box center [324, 400] width 155 height 24
click at [497, 461] on div "Create athlete" at bounding box center [524, 466] width 88 height 31
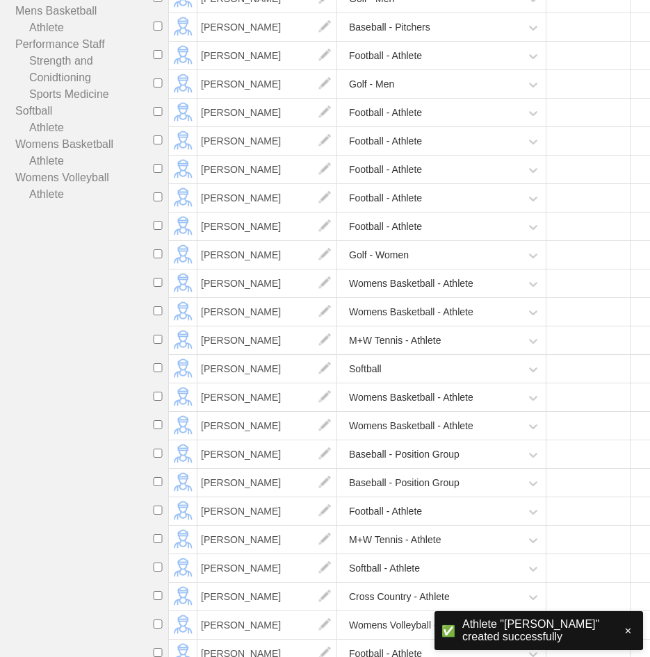
scroll to position [0, 0]
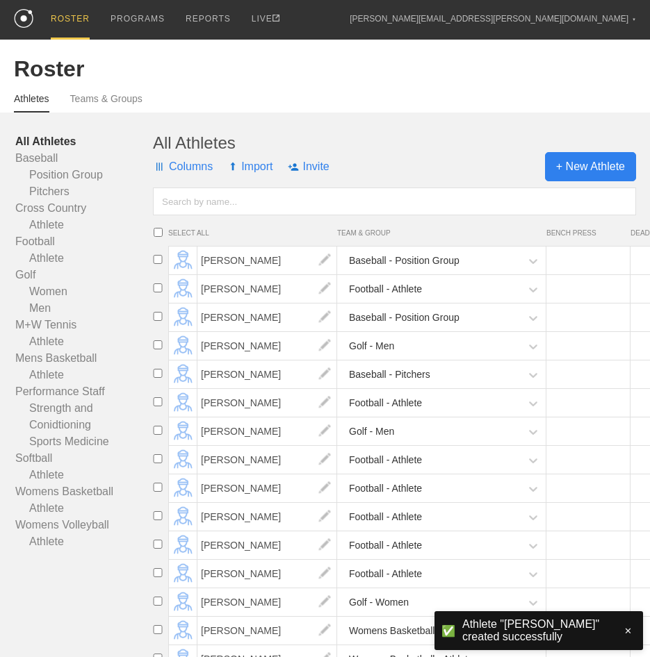
click at [581, 166] on span "+ New Athlete" at bounding box center [590, 166] width 91 height 29
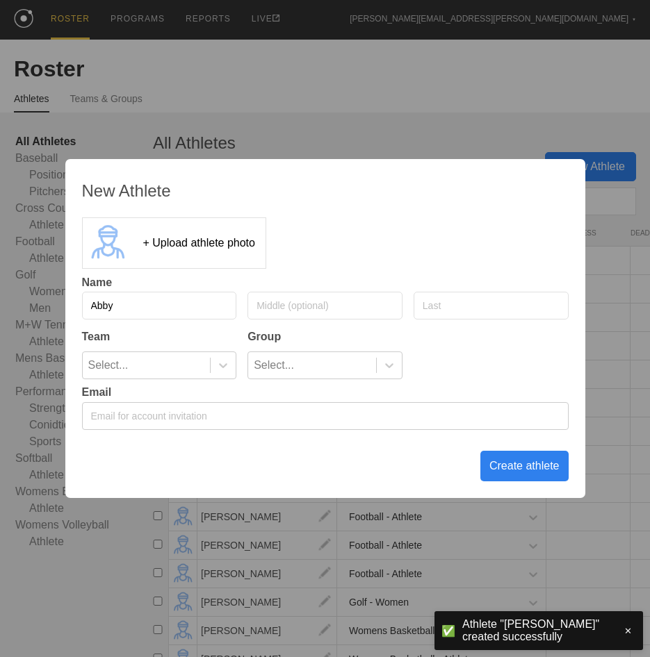
type input "Abby"
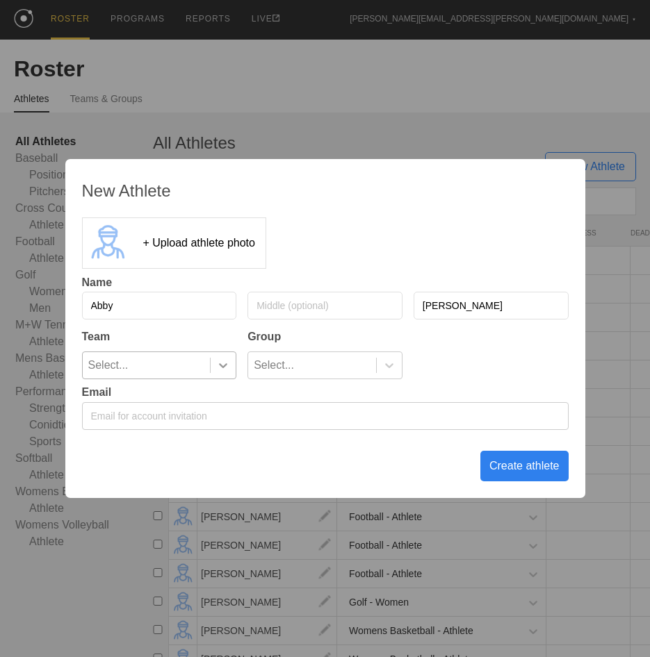
type input "[PERSON_NAME]"
click at [227, 358] on icon at bounding box center [223, 365] width 14 height 14
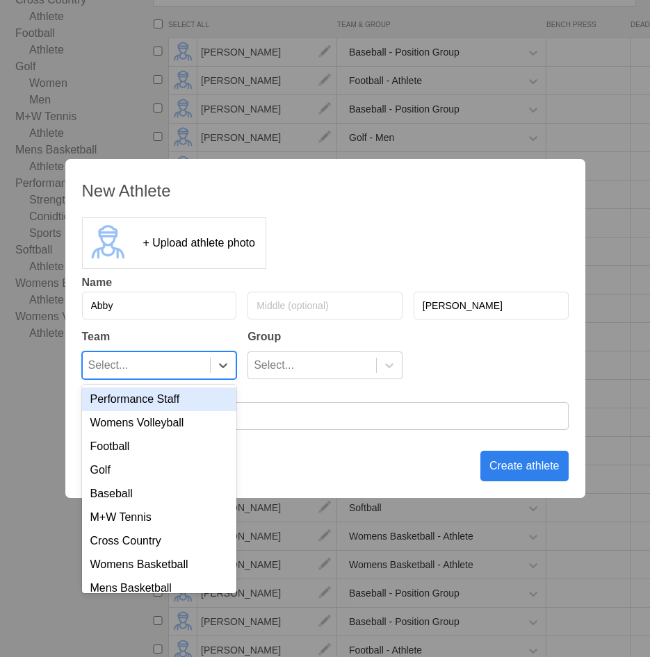
scroll to position [40, 0]
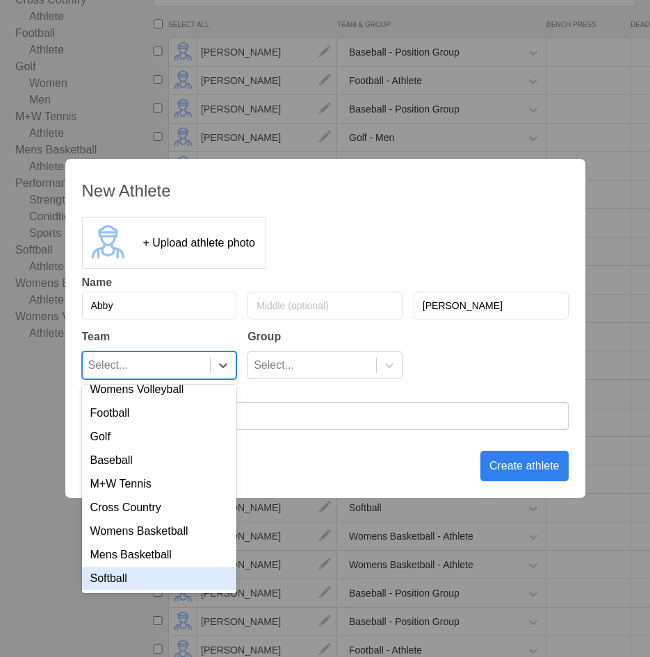
click at [163, 582] on div "Softball" at bounding box center [159, 579] width 155 height 24
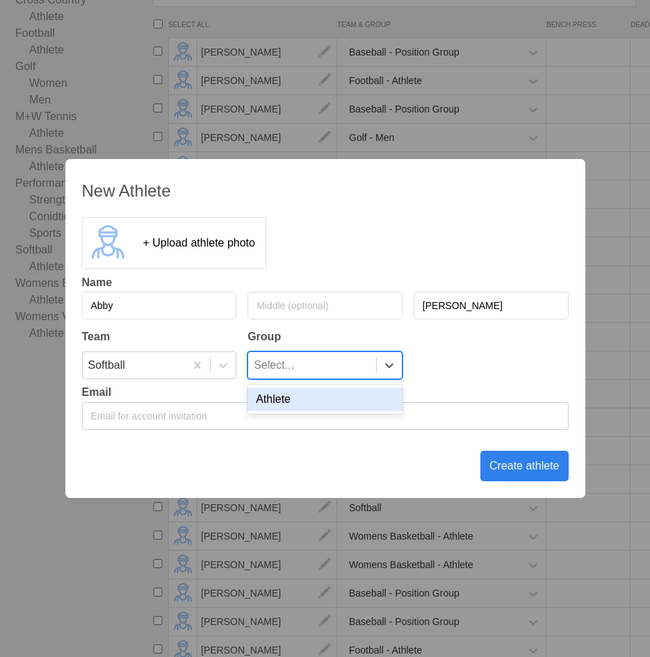
click at [345, 367] on div "Select..." at bounding box center [312, 365] width 128 height 26
click at [345, 397] on div "Athlete" at bounding box center [324, 400] width 155 height 24
click at [532, 467] on div "Create athlete" at bounding box center [524, 466] width 88 height 31
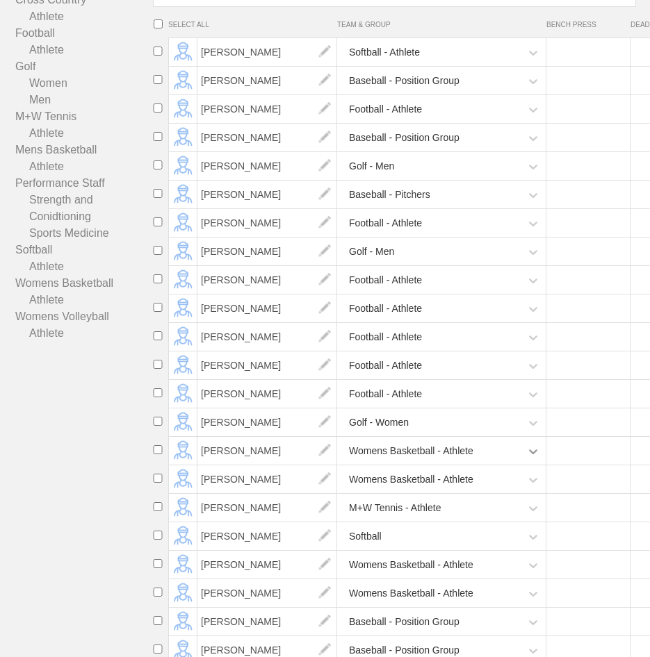
scroll to position [0, 0]
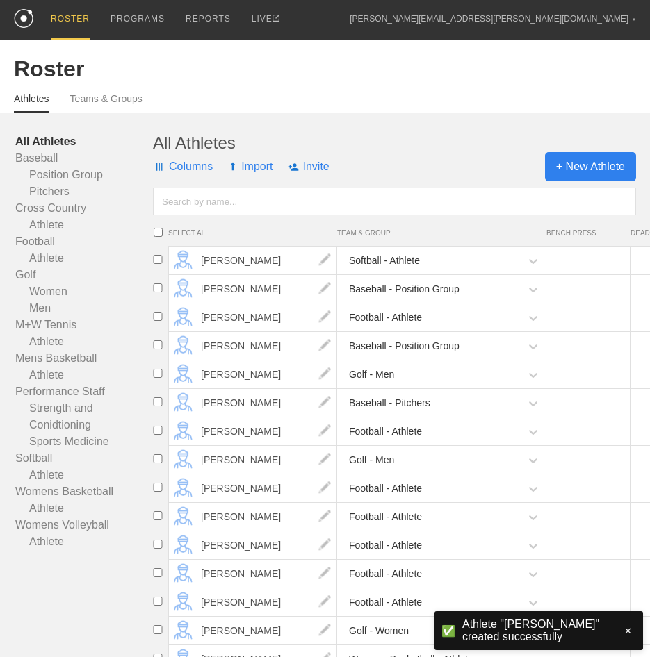
click at [614, 170] on span "+ New Athlete" at bounding box center [590, 166] width 91 height 29
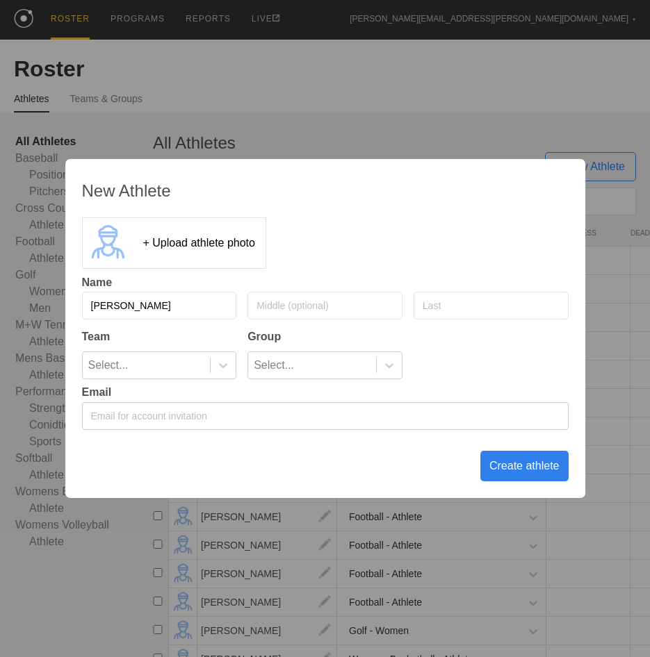
type input "[PERSON_NAME]"
click at [137, 356] on div "Select..." at bounding box center [147, 365] width 128 height 26
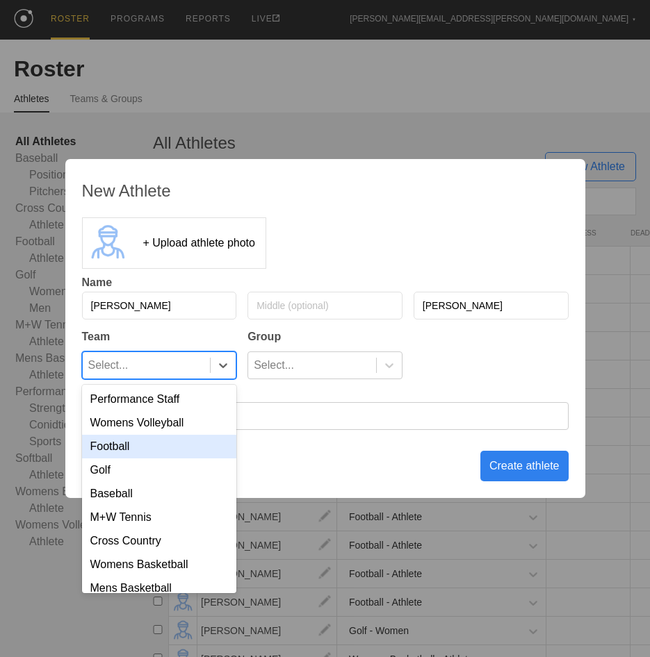
scroll to position [40, 0]
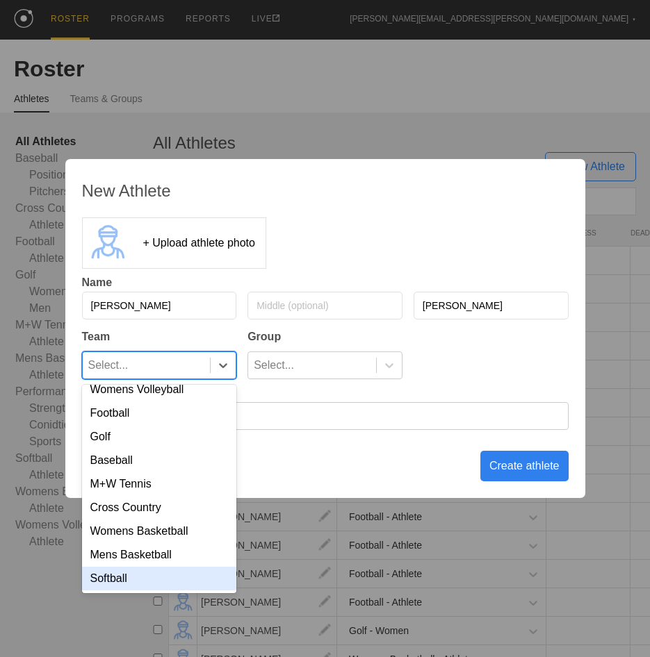
click at [201, 580] on div "Softball" at bounding box center [159, 579] width 155 height 24
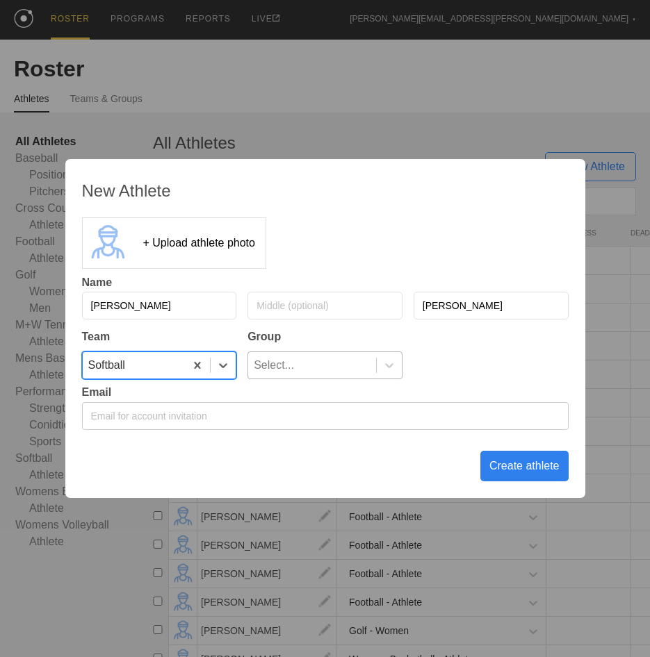
click at [286, 363] on div "Select..." at bounding box center [274, 365] width 40 height 26
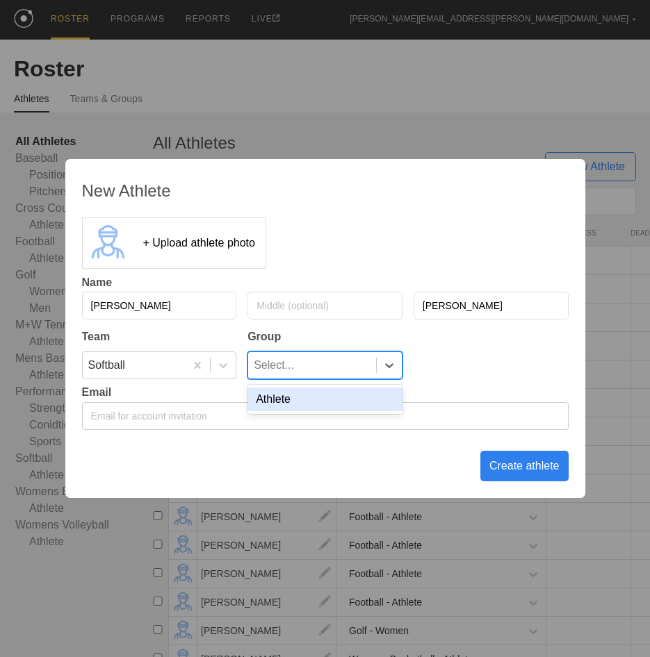
click at [295, 404] on div "Athlete" at bounding box center [324, 400] width 155 height 24
click at [543, 470] on div "Create athlete" at bounding box center [524, 466] width 88 height 31
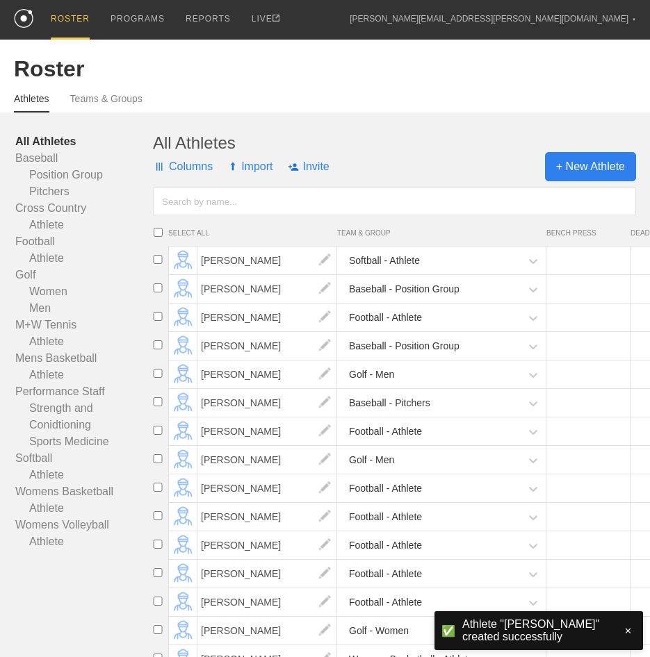
click at [597, 166] on span "+ New Athlete" at bounding box center [590, 166] width 91 height 29
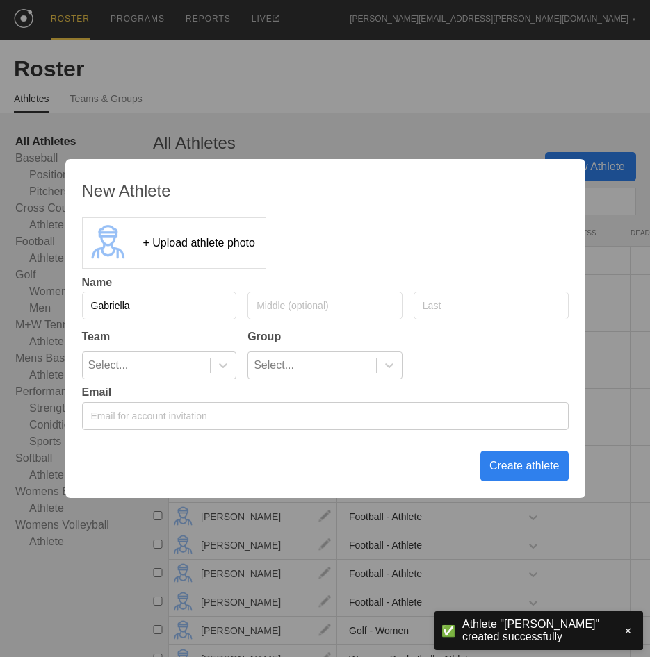
type input "Gabriella"
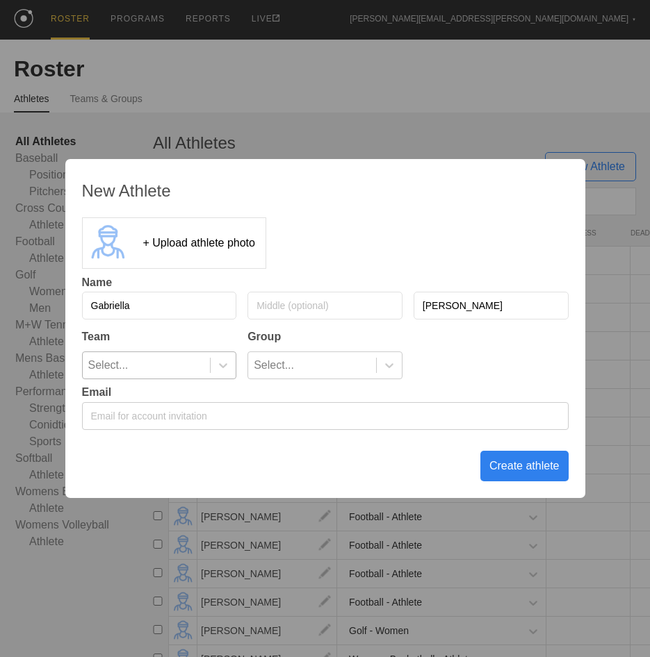
type input "[PERSON_NAME]"
click at [224, 374] on div at bounding box center [223, 365] width 26 height 26
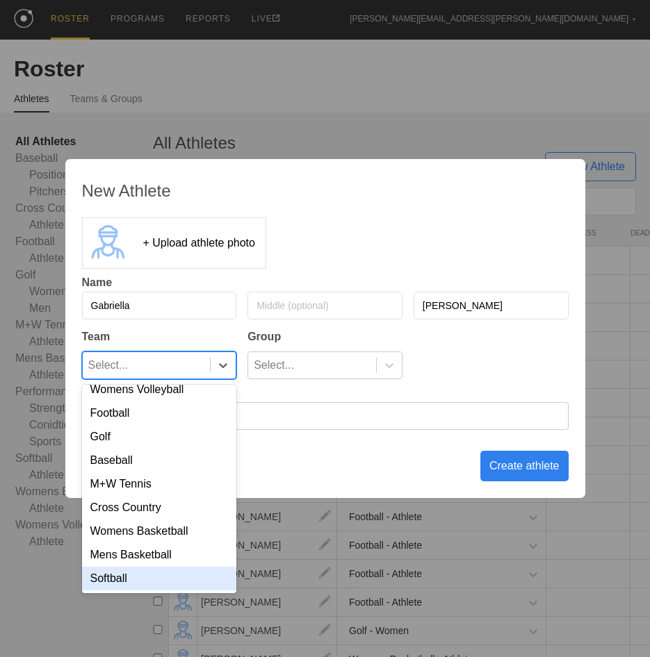
click at [165, 574] on div "Softball" at bounding box center [159, 579] width 155 height 24
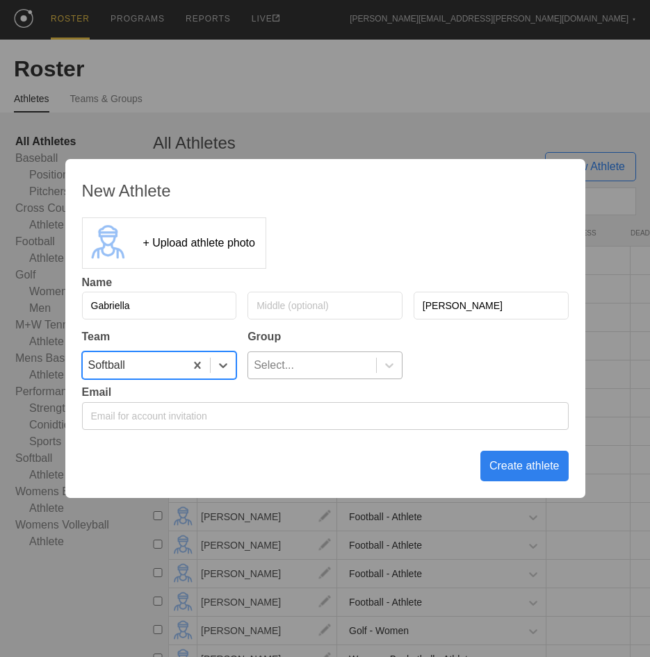
click at [273, 375] on div "Select..." at bounding box center [274, 365] width 40 height 26
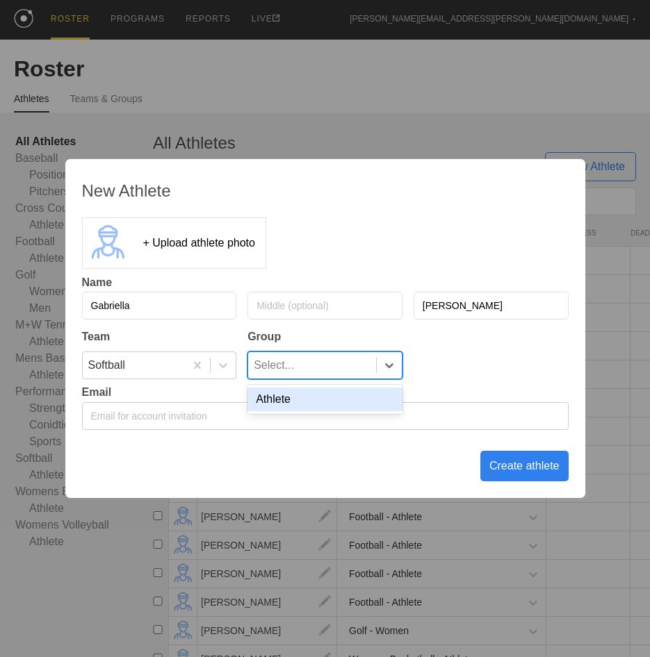
click at [278, 402] on div "Athlete" at bounding box center [324, 400] width 155 height 24
click at [506, 474] on div "Create athlete" at bounding box center [524, 466] width 88 height 31
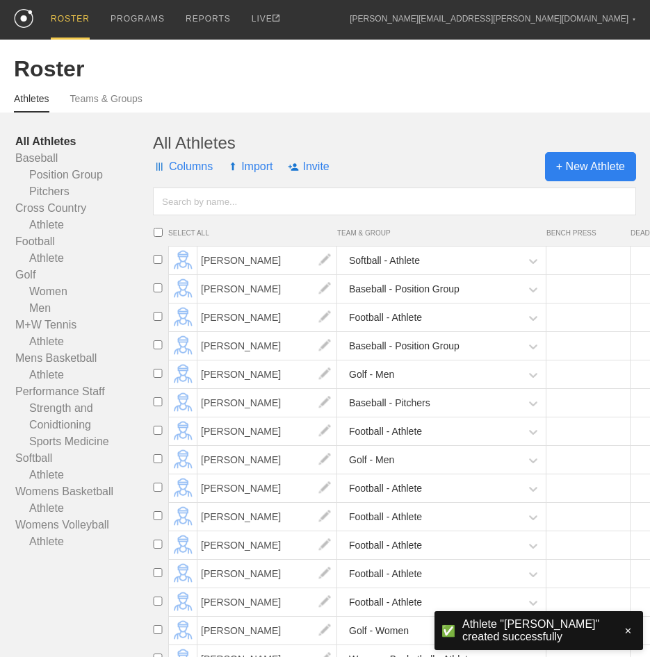
click at [579, 165] on span "+ New Athlete" at bounding box center [590, 166] width 91 height 29
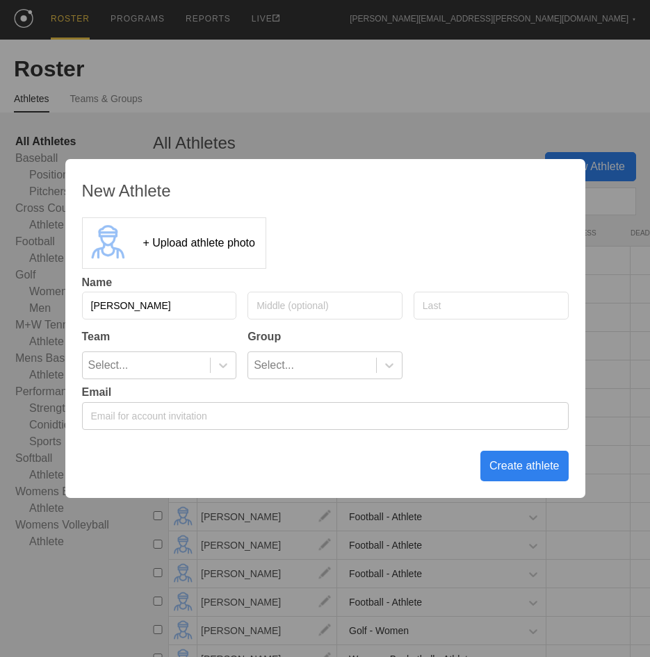
type input "[PERSON_NAME]"
click at [196, 369] on div "Select..." at bounding box center [147, 365] width 128 height 26
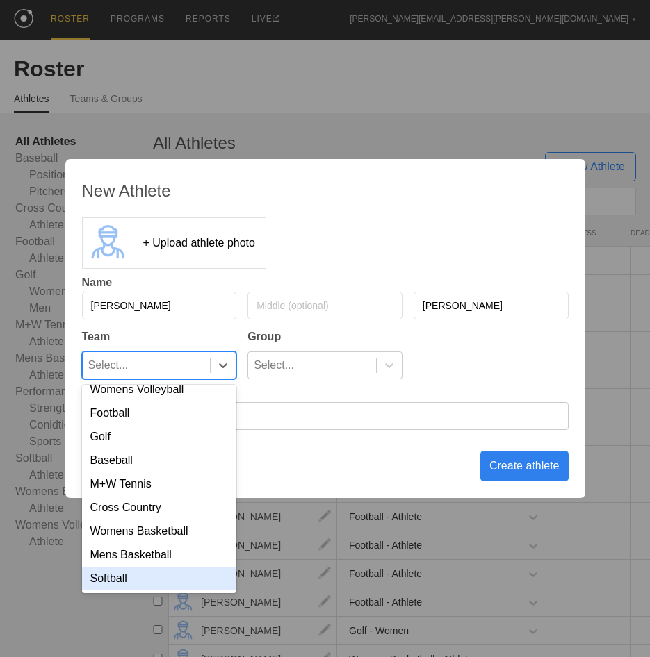
click at [157, 583] on div "Softball" at bounding box center [159, 579] width 155 height 24
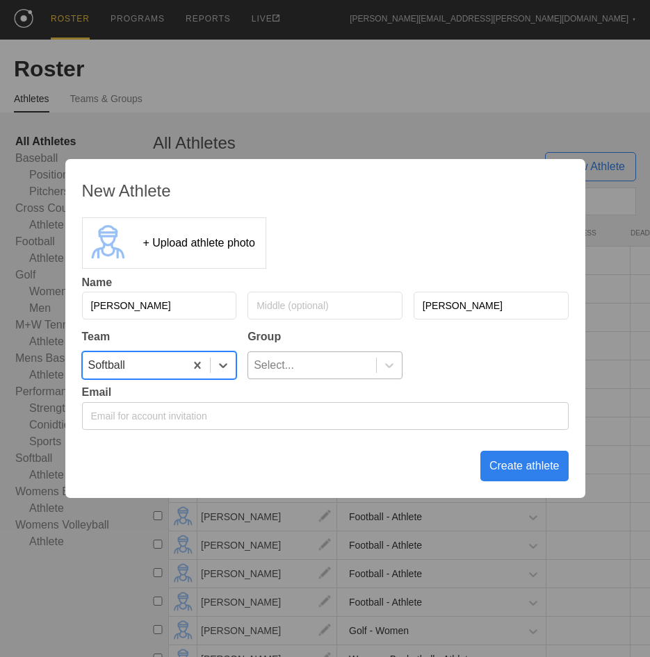
click at [294, 354] on div "Select..." at bounding box center [312, 365] width 128 height 26
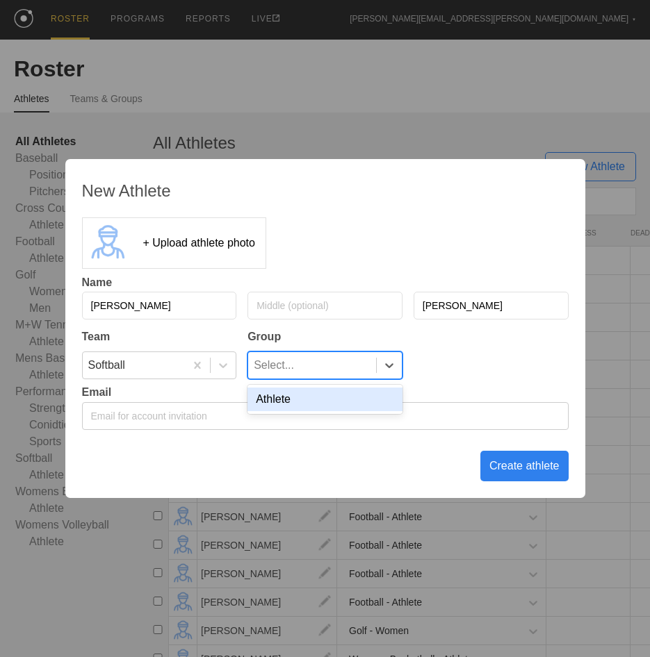
click at [301, 404] on div "Athlete" at bounding box center [324, 400] width 155 height 24
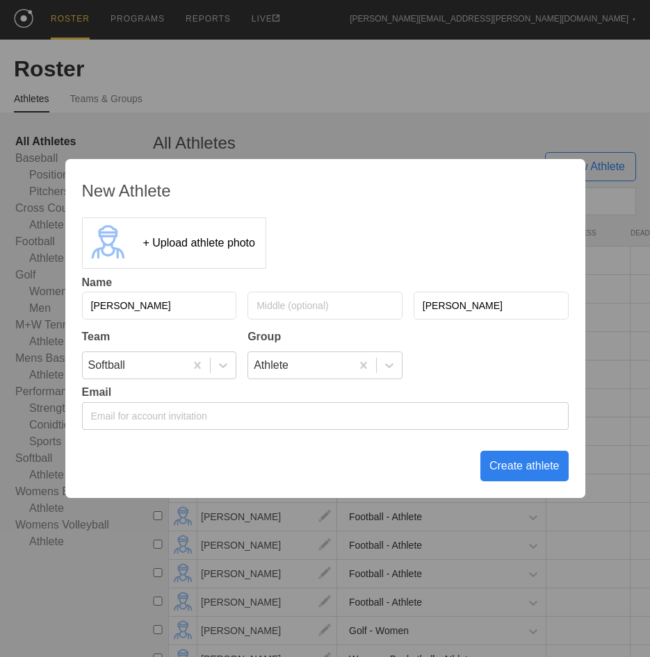
click at [528, 465] on div "Create athlete" at bounding box center [524, 466] width 88 height 31
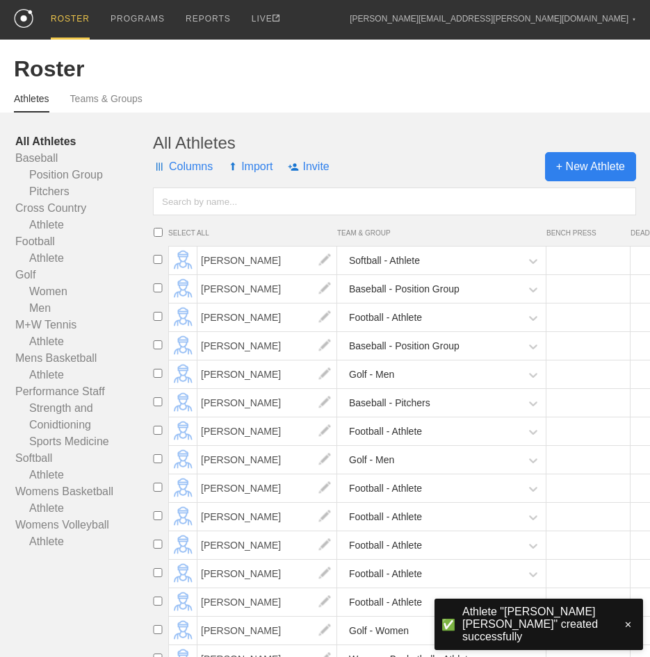
click at [568, 172] on span "+ New Athlete" at bounding box center [590, 166] width 91 height 29
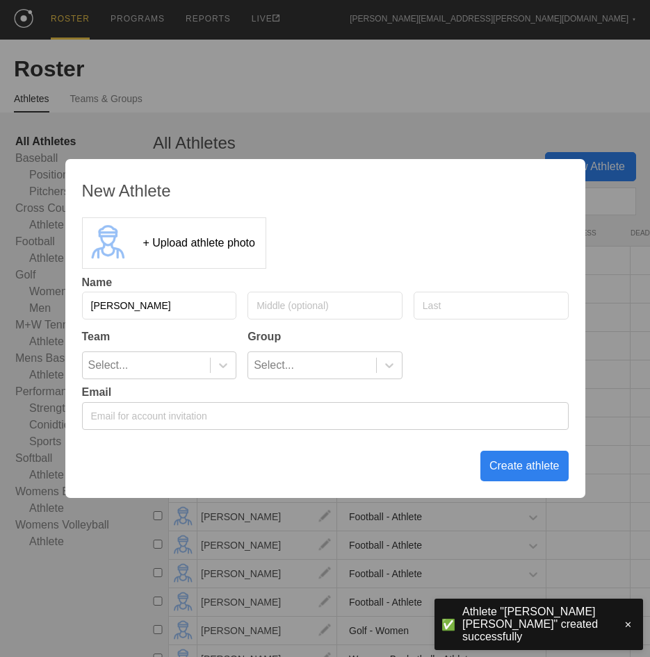
type input "[PERSON_NAME]"
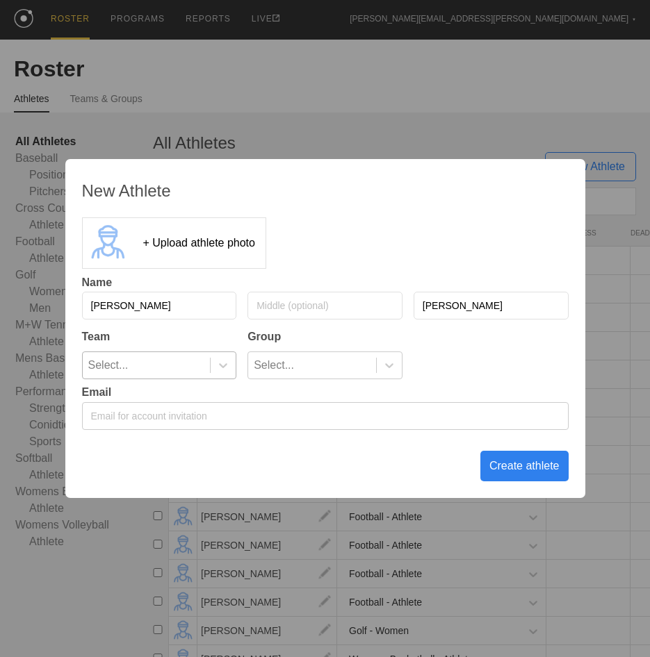
type input "[PERSON_NAME]"
click at [224, 375] on div at bounding box center [223, 365] width 26 height 26
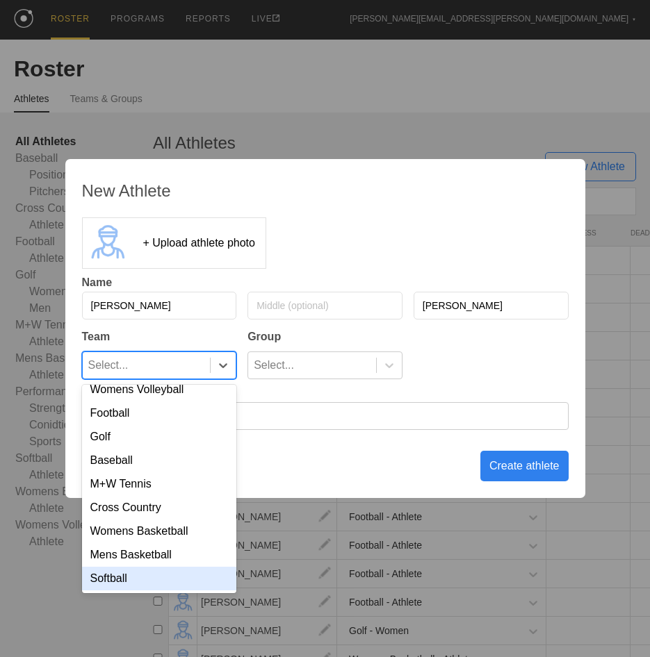
click at [151, 568] on div "Softball" at bounding box center [159, 579] width 155 height 24
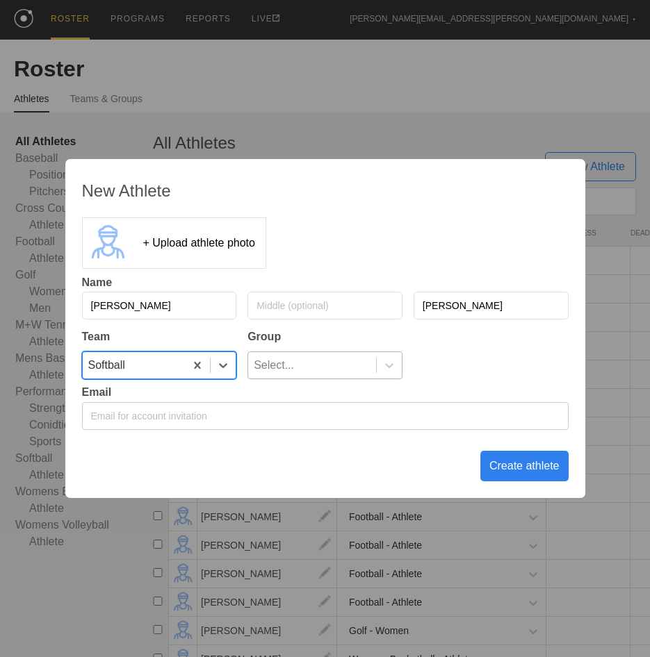
click at [377, 361] on div at bounding box center [389, 365] width 25 height 14
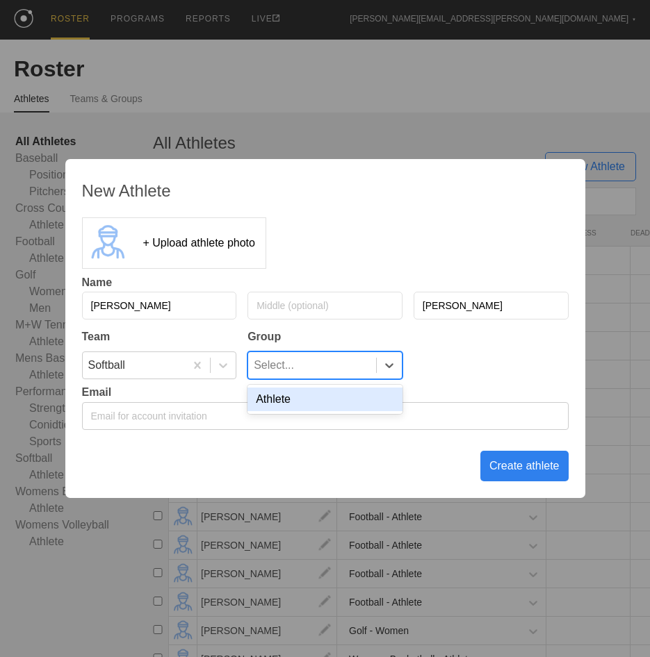
click at [366, 409] on div "Athlete" at bounding box center [324, 400] width 155 height 24
click at [496, 469] on div "Create athlete" at bounding box center [524, 466] width 88 height 31
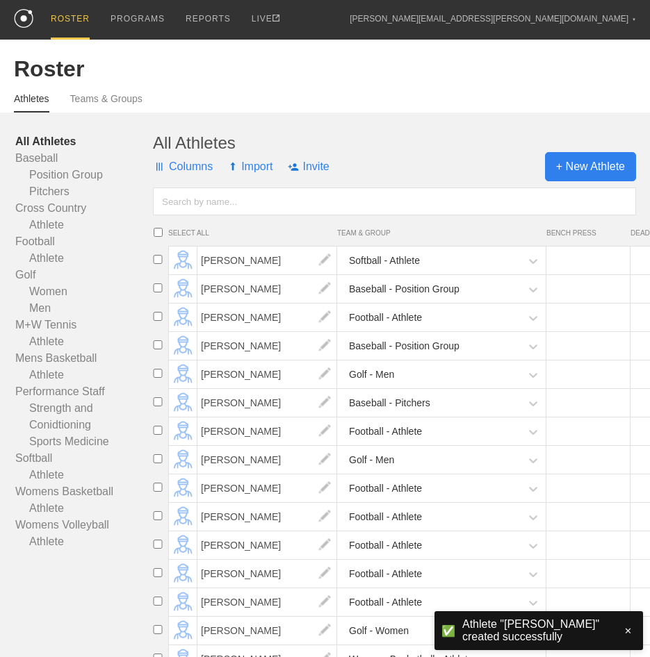
click at [604, 156] on span "+ New Athlete" at bounding box center [590, 166] width 91 height 29
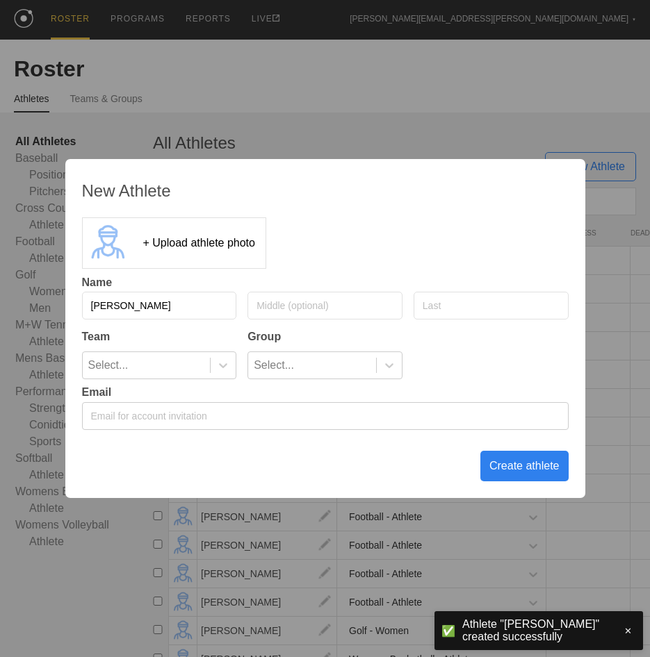
type input "[PERSON_NAME]"
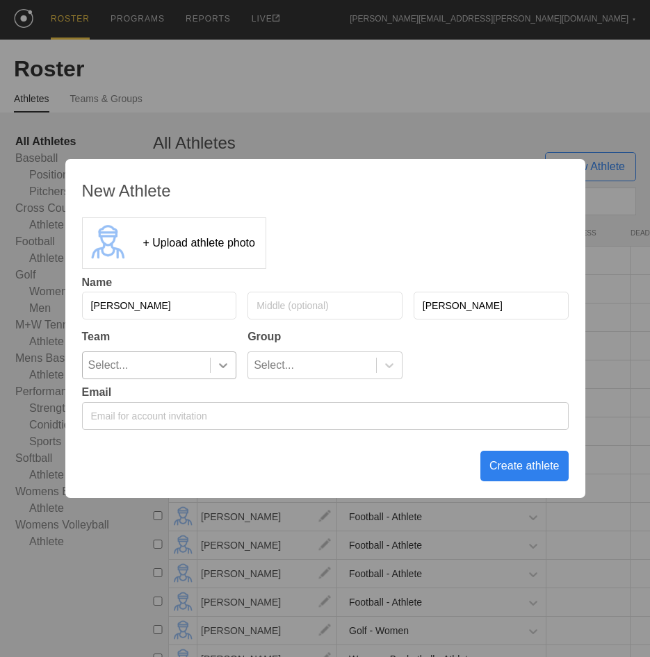
type input "[PERSON_NAME]"
click at [224, 358] on icon at bounding box center [223, 365] width 14 height 14
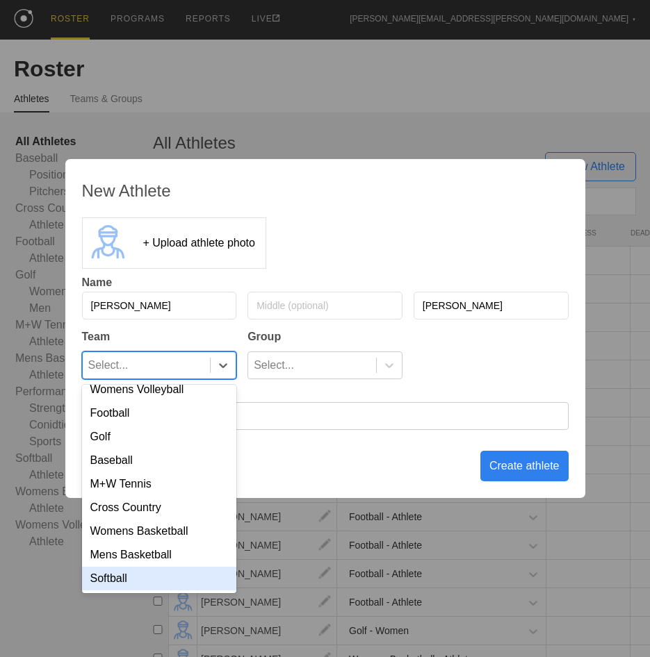
click at [139, 579] on div "Softball" at bounding box center [159, 579] width 155 height 24
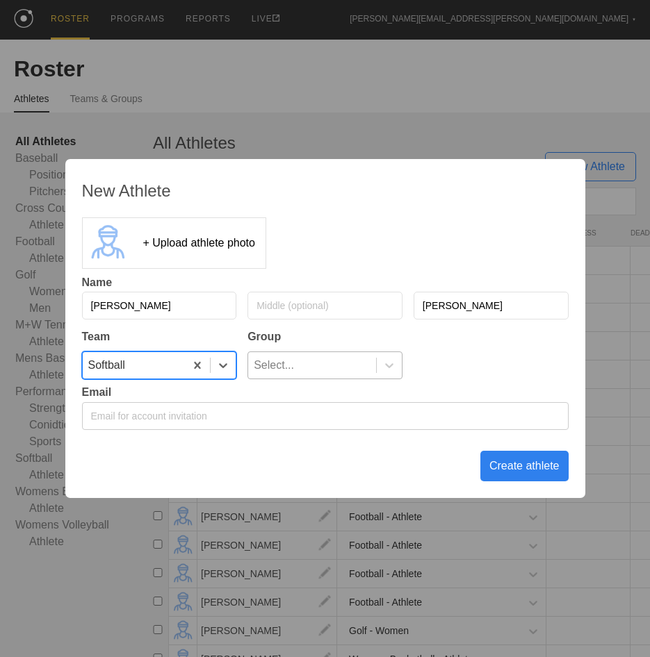
click at [287, 354] on div "Select..." at bounding box center [274, 365] width 40 height 26
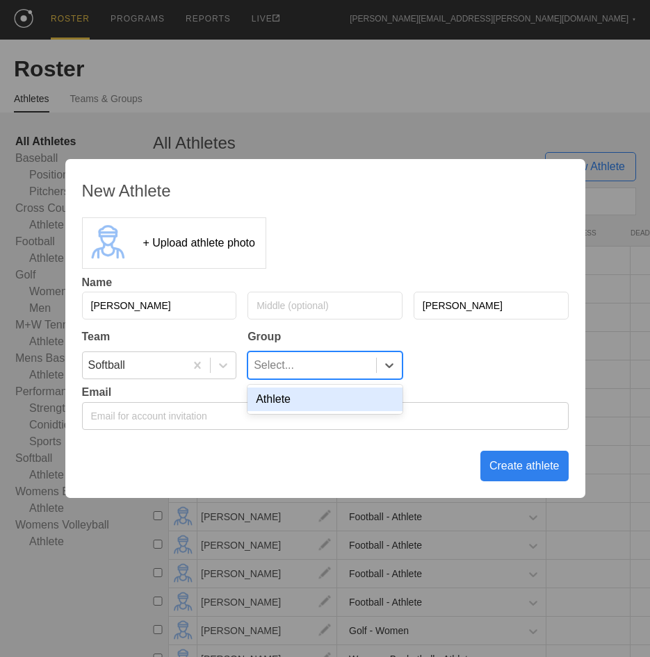
click at [280, 372] on div "Select..." at bounding box center [274, 365] width 40 height 26
click at [279, 378] on div "Select..." at bounding box center [274, 365] width 40 height 26
click at [274, 413] on div "Athlete" at bounding box center [324, 399] width 155 height 29
click at [274, 399] on div "Athlete" at bounding box center [324, 400] width 155 height 24
click at [509, 470] on div "Create athlete" at bounding box center [524, 466] width 88 height 31
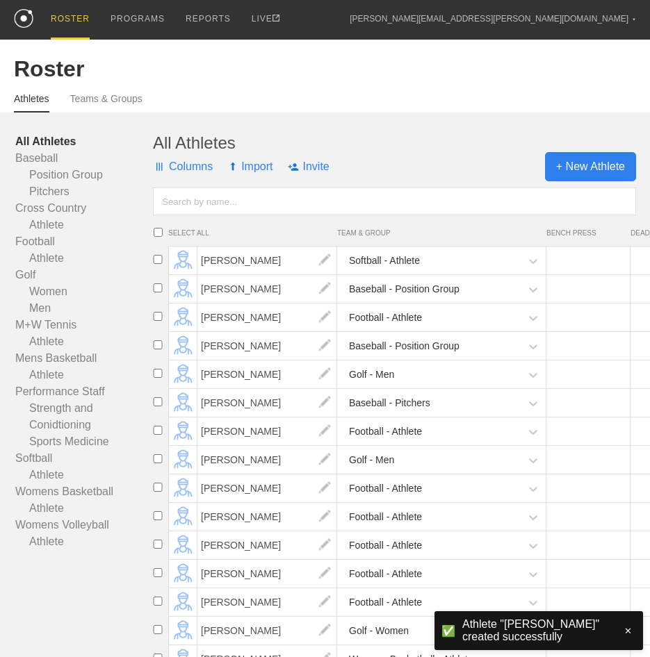
click at [590, 163] on span "+ New Athlete" at bounding box center [590, 166] width 91 height 29
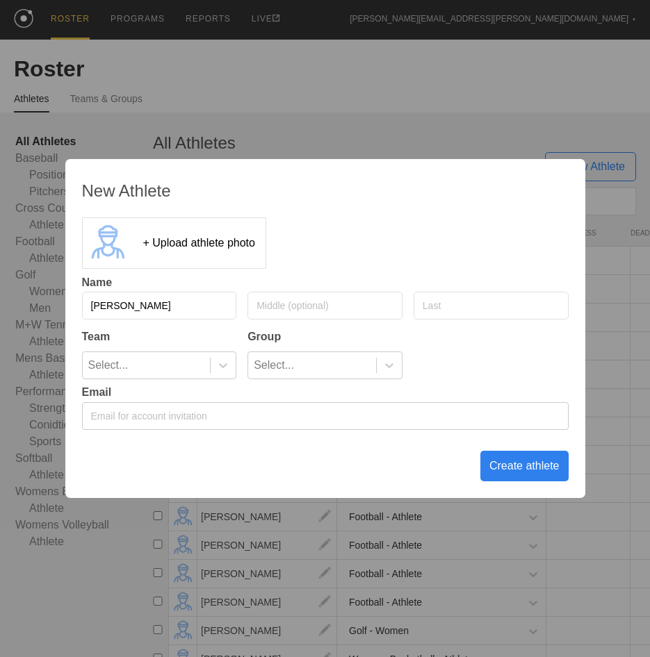
type input "[PERSON_NAME]"
click at [224, 367] on icon at bounding box center [223, 365] width 8 height 5
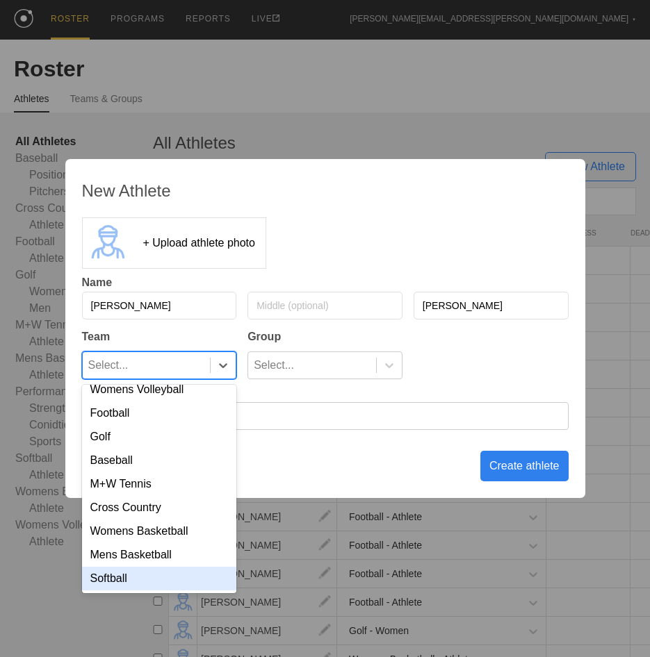
click at [182, 577] on div "Softball" at bounding box center [159, 579] width 155 height 24
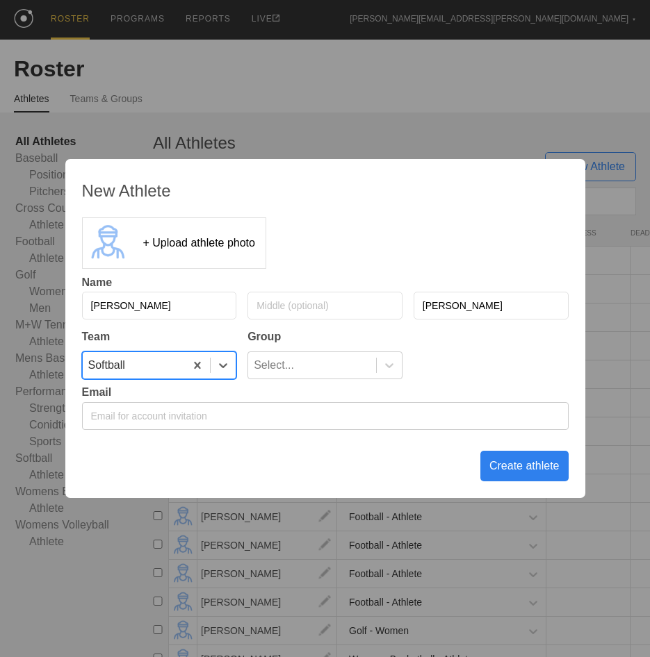
click at [292, 360] on div "Select..." at bounding box center [274, 365] width 40 height 26
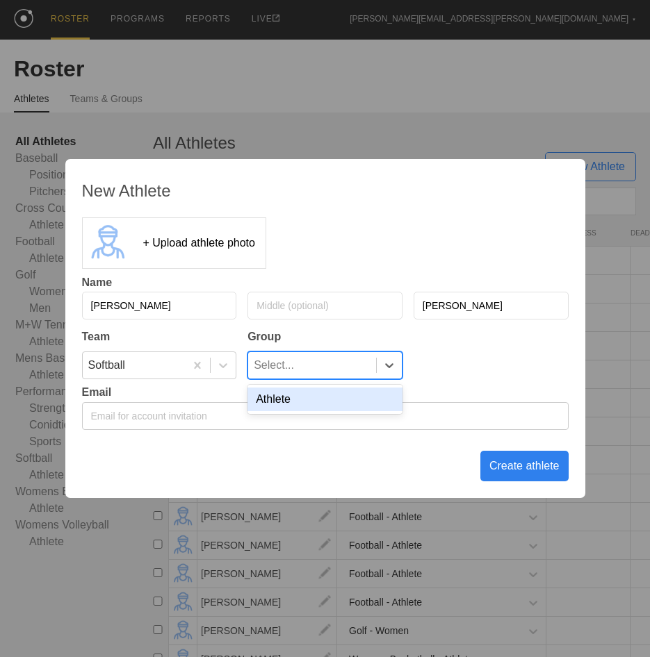
click at [307, 398] on div "Athlete" at bounding box center [324, 400] width 155 height 24
click at [500, 466] on div "Create athlete" at bounding box center [524, 466] width 88 height 31
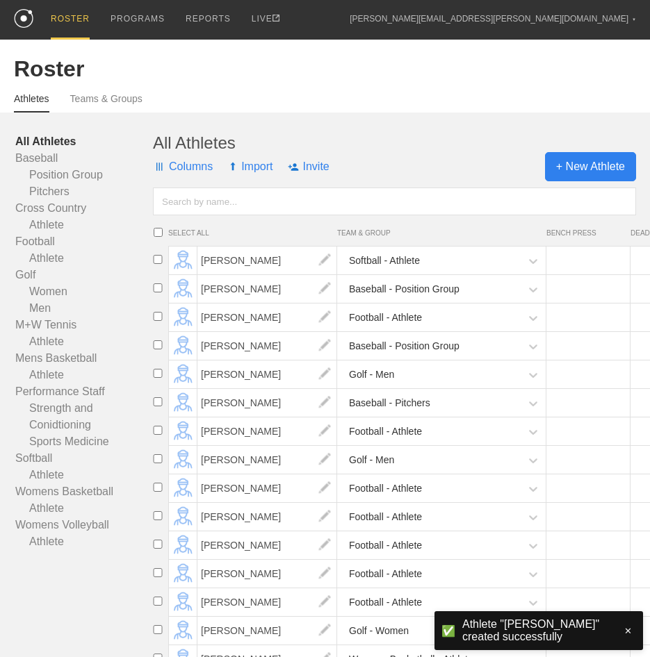
click at [560, 181] on span "+ New Athlete" at bounding box center [590, 166] width 91 height 29
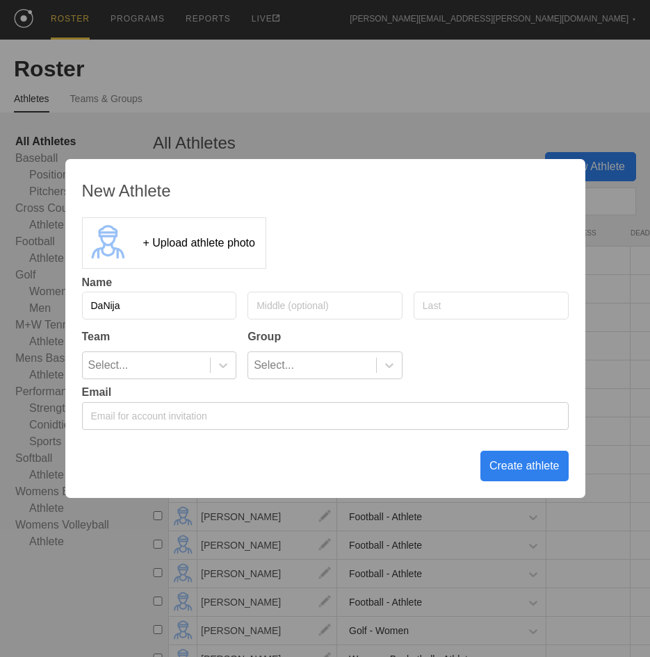
type input "DaNija"
type input "[PERSON_NAME]"
click at [213, 370] on div at bounding box center [222, 365] width 25 height 14
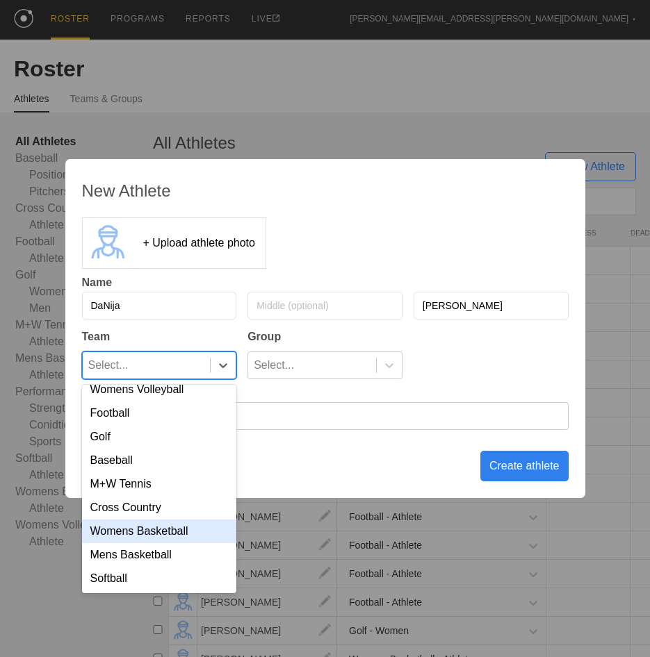
click at [174, 571] on div "Softball" at bounding box center [159, 579] width 155 height 24
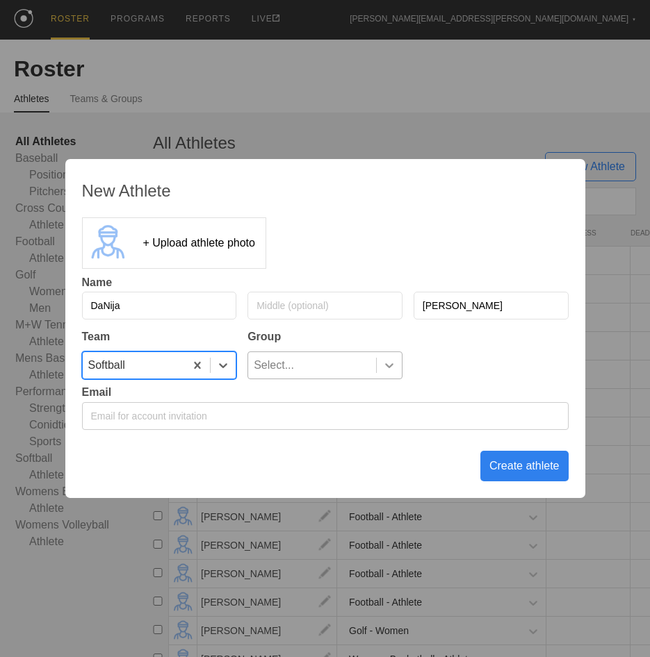
click at [380, 363] on div at bounding box center [389, 365] width 25 height 14
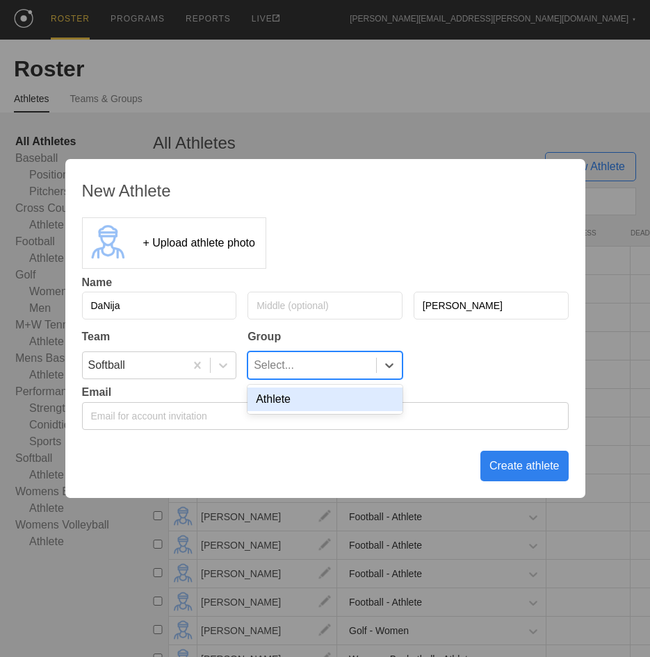
click at [370, 395] on div "Athlete" at bounding box center [324, 400] width 155 height 24
click at [511, 464] on div "Create athlete" at bounding box center [524, 466] width 88 height 31
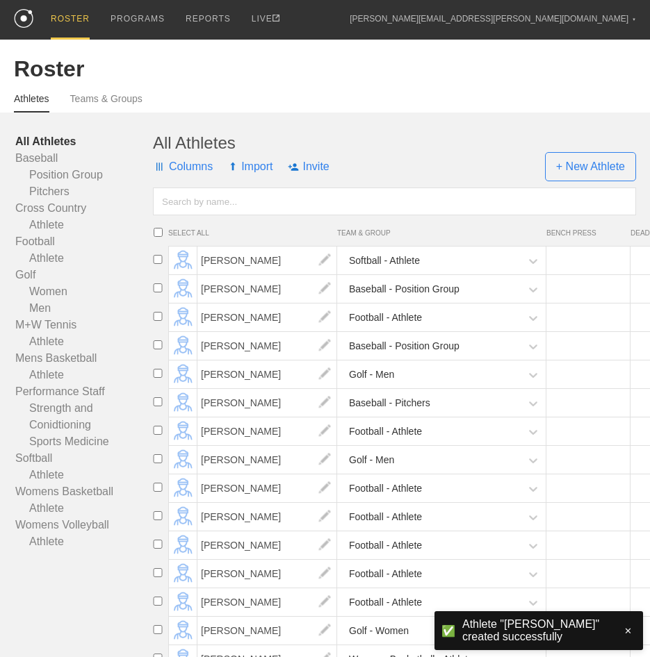
click at [472, 156] on div "Columns Import Invite + New Athlete" at bounding box center [394, 167] width 483 height 28
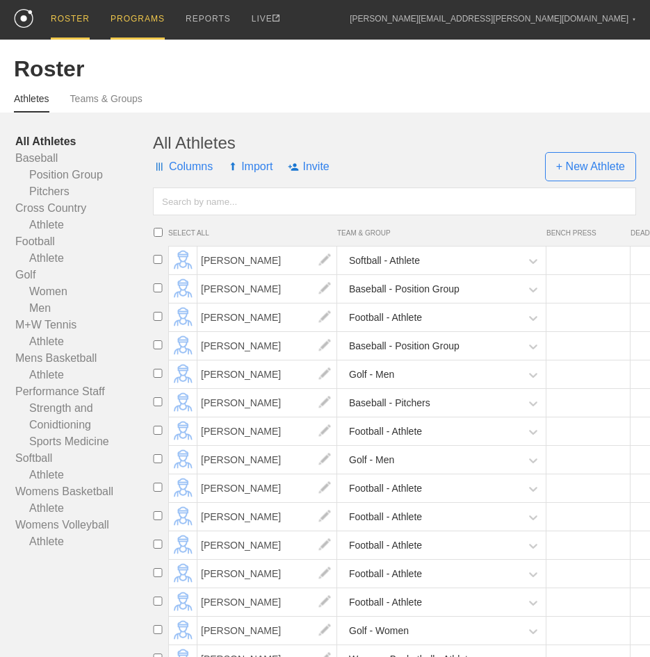
click at [125, 17] on div "PROGRAMS" at bounding box center [137, 20] width 54 height 40
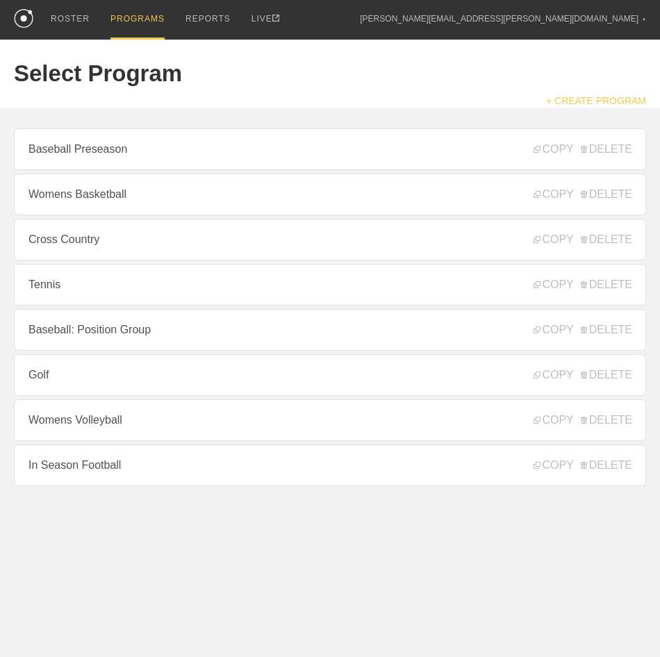
click at [577, 98] on link "+ CREATE PROGRAM" at bounding box center [596, 100] width 100 height 11
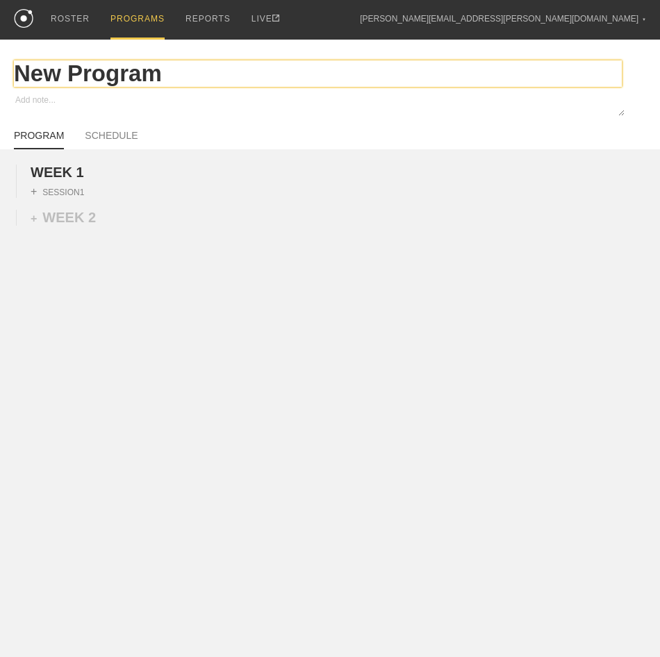
click at [125, 76] on input "New Program" at bounding box center [318, 73] width 608 height 26
type textarea "x"
type input "S"
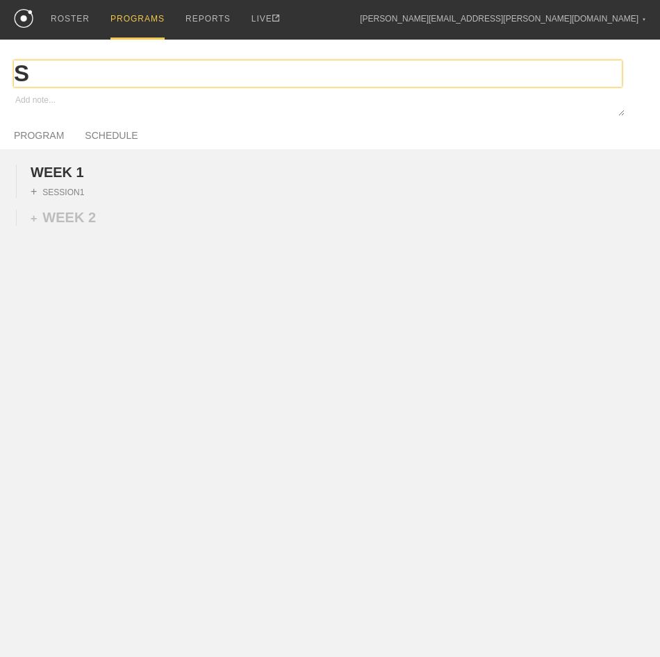
type textarea "x"
type input "So"
type textarea "x"
type input "Sof"
type textarea "x"
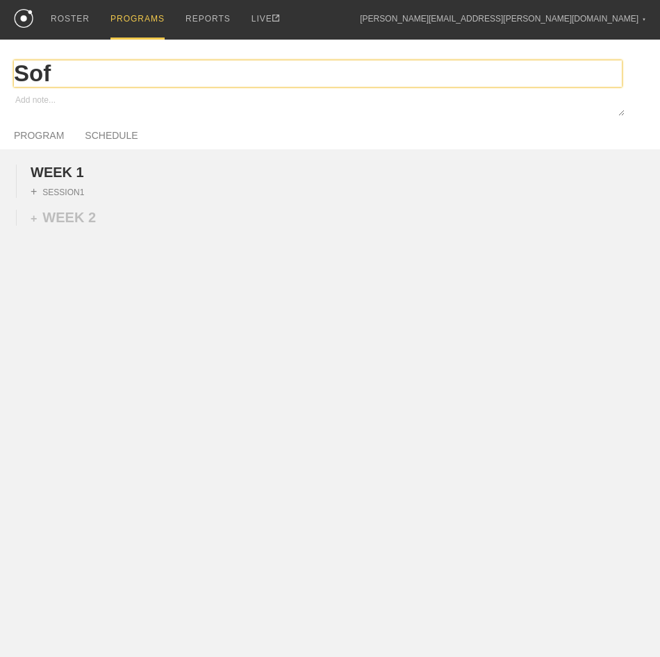
type input "Soft"
type textarea "x"
type input "Softb"
type textarea "x"
type input "Softba"
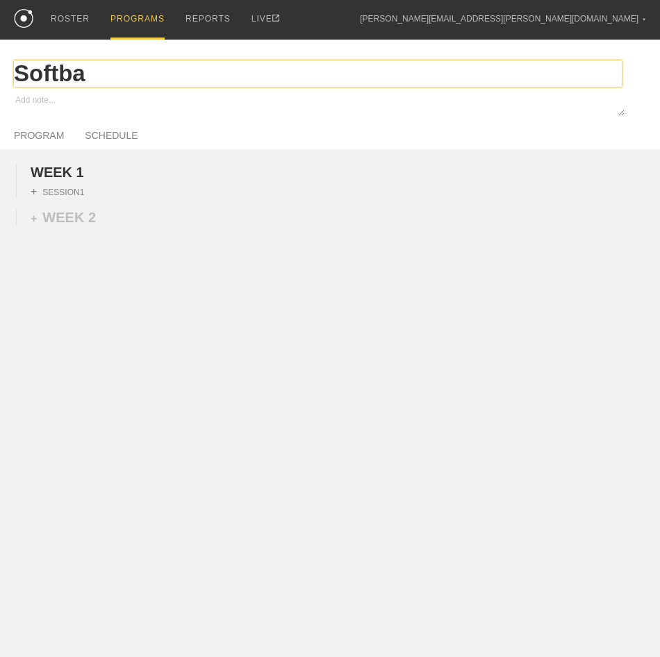
type textarea "x"
type input "Softbal"
type textarea "x"
type input "Softball"
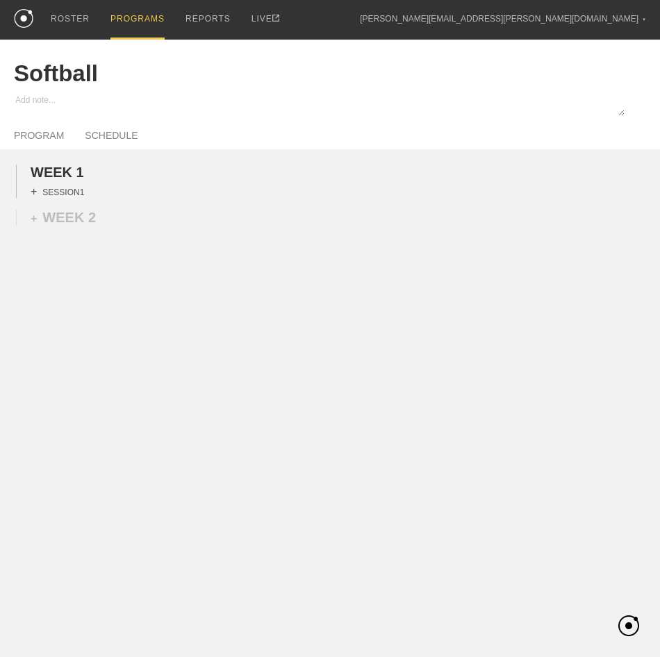
click at [71, 195] on div "+ SESSION 1" at bounding box center [57, 191] width 53 height 13
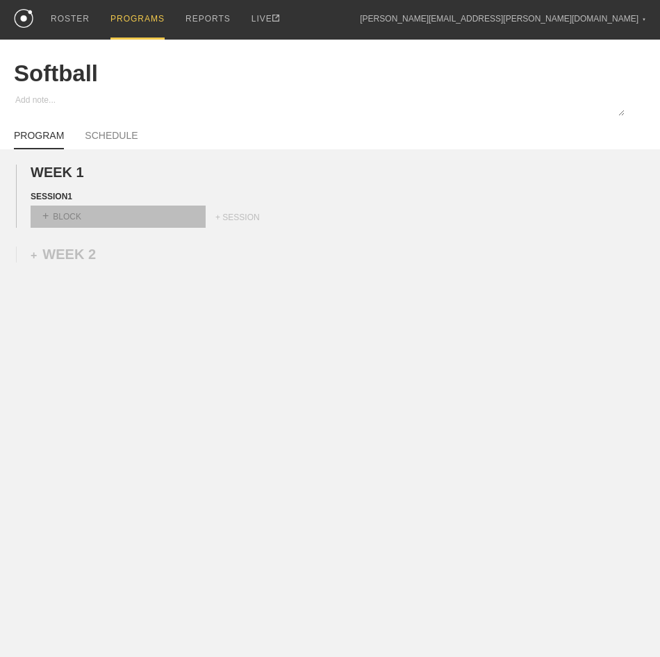
drag, startPoint x: 79, startPoint y: 217, endPoint x: 93, endPoint y: 220, distance: 14.0
click at [85, 217] on div "+ BLOCK" at bounding box center [118, 217] width 175 height 22
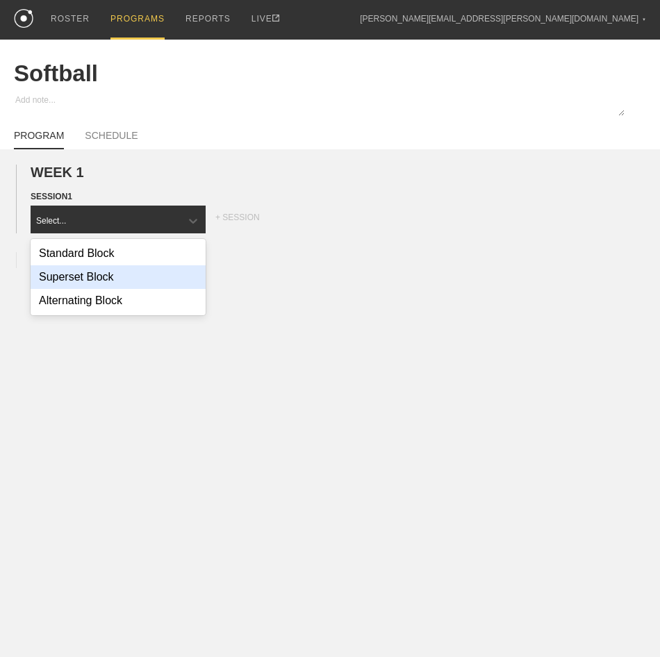
click at [66, 286] on div "Superset Block" at bounding box center [118, 277] width 175 height 24
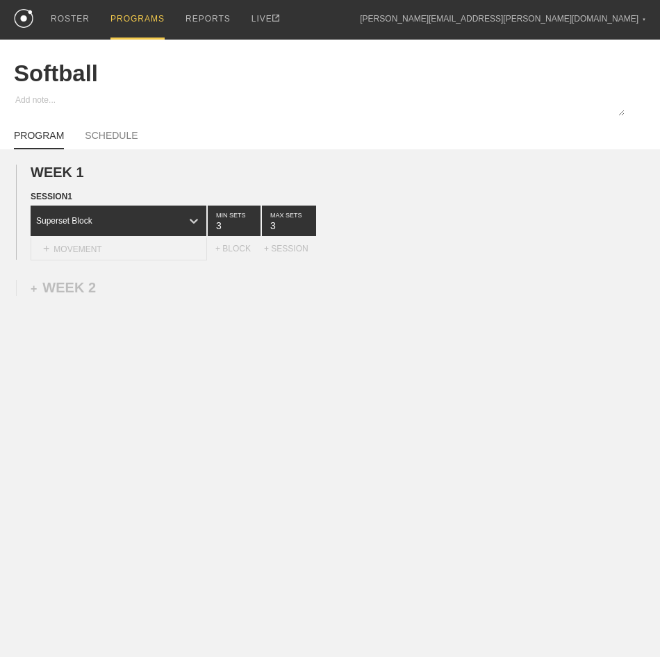
click at [139, 246] on div "+ MOVEMENT" at bounding box center [119, 249] width 176 height 23
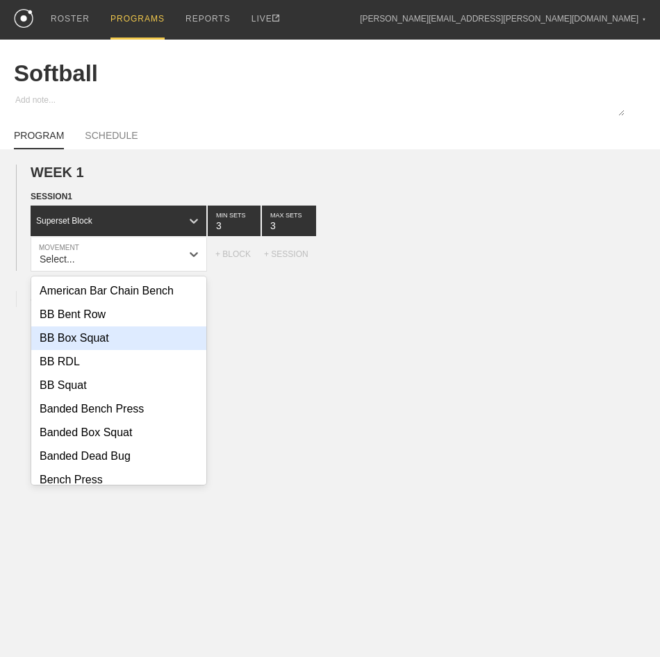
click at [145, 345] on div "BB Box Squat" at bounding box center [118, 338] width 175 height 24
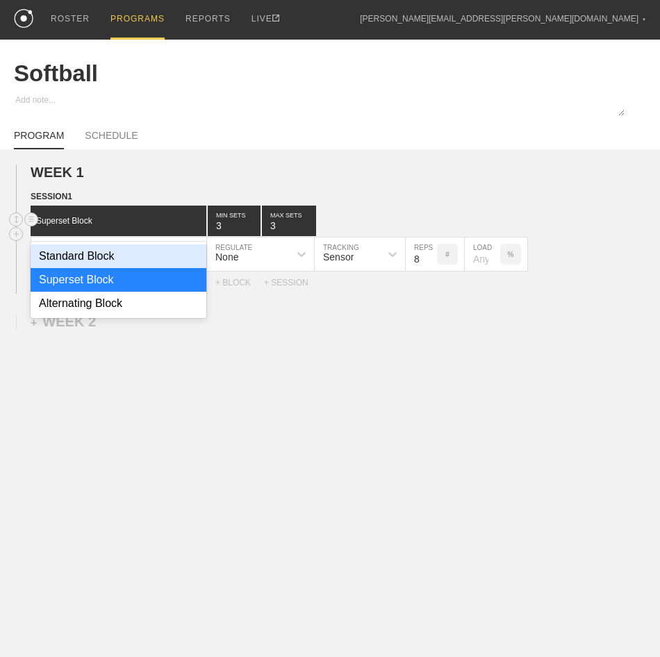
click at [183, 225] on div at bounding box center [193, 220] width 25 height 25
click at [149, 260] on div "Standard Block" at bounding box center [119, 257] width 176 height 24
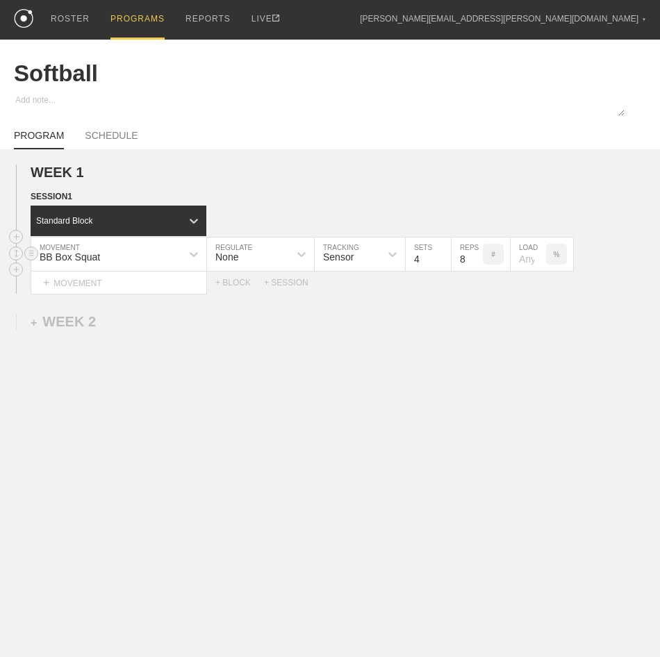
click at [445, 256] on input "4" at bounding box center [428, 254] width 45 height 33
click at [447, 256] on input "5" at bounding box center [428, 254] width 45 height 33
type input "6"
click at [447, 256] on input "6" at bounding box center [428, 254] width 45 height 33
click at [477, 262] on input "7" at bounding box center [467, 254] width 31 height 33
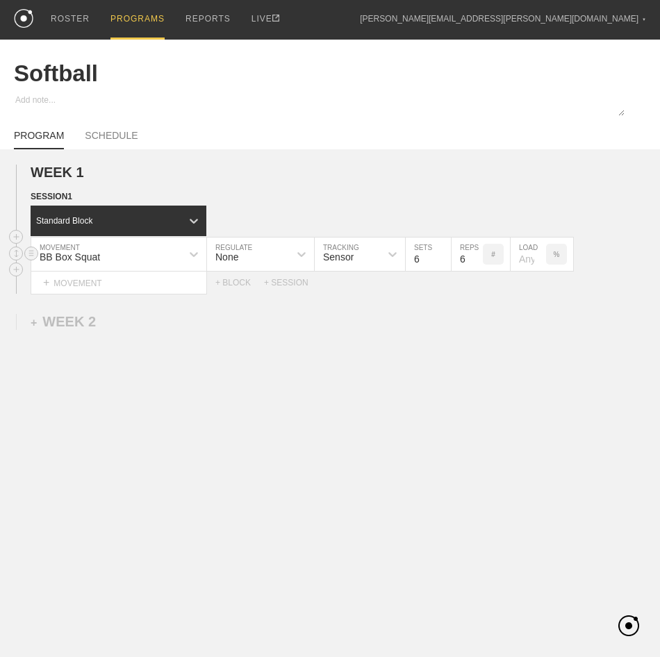
click at [477, 262] on input "6" at bounding box center [467, 254] width 31 height 33
type input "5"
click at [477, 262] on input "5" at bounding box center [467, 254] width 31 height 33
click at [50, 262] on div "BB Box Squat" at bounding box center [70, 256] width 60 height 11
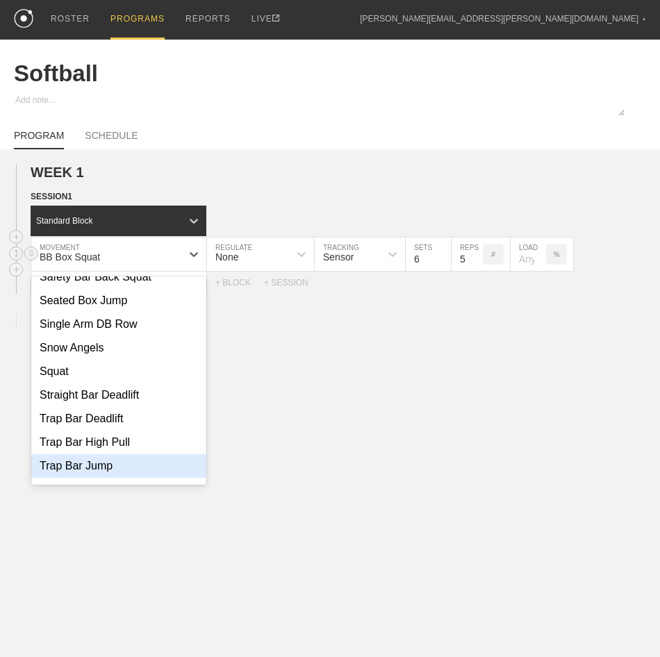
scroll to position [582, 0]
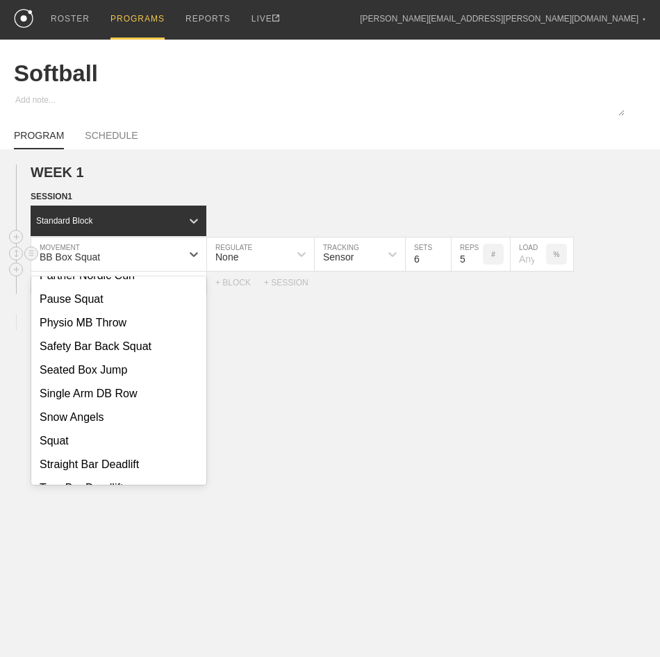
click at [79, 261] on div "BB Box Squat" at bounding box center [70, 256] width 60 height 11
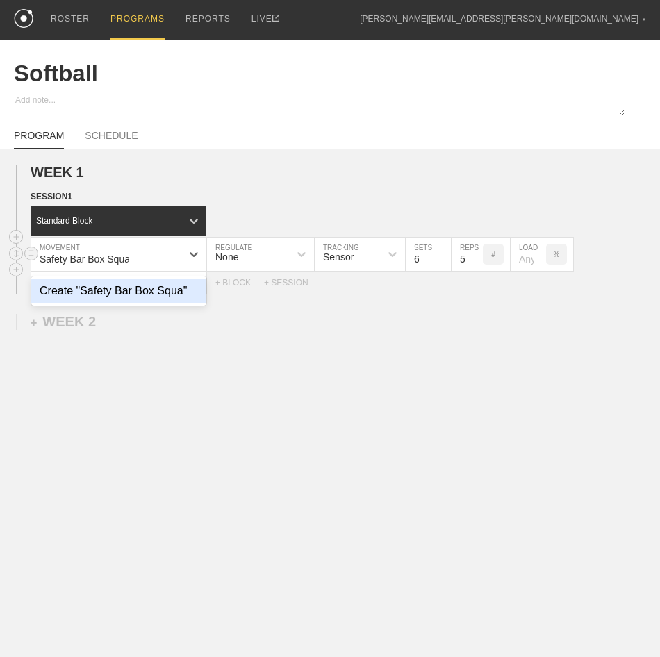
type input "Safety Bar Box Squat"
click at [108, 302] on div "Create "Safety Bar Box Squat"" at bounding box center [118, 291] width 175 height 24
